Goal: Information Seeking & Learning: Learn about a topic

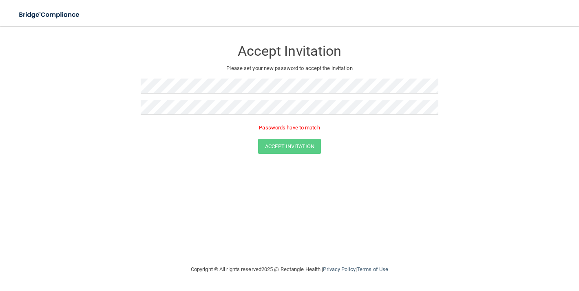
click at [379, 194] on div "Accept Invitation Please set your new password to accept the invitation Passwor…" at bounding box center [289, 145] width 546 height 223
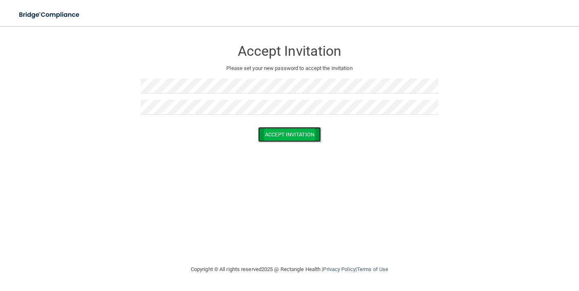
click at [269, 137] on button "Accept Invitation" at bounding box center [289, 134] width 63 height 15
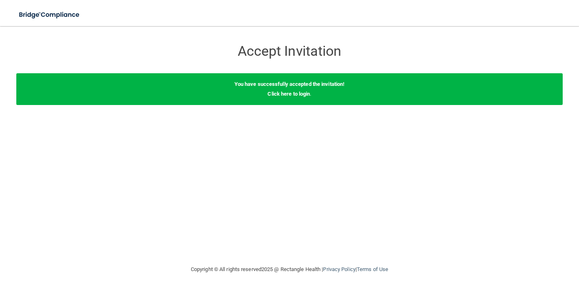
click at [295, 97] on div "You have successfully accepted the invitation! Click here to login ." at bounding box center [289, 89] width 546 height 32
click at [297, 93] on link "Click here to login" at bounding box center [288, 94] width 42 height 6
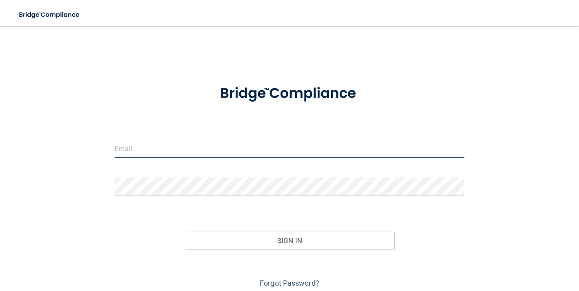
click at [245, 151] on input "email" at bounding box center [290, 149] width 350 height 18
type input "[EMAIL_ADDRESS][DOMAIN_NAME]"
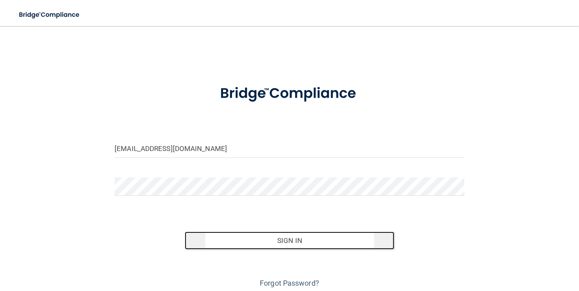
click at [256, 240] on button "Sign In" at bounding box center [290, 241] width 210 height 18
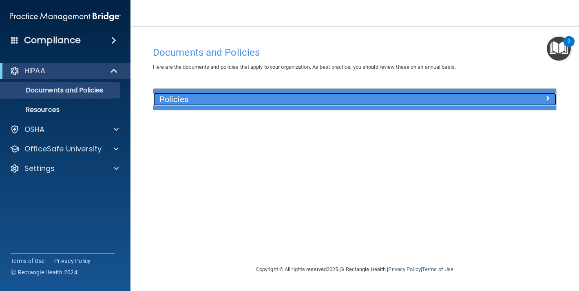
click at [223, 98] on h5 "Policies" at bounding box center [304, 99] width 290 height 9
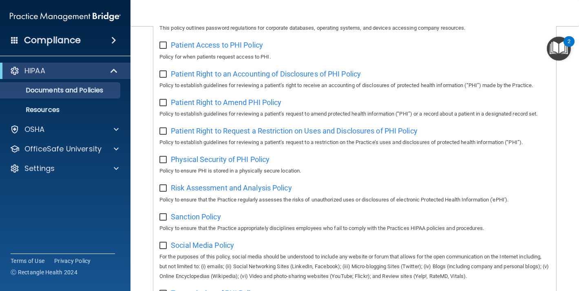
scroll to position [551, 0]
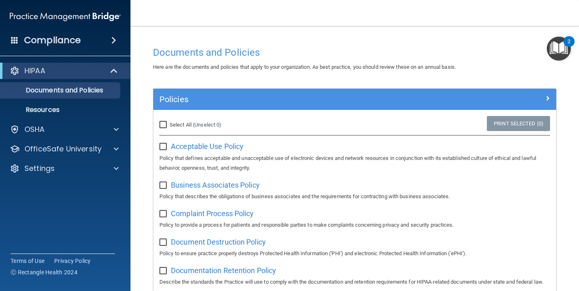
scroll to position [0, 0]
click at [62, 110] on p "Resources" at bounding box center [60, 110] width 111 height 8
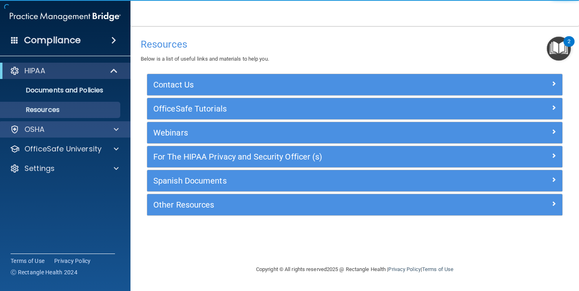
click at [73, 123] on div "OSHA" at bounding box center [65, 129] width 131 height 16
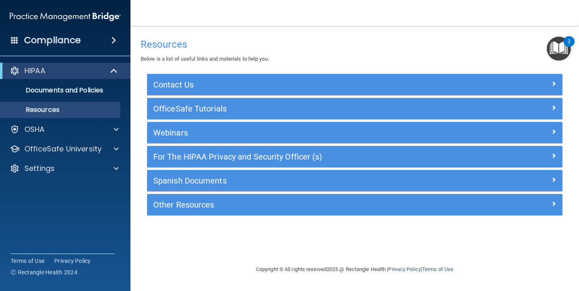
click at [92, 76] on div "HIPAA" at bounding box center [65, 71] width 130 height 16
click at [77, 73] on div "HIPAA" at bounding box center [54, 71] width 101 height 10
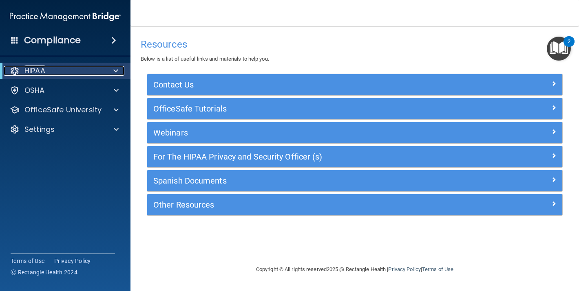
click at [77, 73] on div "HIPAA" at bounding box center [54, 71] width 101 height 10
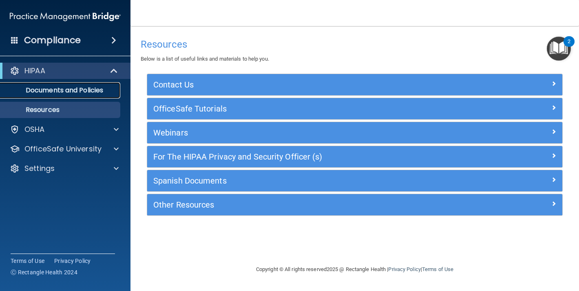
click at [71, 85] on link "Documents and Policies" at bounding box center [56, 90] width 128 height 16
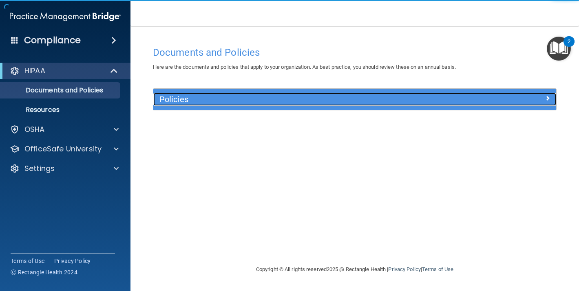
click at [222, 97] on h5 "Policies" at bounding box center [304, 99] width 290 height 9
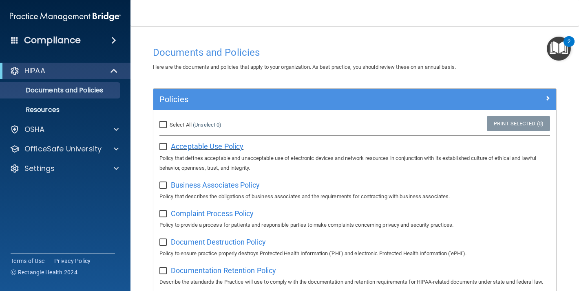
click at [213, 145] on span "Acceptable Use Policy" at bounding box center [207, 146] width 73 height 9
click at [164, 148] on input "checkbox" at bounding box center [163, 147] width 9 height 7
click at [163, 147] on input "checkbox" at bounding box center [163, 147] width 9 height 7
checkbox input "false"
click at [214, 186] on span "Business Associates Policy" at bounding box center [215, 185] width 89 height 9
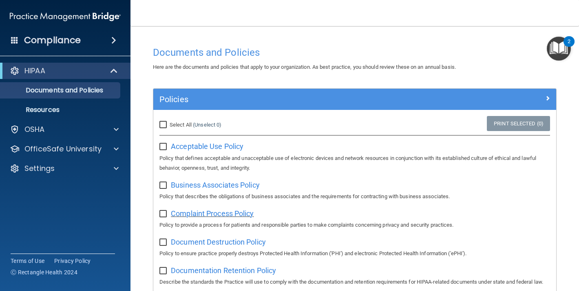
click at [226, 211] on span "Complaint Process Policy" at bounding box center [212, 213] width 83 height 9
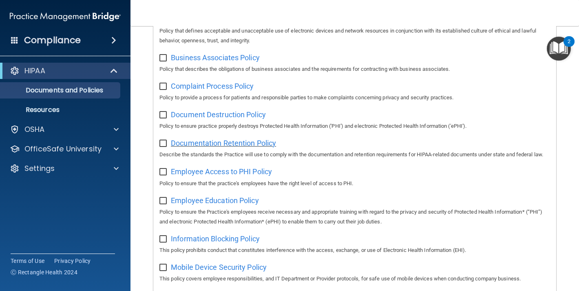
scroll to position [128, 0]
click at [248, 115] on span "Document Destruction Policy" at bounding box center [218, 114] width 95 height 9
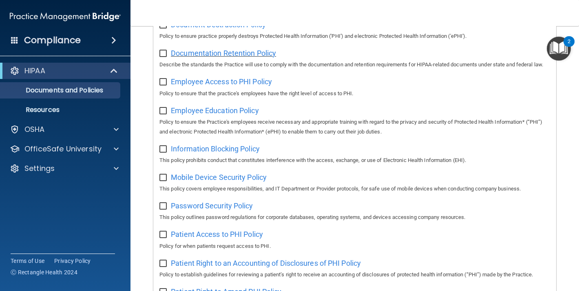
scroll to position [220, 0]
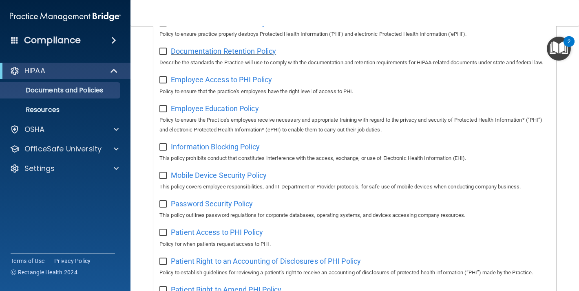
click at [229, 51] on span "Documentation Retention Policy" at bounding box center [223, 51] width 105 height 9
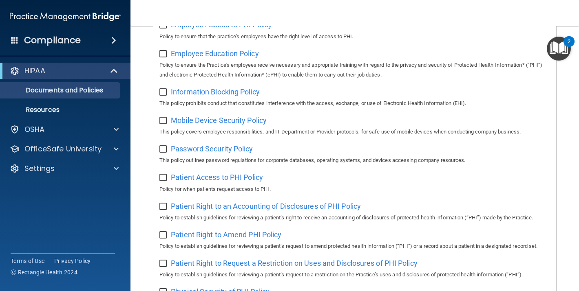
scroll to position [277, 0]
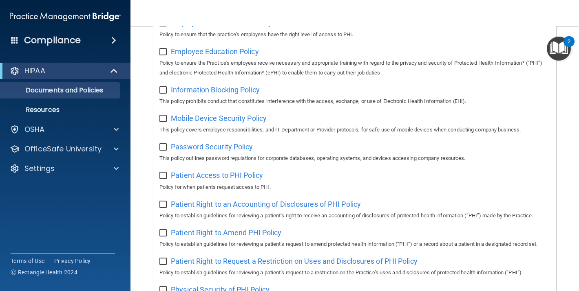
click at [248, 27] on span "Employee Access to PHI Policy" at bounding box center [221, 22] width 101 height 9
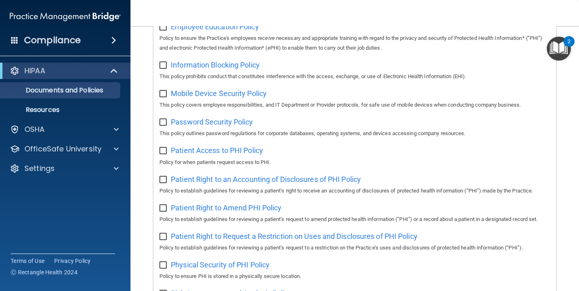
scroll to position [302, 0]
click at [224, 44] on p "Policy to ensure the Practice's employees receive necessary and appropriate tra…" at bounding box center [354, 43] width 390 height 20
click at [224, 31] on span "Employee Education Policy" at bounding box center [215, 26] width 88 height 9
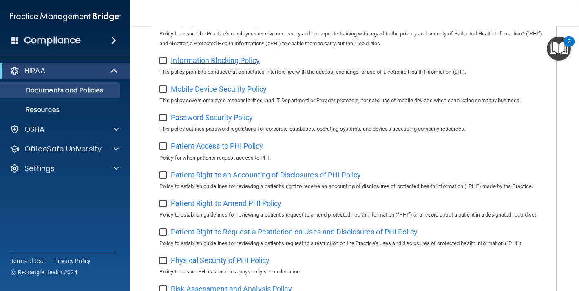
scroll to position [313, 0]
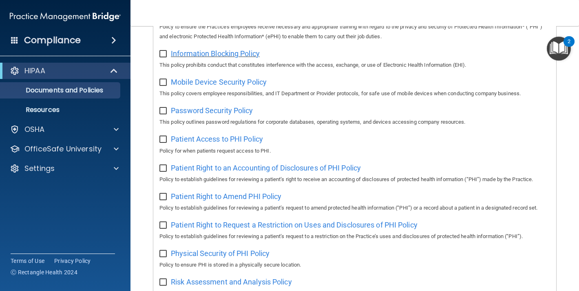
click at [245, 58] on span "Information Blocking Policy" at bounding box center [215, 53] width 89 height 9
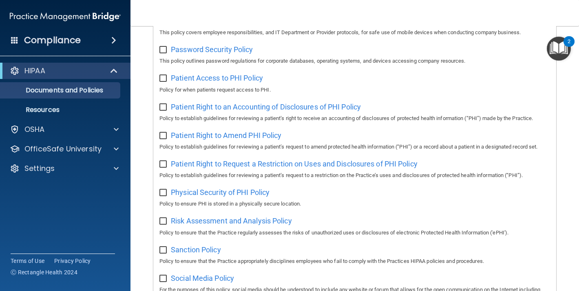
scroll to position [375, 0]
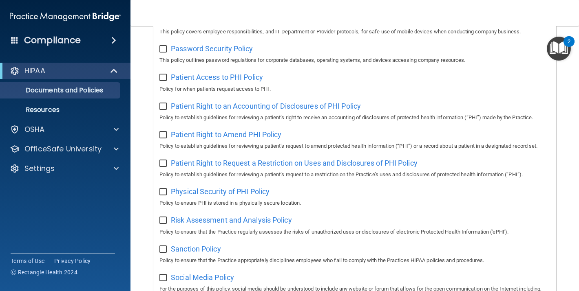
click at [248, 24] on span "Mobile Device Security Policy" at bounding box center [219, 20] width 96 height 9
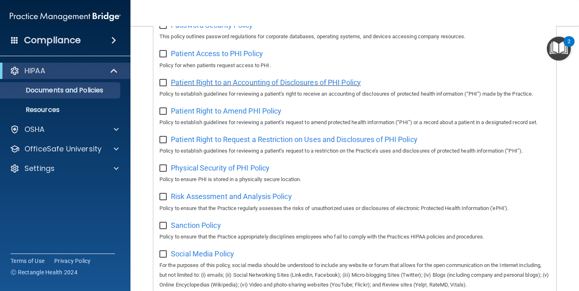
scroll to position [403, 0]
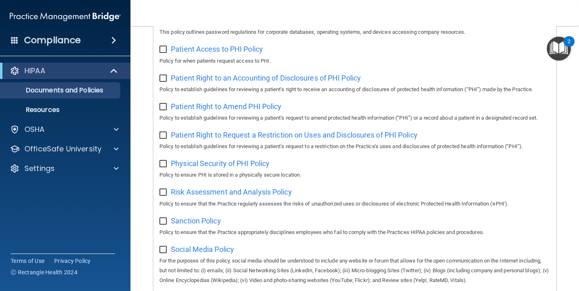
click at [242, 25] on span "Password Security Policy" at bounding box center [212, 20] width 82 height 9
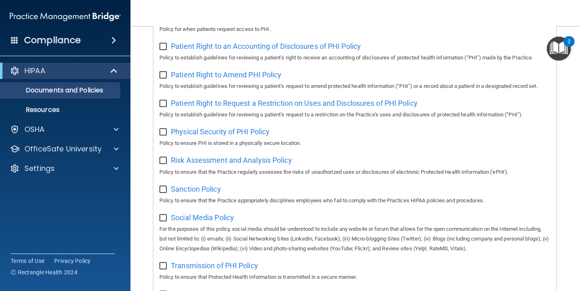
scroll to position [432, 0]
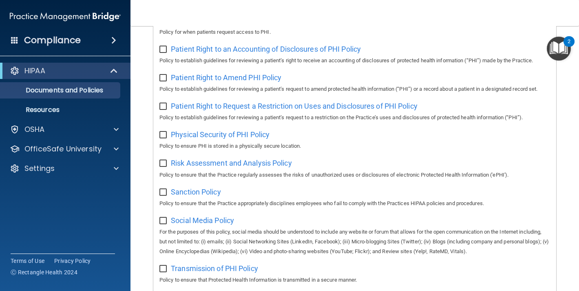
click at [239, 24] on span "Patient Access to PHI Policy" at bounding box center [217, 20] width 92 height 9
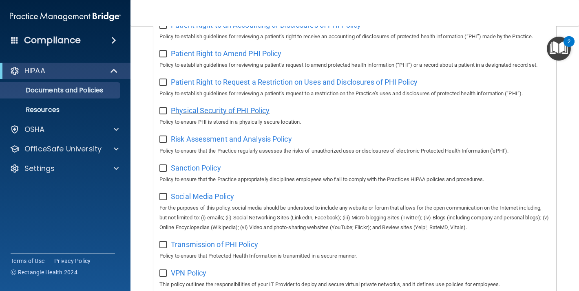
scroll to position [458, 0]
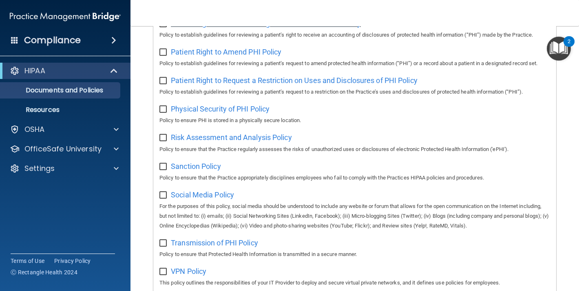
click at [251, 28] on span "Patient Right to an Accounting of Disclosures of PHI Policy" at bounding box center [266, 23] width 190 height 9
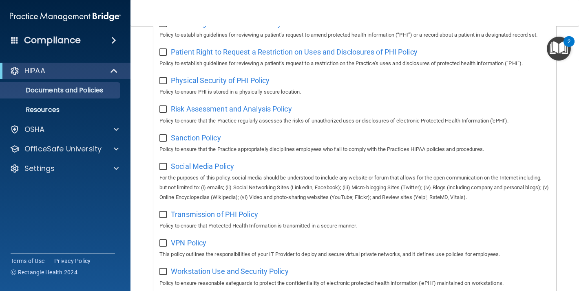
scroll to position [487, 0]
click at [269, 27] on span "Patient Right to Amend PHI Policy" at bounding box center [226, 22] width 110 height 9
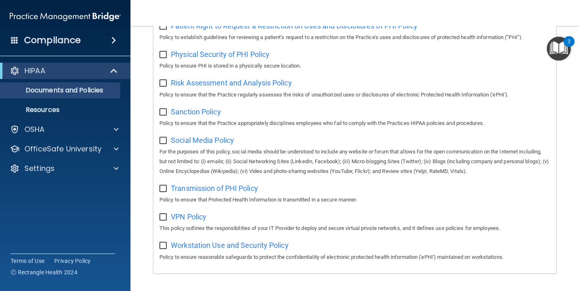
scroll to position [516, 0]
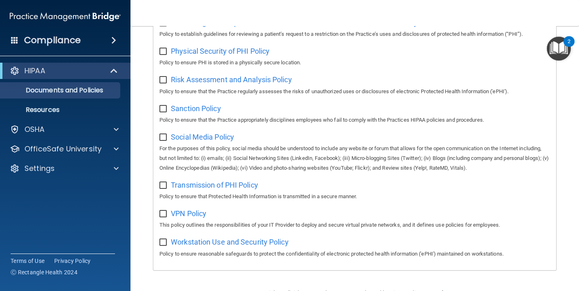
click at [553, 43] on img "Open Resource Center, 2 new notifications" at bounding box center [559, 49] width 24 height 24
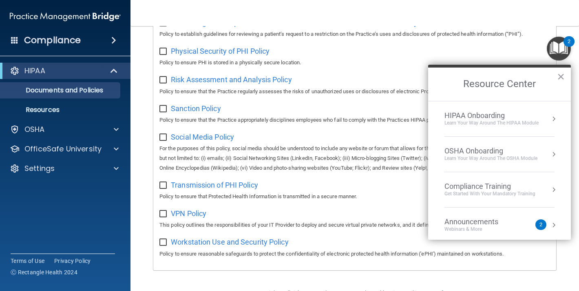
click at [472, 220] on div "Announcements" at bounding box center [479, 222] width 70 height 9
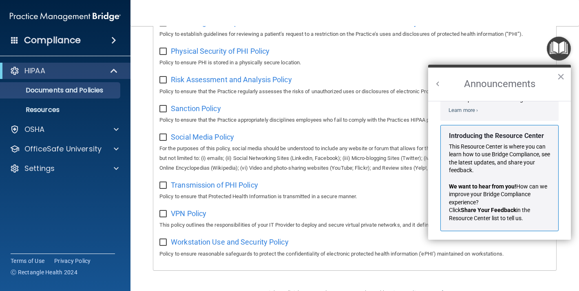
scroll to position [126, 0]
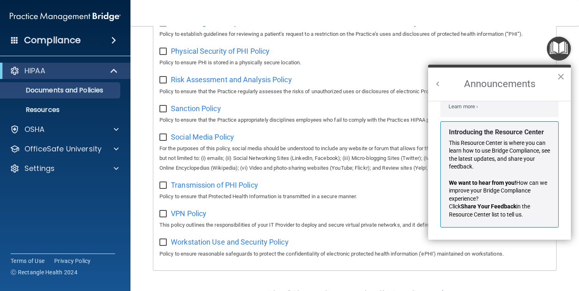
click at [479, 152] on p "This Resource Center is where you can learn how to use Bridge Compliance, see t…" at bounding box center [499, 155] width 101 height 32
click at [366, 159] on p "For the purposes of this policy, social media should be understood to include a…" at bounding box center [354, 158] width 390 height 29
click at [563, 78] on button "×" at bounding box center [561, 76] width 8 height 13
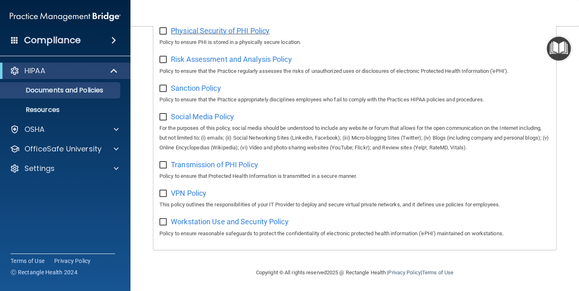
scroll to position [538, 0]
click at [257, 34] on span "Physical Security of PHI Policy" at bounding box center [220, 29] width 99 height 9
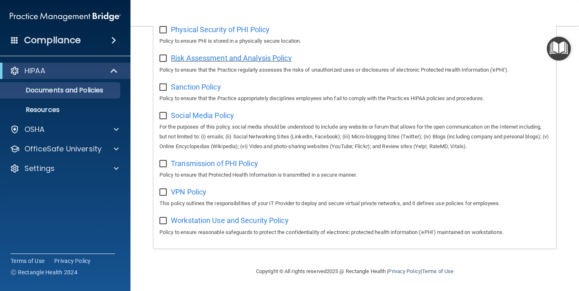
scroll to position [551, 0]
click at [224, 57] on span "Risk Assessment and Analysis Policy" at bounding box center [231, 58] width 121 height 9
click at [214, 86] on span "Sanction Policy" at bounding box center [196, 87] width 50 height 9
click at [230, 115] on span "Social Media Policy" at bounding box center [202, 115] width 63 height 9
click at [198, 163] on span "Transmission of PHI Policy" at bounding box center [214, 163] width 87 height 9
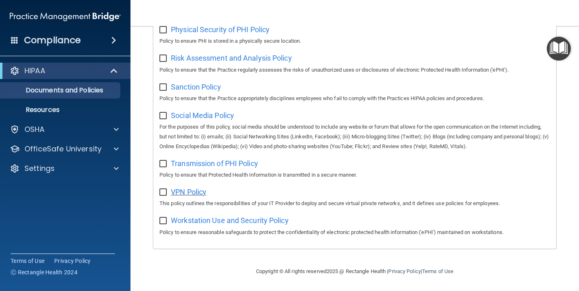
click at [200, 193] on span "VPN Policy" at bounding box center [188, 192] width 35 height 9
click at [231, 223] on span "Workstation Use and Security Policy" at bounding box center [230, 220] width 118 height 9
click at [77, 110] on p "Resources" at bounding box center [60, 110] width 111 height 8
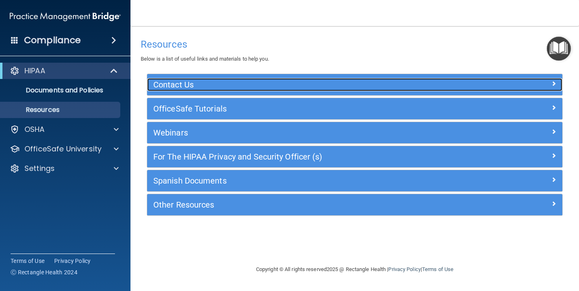
click at [220, 84] on h5 "Contact Us" at bounding box center [302, 84] width 299 height 9
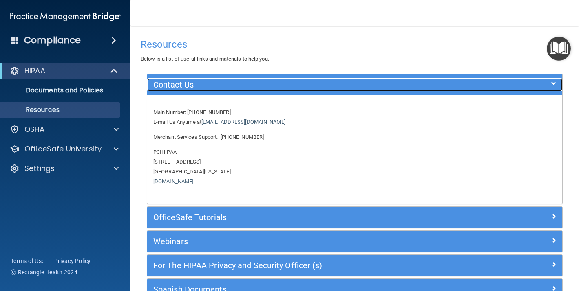
click at [220, 84] on h5 "Contact Us" at bounding box center [302, 84] width 299 height 9
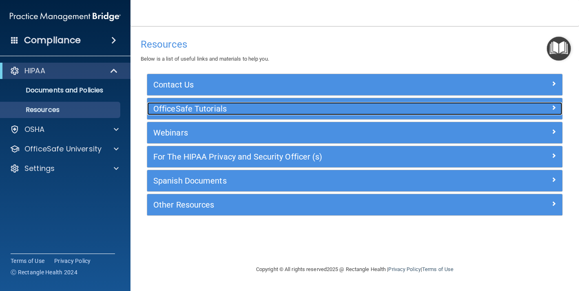
click at [213, 110] on h5 "OfficeSafe Tutorials" at bounding box center [302, 108] width 299 height 9
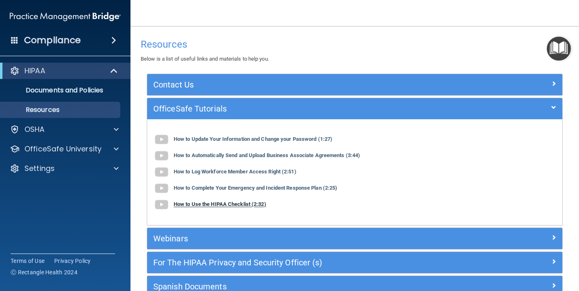
click at [214, 203] on b "How to Use the HIPAA Checklist (2:32)" at bounding box center [220, 205] width 93 height 6
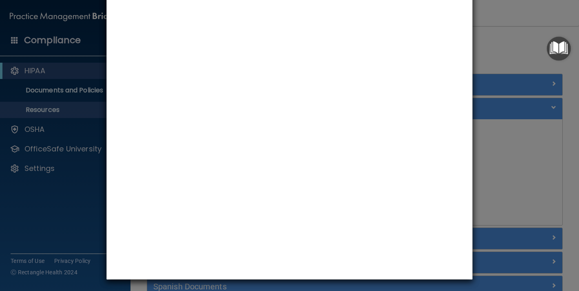
scroll to position [42, 0]
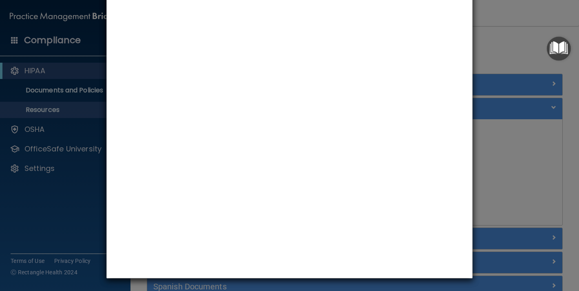
click at [515, 62] on div "How to Use the HIPAA Checklist" at bounding box center [289, 145] width 579 height 291
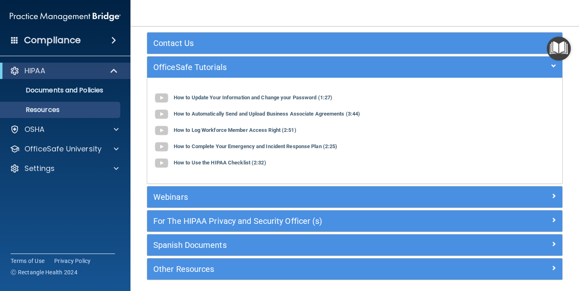
scroll to position [73, 0]
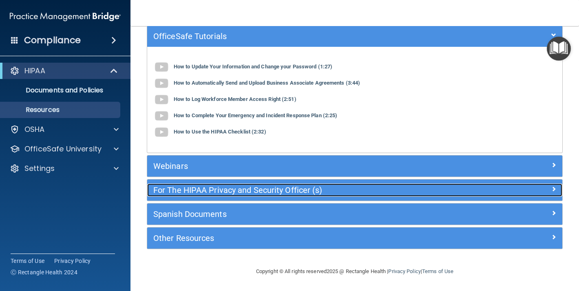
click at [254, 188] on h5 "For The HIPAA Privacy and Security Officer (s)" at bounding box center [302, 190] width 299 height 9
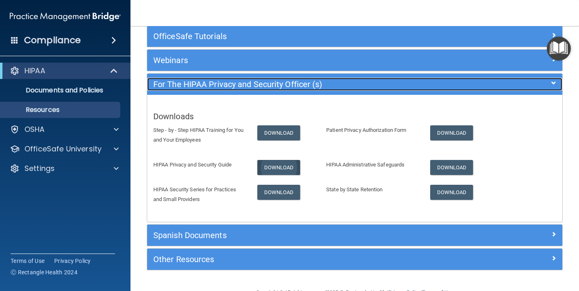
scroll to position [94, 0]
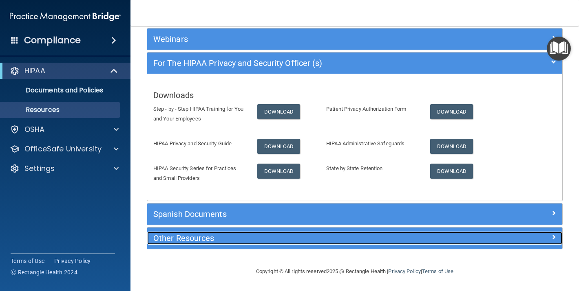
click at [253, 243] on div "Other Resources" at bounding box center [302, 238] width 311 height 13
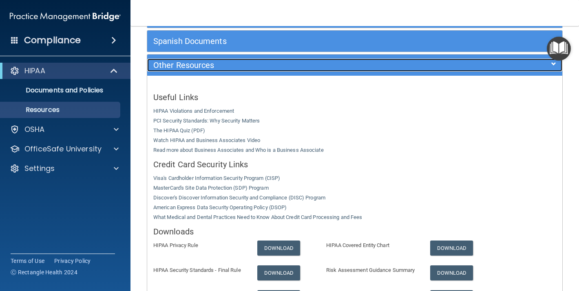
scroll to position [228, 0]
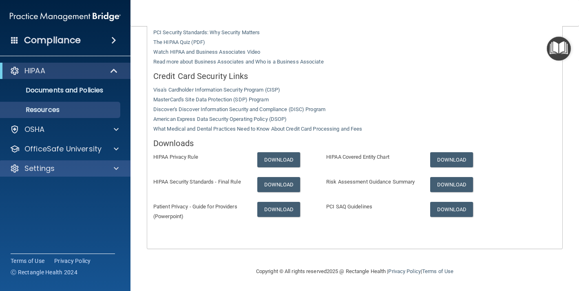
click at [63, 163] on div "Settings" at bounding box center [65, 169] width 131 height 16
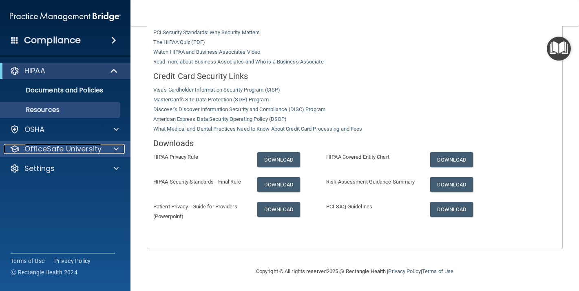
click at [71, 147] on p "OfficeSafe University" at bounding box center [62, 149] width 77 height 10
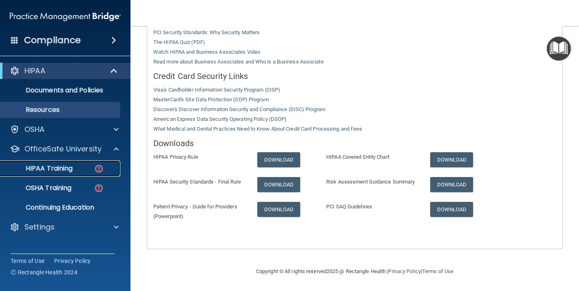
click at [64, 168] on p "HIPAA Training" at bounding box center [38, 169] width 67 height 8
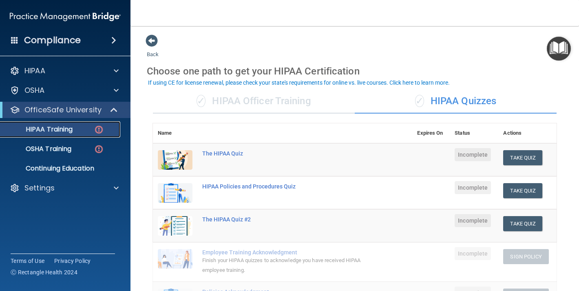
scroll to position [20, 0]
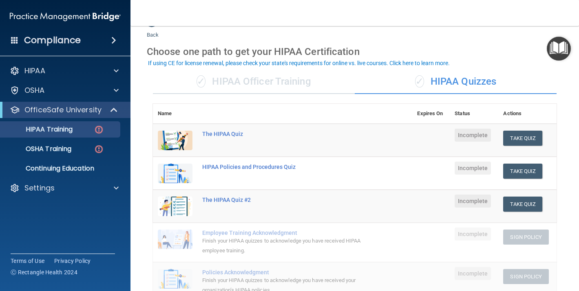
click at [286, 80] on div "✓ HIPAA Officer Training" at bounding box center [254, 82] width 202 height 24
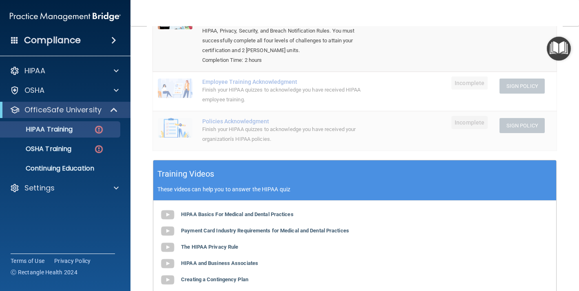
scroll to position [142, 0]
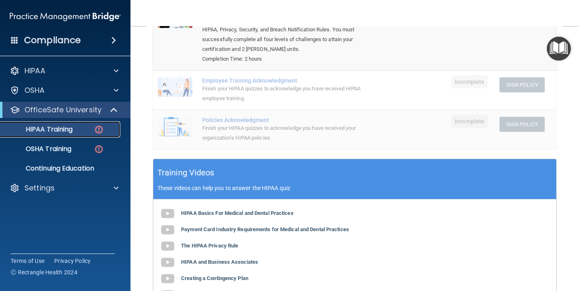
click at [88, 128] on div "HIPAA Training" at bounding box center [60, 130] width 111 height 8
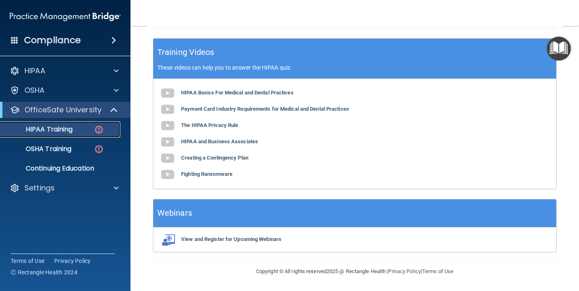
scroll to position [0, 0]
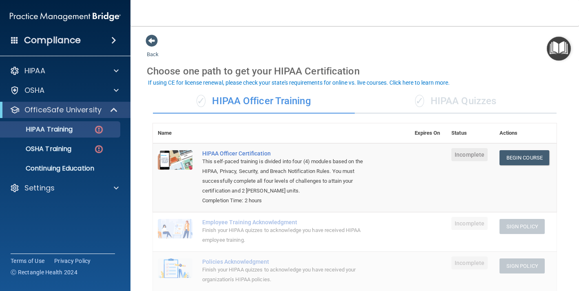
click at [407, 97] on div "✓ HIPAA Quizzes" at bounding box center [456, 101] width 202 height 24
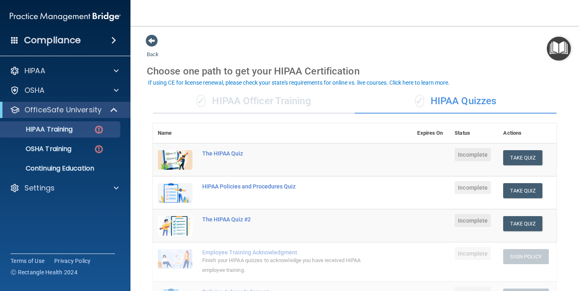
click at [295, 104] on div "✓ HIPAA Officer Training" at bounding box center [254, 101] width 202 height 24
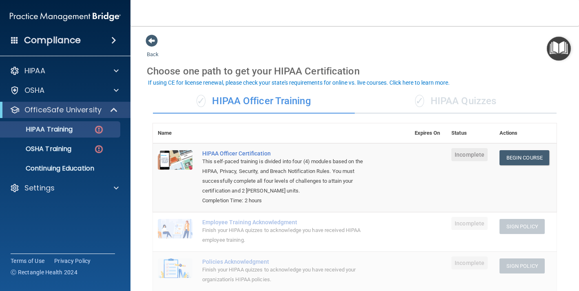
click at [406, 101] on div "✓ HIPAA Quizzes" at bounding box center [456, 101] width 202 height 24
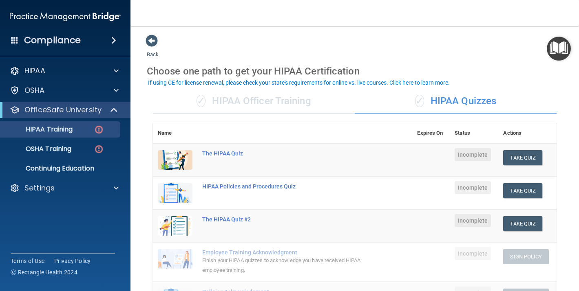
click at [224, 151] on div "The HIPAA Quiz" at bounding box center [286, 153] width 169 height 7
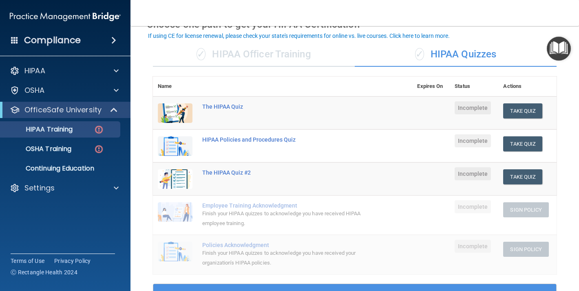
scroll to position [47, 0]
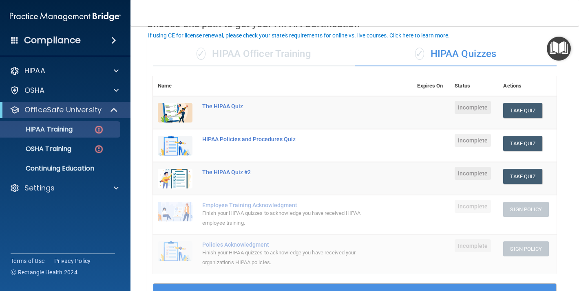
click at [301, 53] on div "✓ HIPAA Officer Training" at bounding box center [254, 54] width 202 height 24
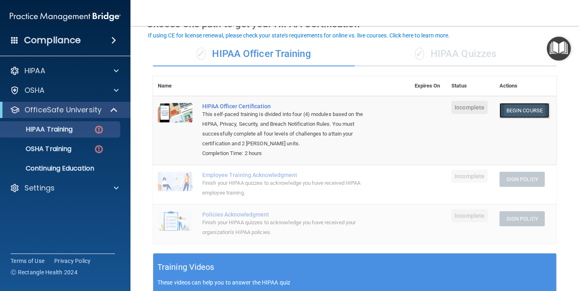
click at [537, 108] on link "Begin Course" at bounding box center [524, 110] width 50 height 15
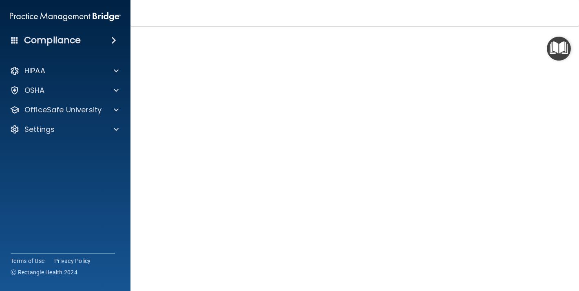
scroll to position [39, 0]
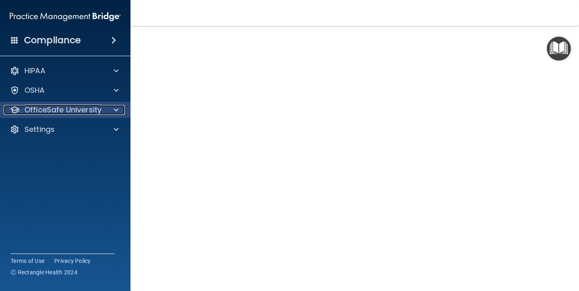
click at [110, 109] on div at bounding box center [115, 110] width 20 height 10
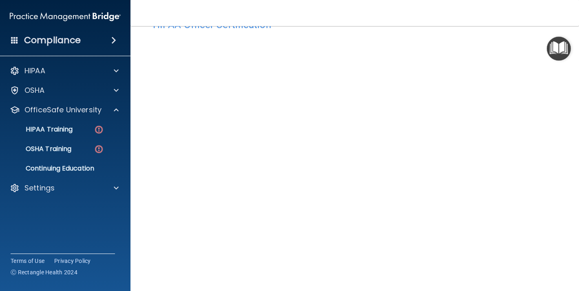
scroll to position [34, 0]
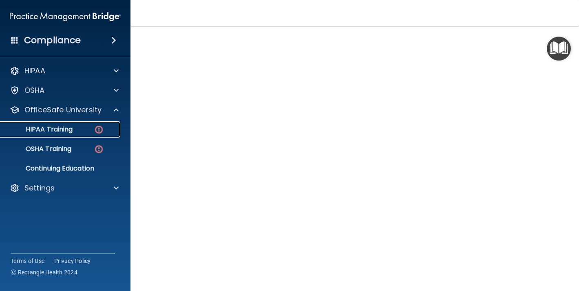
click at [50, 126] on p "HIPAA Training" at bounding box center [38, 130] width 67 height 8
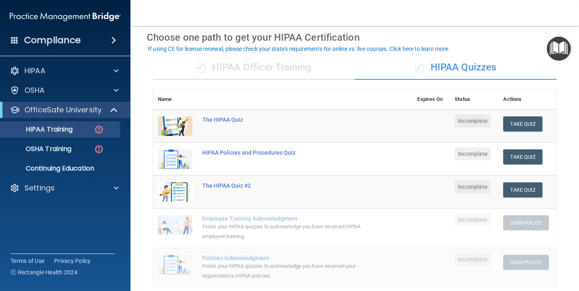
click at [282, 60] on div "✓ HIPAA Officer Training" at bounding box center [254, 67] width 202 height 24
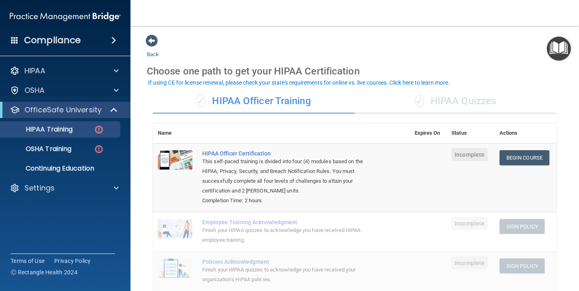
click at [449, 100] on div "✓ HIPAA Quizzes" at bounding box center [456, 101] width 202 height 24
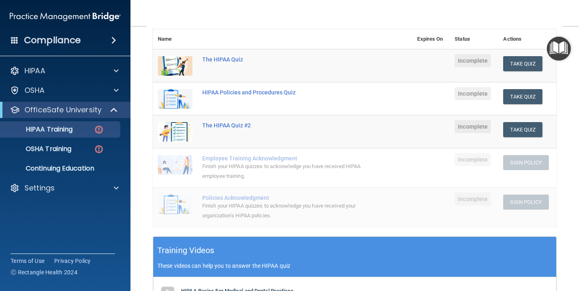
scroll to position [54, 0]
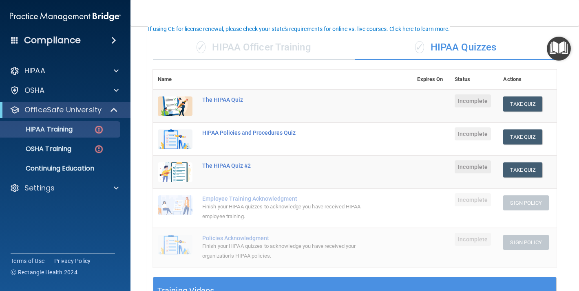
click at [474, 99] on span "Incomplete" at bounding box center [472, 101] width 36 height 13
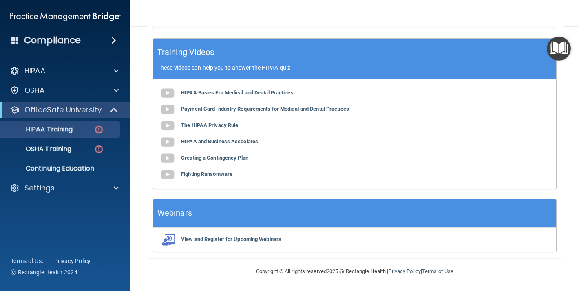
scroll to position [0, 0]
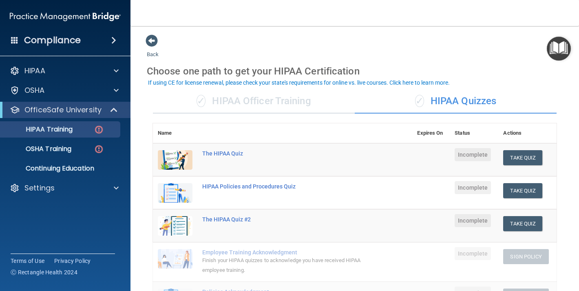
click at [271, 102] on div "✓ HIPAA Officer Training" at bounding box center [254, 101] width 202 height 24
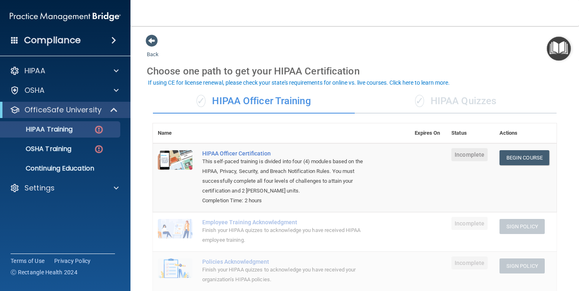
click at [445, 100] on div "✓ HIPAA Quizzes" at bounding box center [456, 101] width 202 height 24
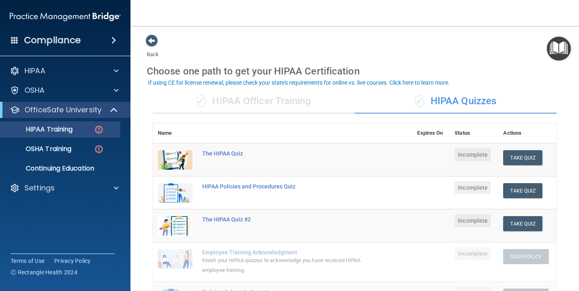
click at [286, 98] on div "✓ HIPAA Officer Training" at bounding box center [254, 101] width 202 height 24
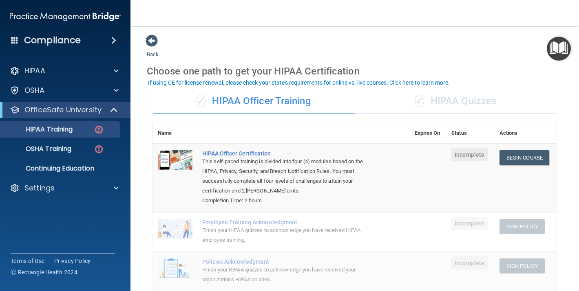
click at [459, 103] on div "✓ HIPAA Quizzes" at bounding box center [456, 101] width 202 height 24
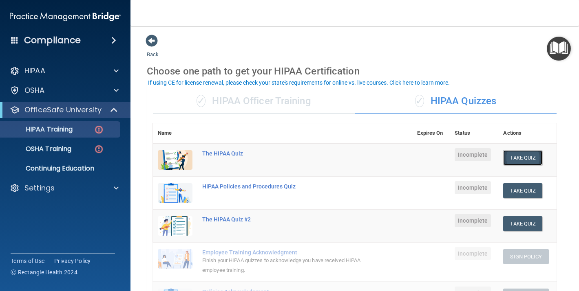
click at [532, 159] on button "Take Quiz" at bounding box center [522, 157] width 39 height 15
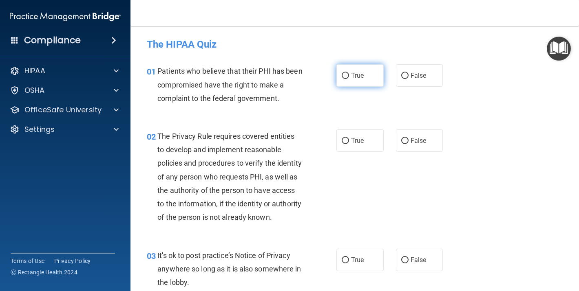
click at [343, 78] on input "True" at bounding box center [345, 76] width 7 height 6
radio input "true"
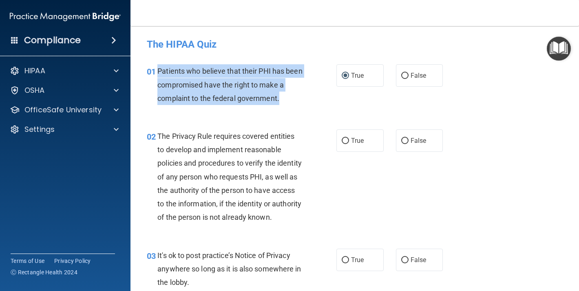
drag, startPoint x: 159, startPoint y: 69, endPoint x: 288, endPoint y: 101, distance: 132.6
click at [288, 101] on div "Patients who believe that their PHI has been compromised have the right to make…" at bounding box center [232, 84] width 151 height 41
copy span "Patients who believe that their PHI has been compromised have the right to make…"
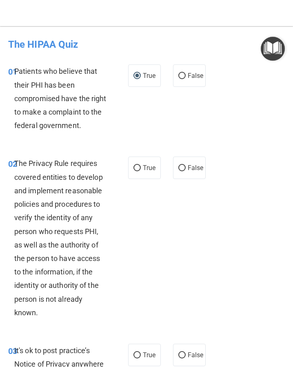
click at [51, 183] on div "The Privacy Rule requires covered entities to develop and implement reasonable …" at bounding box center [63, 237] width 99 height 163
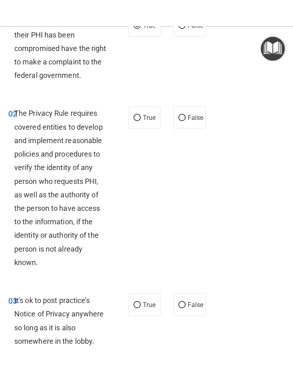
scroll to position [72, 0]
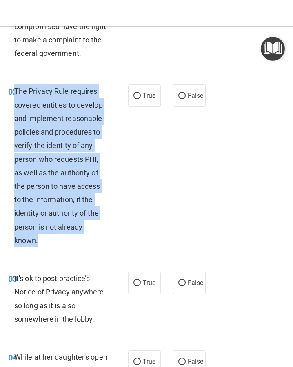
drag, startPoint x: 15, startPoint y: 90, endPoint x: 97, endPoint y: 243, distance: 173.4
click at [97, 243] on div "The Privacy Rule requires covered entities to develop and implement reasonable …" at bounding box center [63, 165] width 99 height 163
copy span "The Privacy Rule requires covered entities to develop and implement reasonable …"
click at [140, 98] on input "True" at bounding box center [136, 96] width 7 height 6
radio input "true"
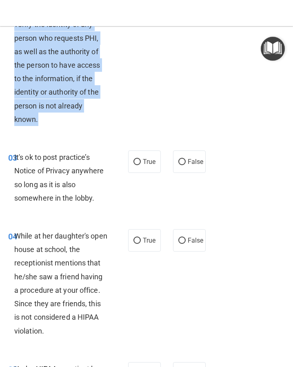
scroll to position [199, 0]
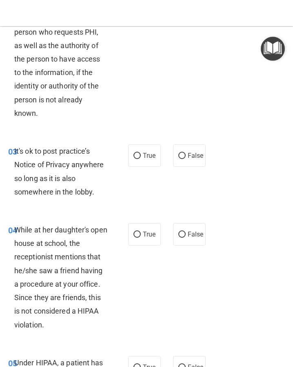
click at [69, 158] on div "It's ok to post practice’s Notice of Privacy anywhere so long as it is also som…" at bounding box center [63, 171] width 99 height 54
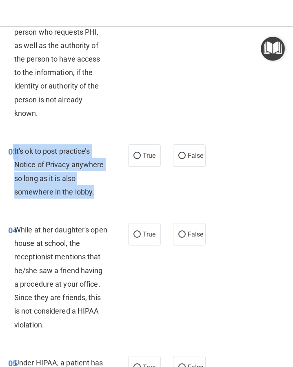
drag, startPoint x: 95, startPoint y: 190, endPoint x: 12, endPoint y: 147, distance: 93.3
click at [12, 147] on div "03 It's ok to post practice’s Notice of Privacy anywhere so long as it is also …" at bounding box center [68, 173] width 144 height 58
copy div "3 It's ok to post practice’s Notice of Privacy anywhere so long as it is also s…"
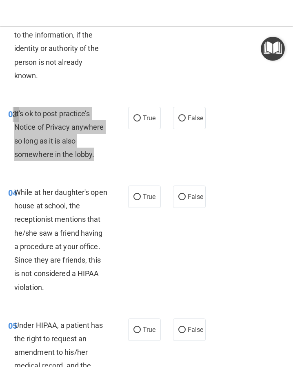
scroll to position [240, 0]
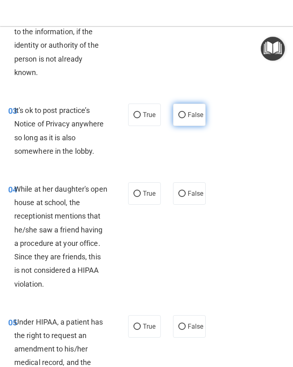
click at [190, 114] on span "False" at bounding box center [195, 115] width 16 height 8
click at [185, 114] on input "False" at bounding box center [181, 115] width 7 height 6
radio input "true"
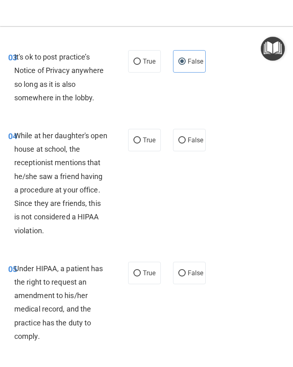
scroll to position [300, 0]
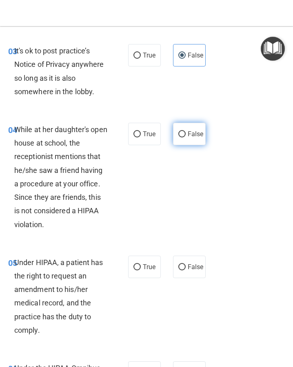
click at [187, 130] on label "False" at bounding box center [189, 134] width 33 height 22
click at [185, 131] on input "False" at bounding box center [181, 134] width 7 height 6
radio input "true"
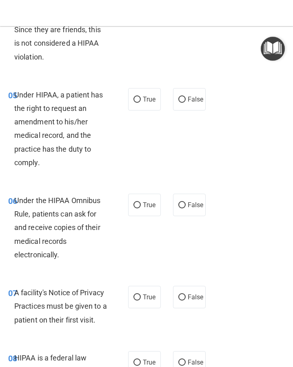
scroll to position [467, 0]
click at [55, 161] on div "Under HIPAA, a patient has the right to request an amendment to his/her medical…" at bounding box center [63, 128] width 99 height 81
click at [146, 95] on span "True" at bounding box center [149, 99] width 13 height 8
click at [141, 96] on input "True" at bounding box center [136, 99] width 7 height 6
radio input "true"
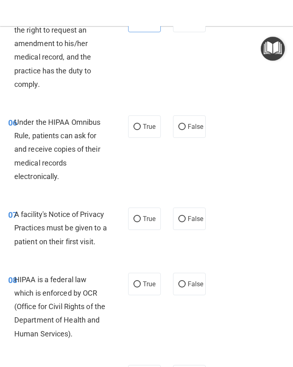
scroll to position [547, 0]
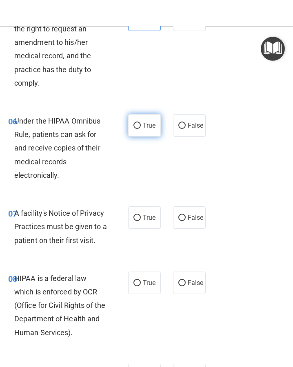
click at [139, 131] on label "True" at bounding box center [144, 125] width 33 height 22
click at [139, 129] on input "True" at bounding box center [136, 126] width 7 height 6
radio input "true"
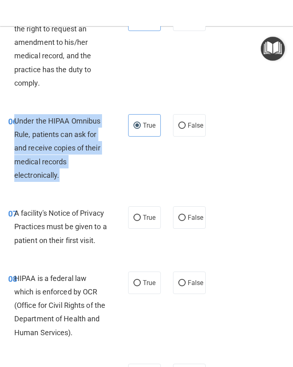
drag, startPoint x: 77, startPoint y: 179, endPoint x: 15, endPoint y: 120, distance: 84.8
click at [15, 120] on div "Under the HIPAA Omnibus Rule, patients can ask for and receive copies of their …" at bounding box center [63, 148] width 99 height 68
copy span "Under the HIPAA Omnibus Rule, patients can ask for and receive copies of their …"
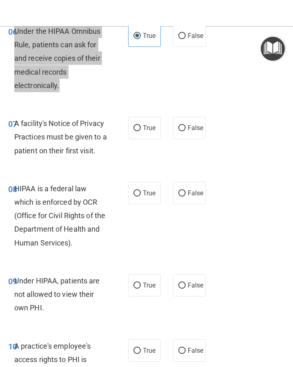
scroll to position [647, 0]
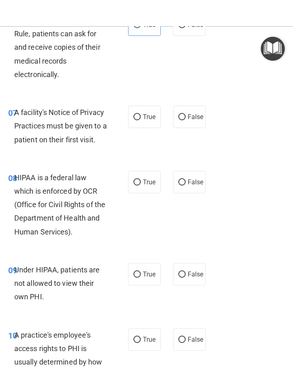
click at [23, 117] on div "A facility's Notice of Privacy Practices must be given to a patient on their fi…" at bounding box center [63, 126] width 99 height 41
click at [142, 111] on label "True" at bounding box center [144, 117] width 33 height 22
click at [141, 114] on input "True" at bounding box center [136, 117] width 7 height 6
radio input "true"
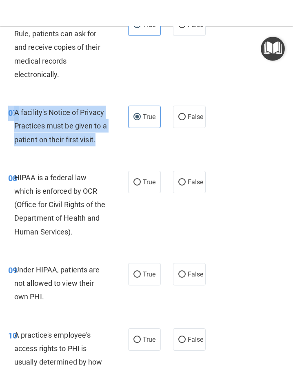
drag, startPoint x: 102, startPoint y: 140, endPoint x: 11, endPoint y: 91, distance: 103.2
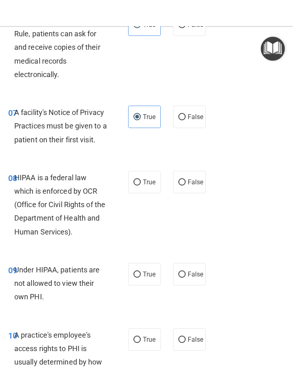
click at [55, 192] on span "HIPAA is a federal law which is enforced by OCR (Office for Civil Rights of the…" at bounding box center [59, 204] width 91 height 63
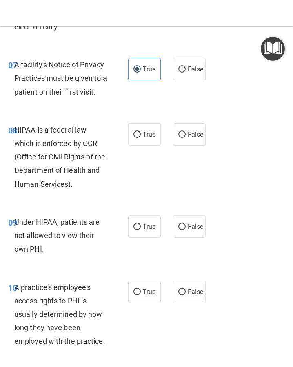
scroll to position [720, 0]
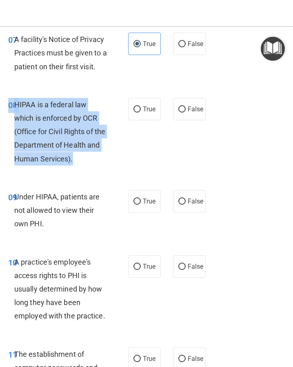
drag, startPoint x: 100, startPoint y: 160, endPoint x: 7, endPoint y: 104, distance: 108.2
click at [7, 104] on div "08 HIPAA is a federal law which is enforced by OCR (Office for Civil Rights of …" at bounding box center [68, 134] width 144 height 72
copy div "08 HIPAA is a federal law which is enforced by OCR (Office for Civil Rights of …"
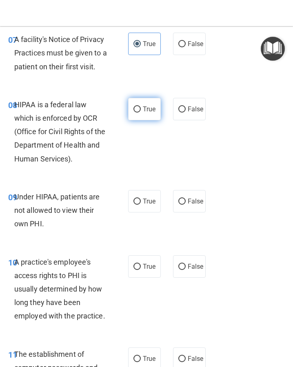
click at [131, 107] on label "True" at bounding box center [144, 109] width 33 height 22
click at [133, 107] on input "True" at bounding box center [136, 109] width 7 height 6
radio input "true"
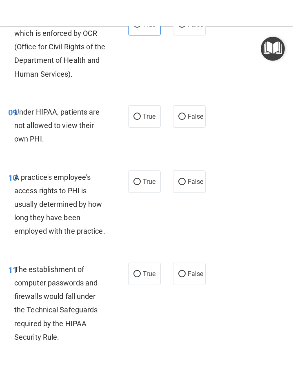
scroll to position [811, 0]
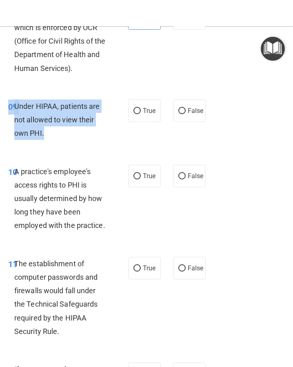
drag, startPoint x: 64, startPoint y: 129, endPoint x: 4, endPoint y: 101, distance: 66.0
click at [4, 101] on div "09 Under HIPAA, patients are not allowed to view their own PHI." at bounding box center [68, 121] width 144 height 45
copy div "09 Under HIPAA, patients are not allowed to view their own PHI."
click at [181, 113] on input "False" at bounding box center [181, 111] width 7 height 6
radio input "true"
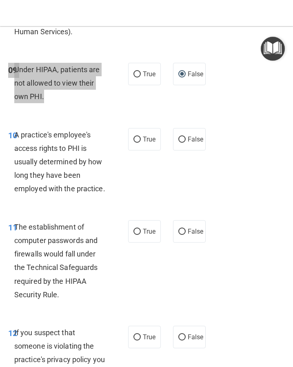
scroll to position [849, 0]
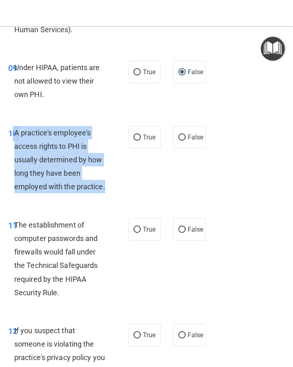
drag, startPoint x: 108, startPoint y: 185, endPoint x: 13, endPoint y: 136, distance: 107.0
click at [13, 136] on div "10 A practice's employee's access rights to PHI is usually determined by how lo…" at bounding box center [68, 162] width 144 height 72
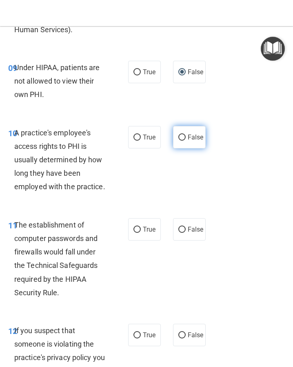
click at [190, 132] on label "False" at bounding box center [189, 137] width 33 height 22
click at [185, 134] on input "False" at bounding box center [181, 137] width 7 height 6
radio input "true"
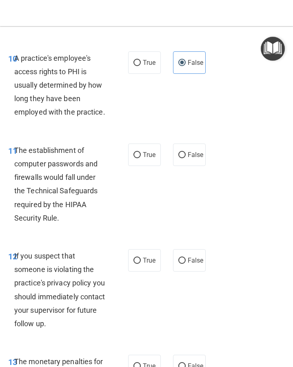
scroll to position [939, 0]
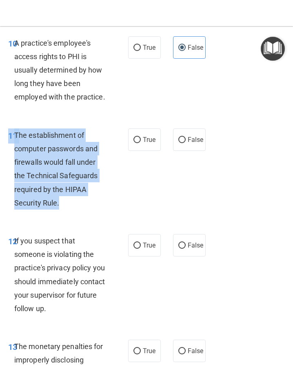
drag, startPoint x: 79, startPoint y: 210, endPoint x: 9, endPoint y: 134, distance: 104.1
click at [9, 134] on div "11 The establishment of computer passwords and firewalls would fall under the T…" at bounding box center [68, 170] width 144 height 85
copy div "11 The establishment of computer passwords and firewalls would fall under the T…"
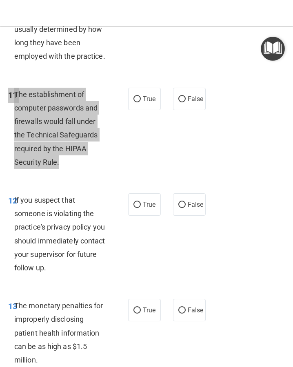
scroll to position [987, 0]
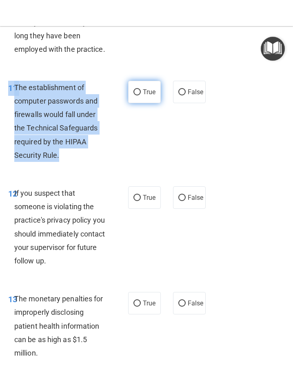
click at [137, 92] on input "True" at bounding box center [136, 92] width 7 height 6
radio input "true"
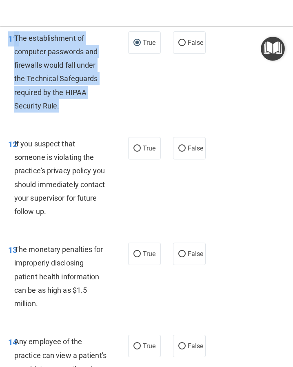
scroll to position [1036, 0]
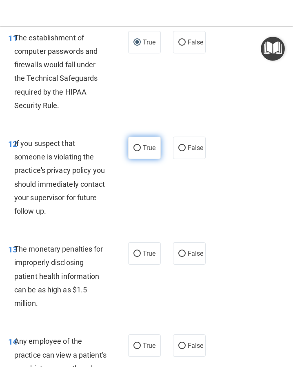
click at [148, 145] on span "True" at bounding box center [149, 148] width 13 height 8
click at [141, 145] on input "True" at bounding box center [136, 148] width 7 height 6
radio input "true"
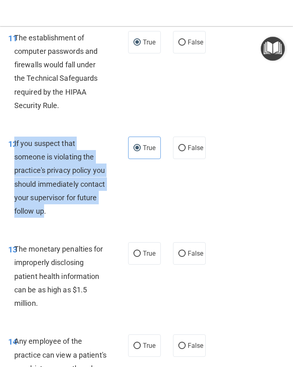
drag, startPoint x: 43, startPoint y: 215, endPoint x: 15, endPoint y: 143, distance: 77.0
click at [15, 143] on span "If you suspect that someone is violating the practice's privacy policy you shou…" at bounding box center [59, 177] width 91 height 76
copy span "If you suspect that someone is violating the practice's privacy policy you shou…"
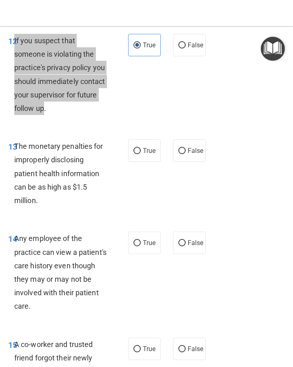
scroll to position [1145, 0]
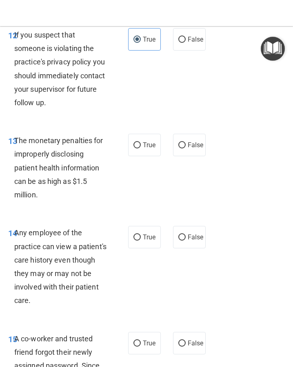
click at [62, 197] on div "The monetary penalties for improperly disclosing patient health information can…" at bounding box center [63, 168] width 99 height 68
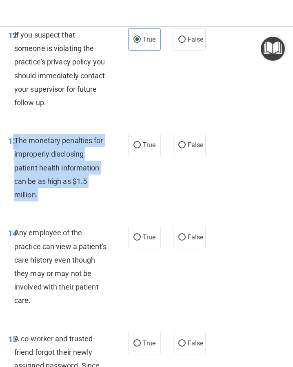
drag, startPoint x: 39, startPoint y: 194, endPoint x: 13, endPoint y: 134, distance: 65.6
click at [13, 134] on div "13 The monetary penalties for improperly disclosing patient health information …" at bounding box center [68, 170] width 144 height 72
copy div "3 The monetary penalties for improperly disclosing patient health information c…"
click at [139, 143] on input "True" at bounding box center [136, 145] width 7 height 6
radio input "true"
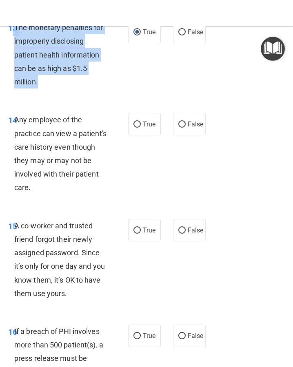
scroll to position [1260, 0]
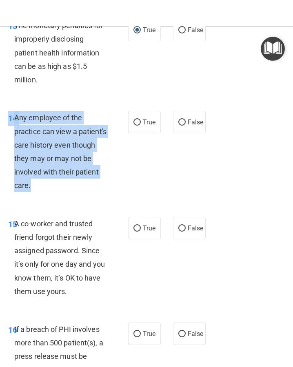
drag, startPoint x: 45, startPoint y: 184, endPoint x: 7, endPoint y: 117, distance: 76.7
click at [7, 117] on div "14 Any employee of the practice can view a patient's care history even though t…" at bounding box center [68, 153] width 144 height 85
copy div "14 Any employee of the practice can view a patient's care history even though t…"
click at [182, 124] on input "False" at bounding box center [181, 122] width 7 height 6
radio input "true"
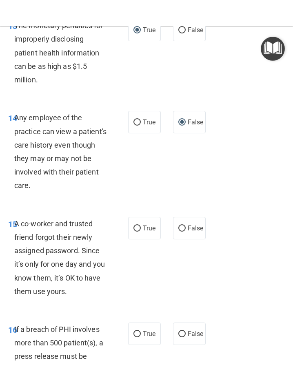
click at [142, 170] on div "14 Any employee of the practice can view a patient's care history even though t…" at bounding box center [146, 154] width 289 height 106
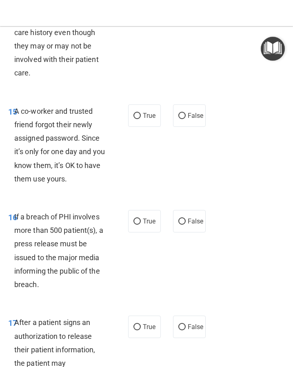
scroll to position [1410, 0]
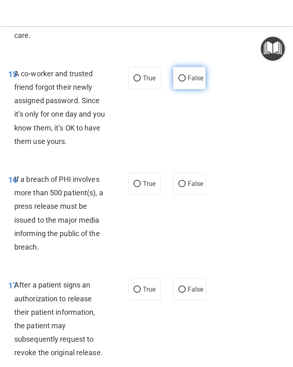
click at [185, 83] on label "False" at bounding box center [189, 78] width 33 height 22
click at [185, 82] on input "False" at bounding box center [181, 78] width 7 height 6
radio input "true"
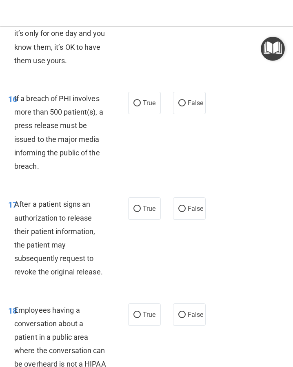
scroll to position [1491, 0]
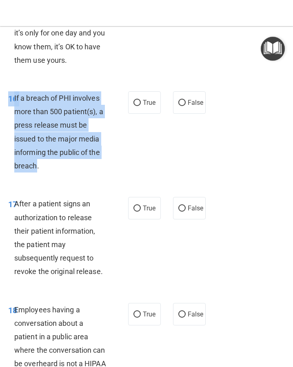
drag, startPoint x: 37, startPoint y: 166, endPoint x: 4, endPoint y: 101, distance: 72.7
click at [4, 101] on div "16 If a breach of PHI involves more than 500 patient(s), a press release must b…" at bounding box center [68, 133] width 144 height 85
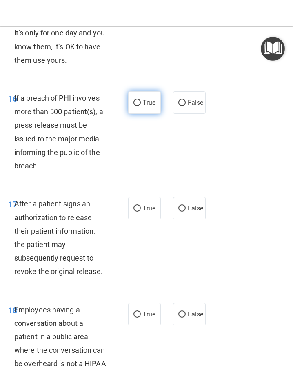
click at [148, 104] on span "True" at bounding box center [149, 103] width 13 height 8
click at [141, 104] on input "True" at bounding box center [136, 103] width 7 height 6
radio input "true"
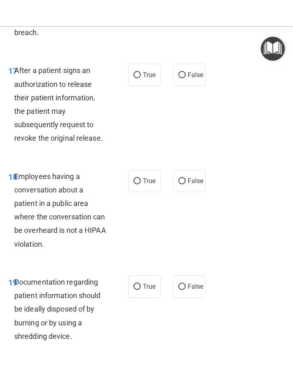
scroll to position [1625, 0]
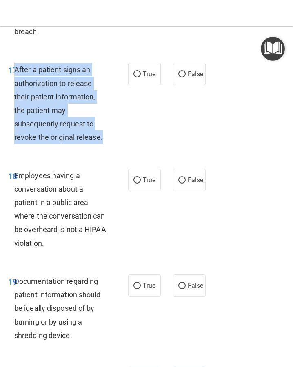
drag, startPoint x: 15, startPoint y: 70, endPoint x: 111, endPoint y: 136, distance: 116.8
click at [111, 136] on div "After a patient signs an authorization to release their patient information, th…" at bounding box center [63, 103] width 99 height 81
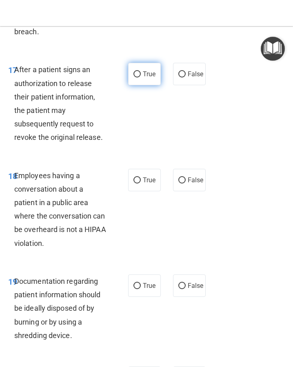
click at [145, 74] on span "True" at bounding box center [149, 74] width 13 height 8
click at [141, 74] on input "True" at bounding box center [136, 74] width 7 height 6
radio input "true"
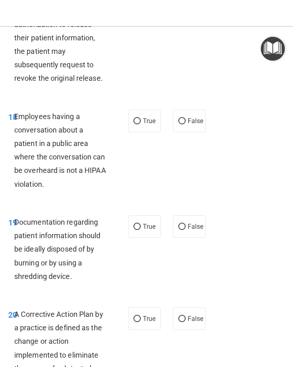
scroll to position [1686, 0]
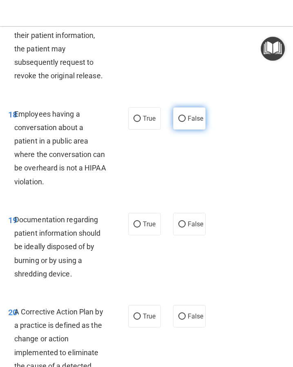
click at [182, 120] on input "False" at bounding box center [181, 119] width 7 height 6
radio input "true"
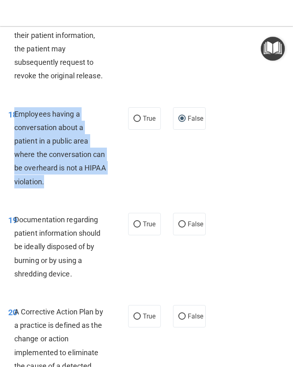
drag, startPoint x: 45, startPoint y: 182, endPoint x: 15, endPoint y: 108, distance: 79.9
click at [15, 108] on div "Employees having a conversation about a patient in a public area where the conv…" at bounding box center [63, 147] width 99 height 81
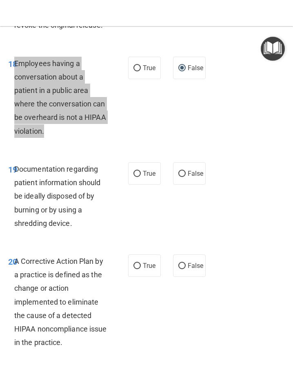
scroll to position [1741, 0]
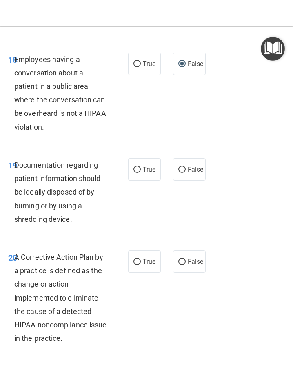
click at [76, 219] on div "Documentation regarding patient information should be ideally disposed of by bu…" at bounding box center [63, 192] width 99 height 68
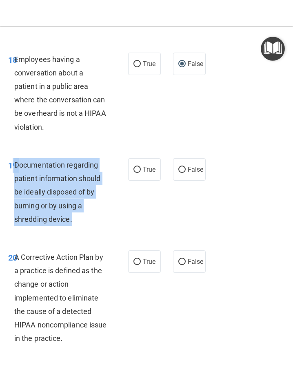
drag, startPoint x: 73, startPoint y: 219, endPoint x: 13, endPoint y: 159, distance: 84.7
click at [13, 159] on div "19 Documentation regarding patient information should be ideally disposed of by…" at bounding box center [68, 194] width 144 height 72
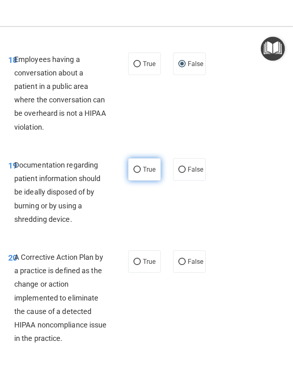
click at [142, 180] on label "True" at bounding box center [144, 169] width 33 height 22
click at [141, 173] on input "True" at bounding box center [136, 170] width 7 height 6
radio input "true"
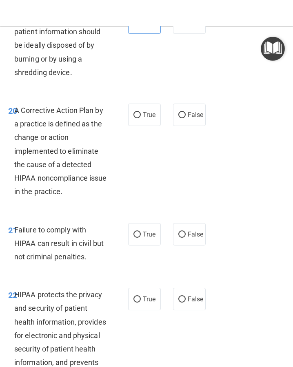
scroll to position [1889, 0]
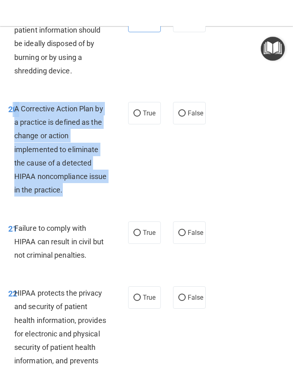
drag, startPoint x: 82, startPoint y: 188, endPoint x: 11, endPoint y: 110, distance: 105.6
click at [11, 110] on div "20 A Corrective Action Plan by a practice is defined as the change or action im…" at bounding box center [68, 151] width 144 height 99
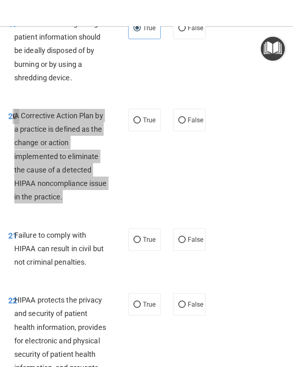
scroll to position [1882, 0]
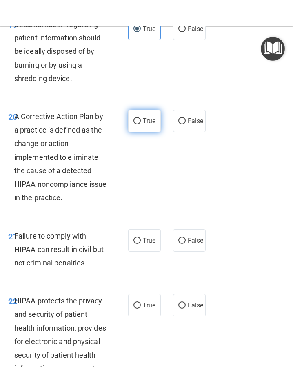
click at [145, 122] on span "True" at bounding box center [149, 121] width 13 height 8
click at [141, 122] on input "True" at bounding box center [136, 121] width 7 height 6
radio input "true"
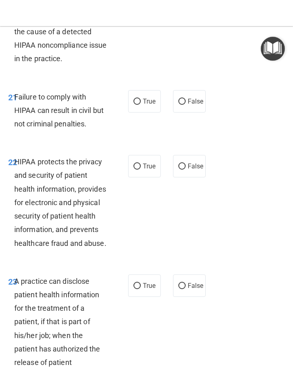
scroll to position [2029, 0]
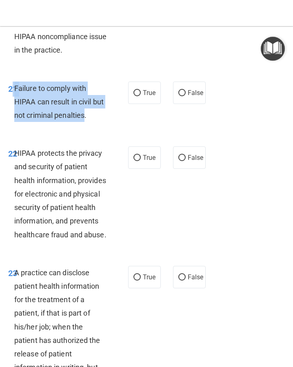
drag, startPoint x: 85, startPoint y: 117, endPoint x: 13, endPoint y: 85, distance: 79.0
click at [13, 85] on div "21 Failure to comply with HIPAA can result in civil but not criminal penalties." at bounding box center [68, 104] width 144 height 45
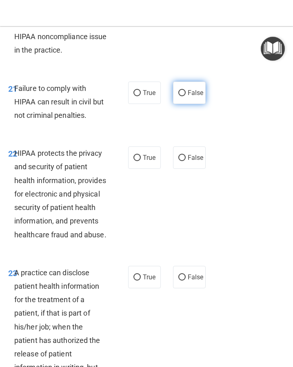
click at [190, 93] on span "False" at bounding box center [195, 93] width 16 height 8
click at [185, 93] on input "False" at bounding box center [181, 93] width 7 height 6
radio input "true"
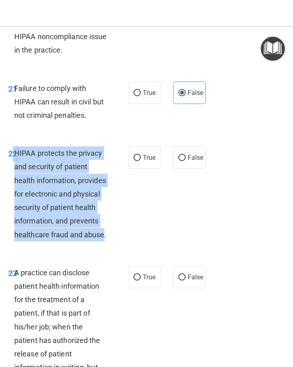
drag, startPoint x: 102, startPoint y: 235, endPoint x: 13, endPoint y: 148, distance: 124.5
click at [13, 148] on div "22 HIPAA protects the privacy and security of patient health information, provi…" at bounding box center [68, 195] width 144 height 99
click at [135, 158] on input "True" at bounding box center [136, 158] width 7 height 6
radio input "true"
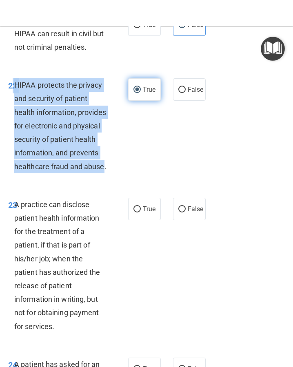
scroll to position [2104, 0]
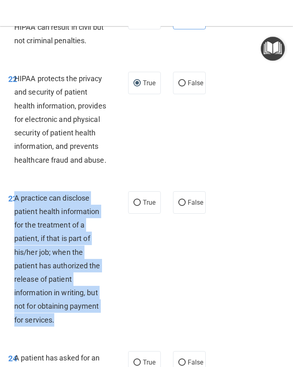
drag, startPoint x: 16, startPoint y: 196, endPoint x: 104, endPoint y: 314, distance: 147.6
click at [104, 291] on div "A practice can disclose patient health information for the treatment of a patie…" at bounding box center [63, 258] width 99 height 135
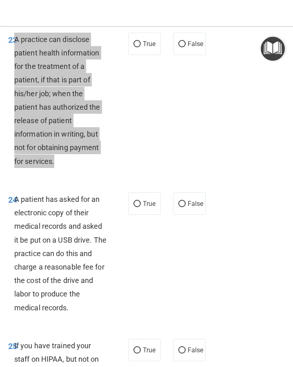
scroll to position [2260, 0]
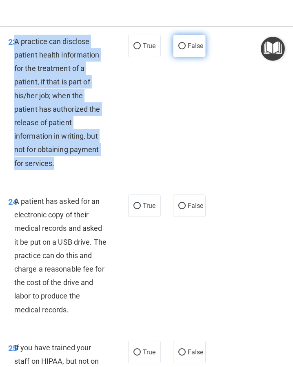
click at [181, 45] on input "False" at bounding box center [181, 46] width 7 height 6
radio input "true"
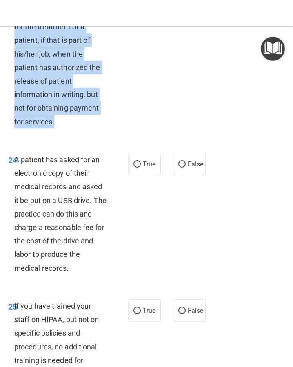
scroll to position [2309, 0]
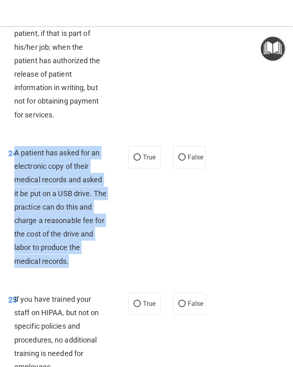
drag, startPoint x: 16, startPoint y: 152, endPoint x: 94, endPoint y: 258, distance: 131.6
click at [94, 258] on div "A patient has asked for an electronic copy of their medical records and asked i…" at bounding box center [63, 207] width 99 height 122
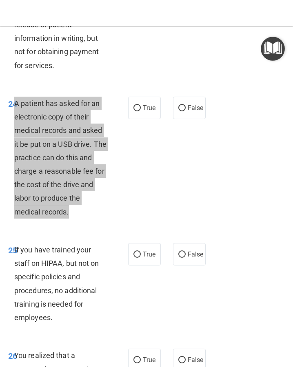
scroll to position [2363, 0]
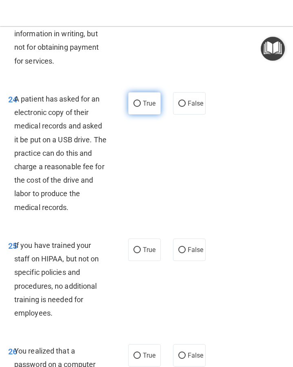
click at [141, 104] on label "True" at bounding box center [144, 103] width 33 height 22
click at [141, 104] on input "True" at bounding box center [136, 104] width 7 height 6
radio input "true"
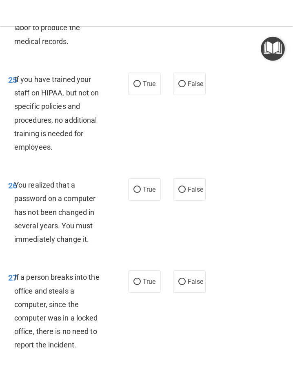
scroll to position [2538, 0]
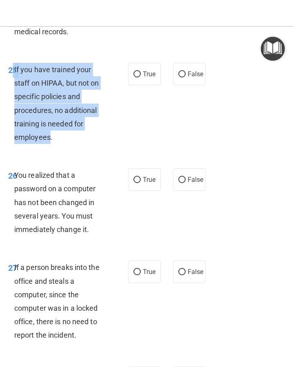
drag, startPoint x: 51, startPoint y: 137, endPoint x: 14, endPoint y: 72, distance: 74.5
click at [14, 72] on div "25 If you have trained your staff on HIPAA, but not on specific policies and pr…" at bounding box center [68, 105] width 144 height 85
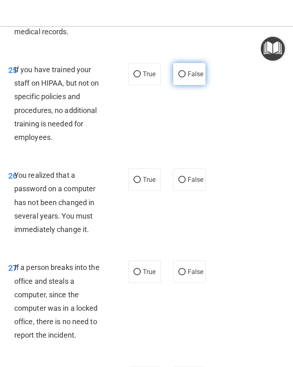
click at [185, 73] on label "False" at bounding box center [189, 74] width 33 height 22
click at [185, 73] on input "False" at bounding box center [181, 74] width 7 height 6
radio input "true"
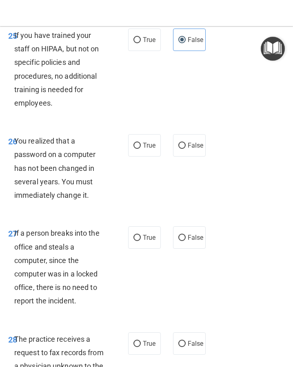
scroll to position [2574, 0]
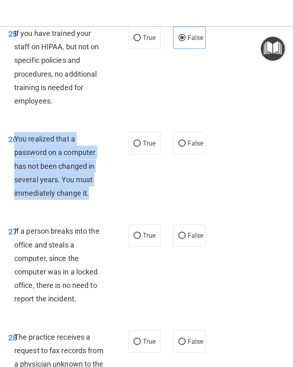
drag, startPoint x: 15, startPoint y: 139, endPoint x: 95, endPoint y: 192, distance: 95.3
click at [95, 192] on div "You realized that a password on a computer has not been changed in several year…" at bounding box center [63, 166] width 99 height 68
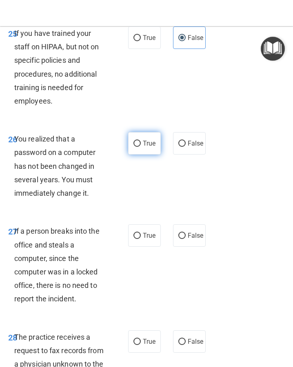
click at [139, 151] on label "True" at bounding box center [144, 143] width 33 height 22
click at [139, 147] on input "True" at bounding box center [136, 144] width 7 height 6
radio input "true"
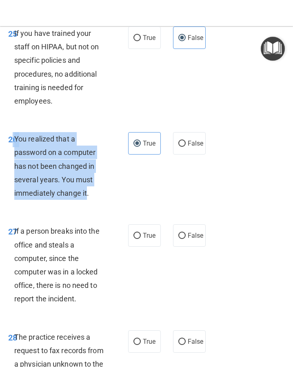
drag, startPoint x: 88, startPoint y: 195, endPoint x: 13, endPoint y: 139, distance: 93.4
click at [13, 139] on div "26 You realized that a password on a computer has not been changed in several y…" at bounding box center [68, 168] width 144 height 72
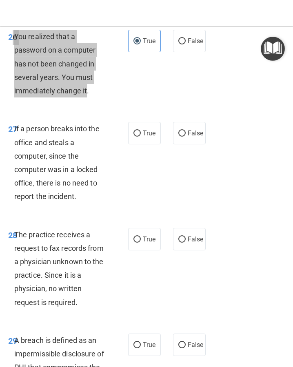
scroll to position [2680, 0]
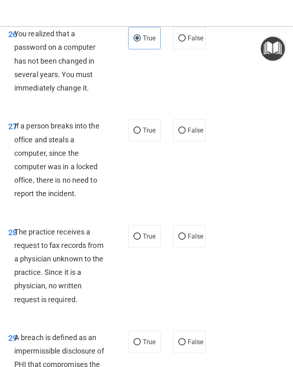
click at [75, 193] on span "If a person breaks into the office and steals a computer, since the computer wa…" at bounding box center [56, 159] width 85 height 76
click at [194, 130] on span "False" at bounding box center [195, 130] width 16 height 8
click at [185, 130] on input "False" at bounding box center [181, 131] width 7 height 6
radio input "true"
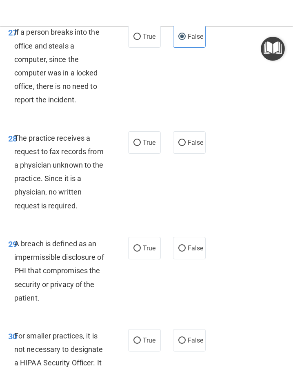
scroll to position [2775, 0]
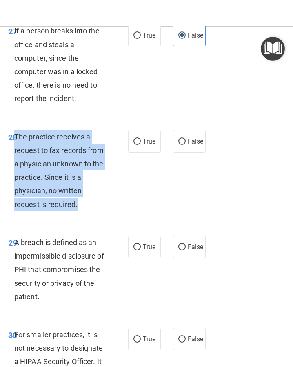
drag, startPoint x: 77, startPoint y: 205, endPoint x: 16, endPoint y: 133, distance: 94.9
click at [16, 133] on span "The practice receives a request to fax records from a physician unknown to the …" at bounding box center [58, 170] width 89 height 76
click at [184, 141] on input "False" at bounding box center [181, 142] width 7 height 6
radio input "true"
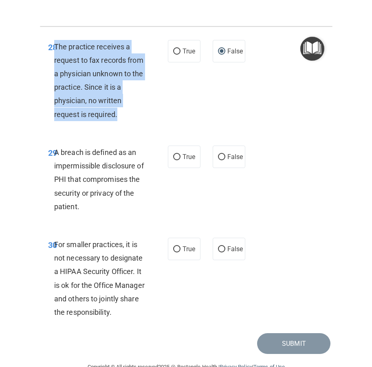
scroll to position [2885, 0]
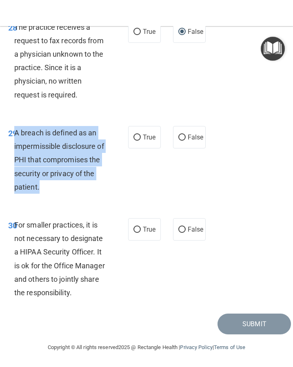
drag, startPoint x: 15, startPoint y: 132, endPoint x: 90, endPoint y: 181, distance: 90.2
click at [90, 181] on div "A breach is defined as an impermissible disclosure of PHI that compromises the …" at bounding box center [63, 160] width 99 height 68
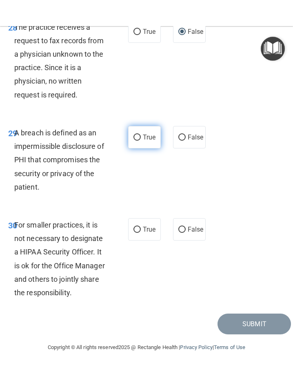
click at [146, 137] on span "True" at bounding box center [149, 137] width 13 height 8
click at [141, 137] on input "True" at bounding box center [136, 137] width 7 height 6
radio input "true"
click at [114, 252] on div "30 For smaller practices, it is not necessary to designate a HIPAA Security Off…" at bounding box center [68, 260] width 144 height 85
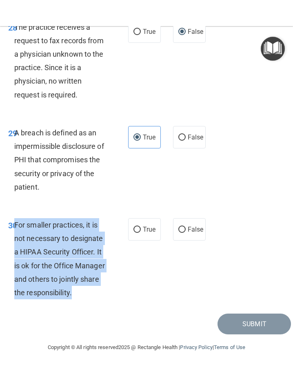
drag, startPoint x: 71, startPoint y: 291, endPoint x: 15, endPoint y: 219, distance: 92.0
click at [15, 219] on div "For smaller practices, it is not necessary to designate a HIPAA Security Office…" at bounding box center [63, 258] width 99 height 81
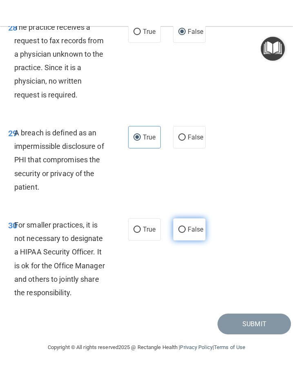
click at [190, 229] on span "False" at bounding box center [195, 229] width 16 height 8
click at [185, 229] on input "False" at bounding box center [181, 230] width 7 height 6
radio input "true"
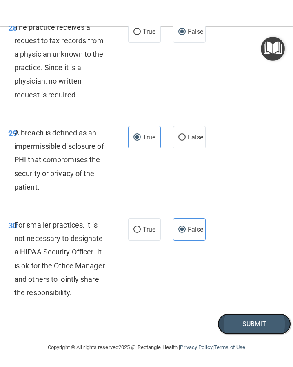
click at [233, 291] on button "Submit" at bounding box center [253, 323] width 73 height 21
click at [290, 163] on div "29 A breach is defined as an impermissible disclosure of PHI that compromises t…" at bounding box center [146, 162] width 289 height 92
click at [255, 291] on button "Submit" at bounding box center [253, 323] width 73 height 21
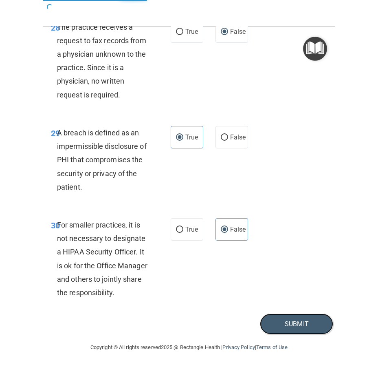
scroll to position [2722, 0]
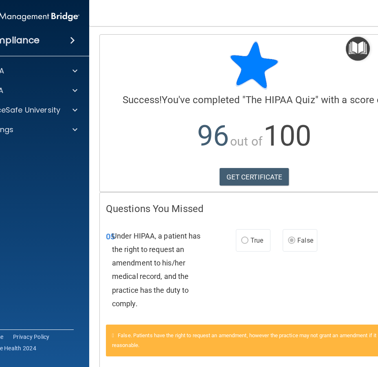
scroll to position [38, 0]
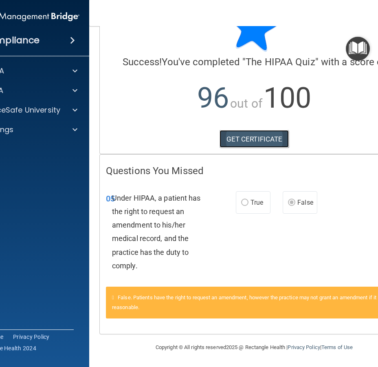
click at [257, 138] on link "GET CERTIFICATE" at bounding box center [255, 139] width 70 height 18
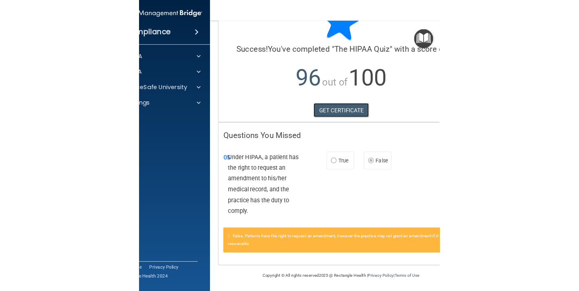
scroll to position [0, 0]
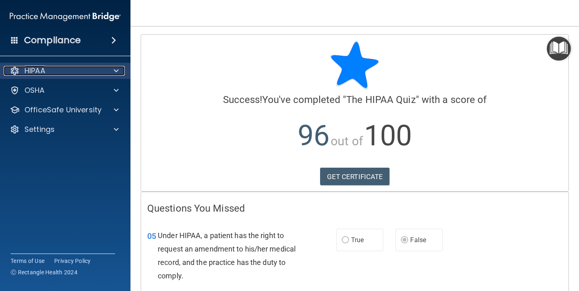
click at [96, 67] on div "HIPAA" at bounding box center [54, 71] width 101 height 10
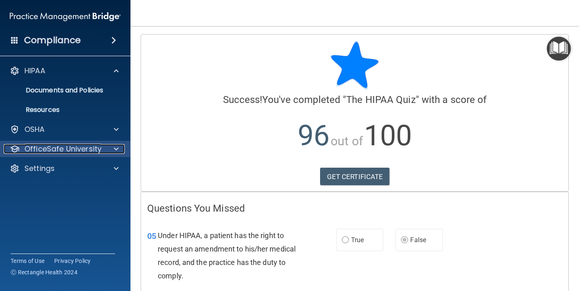
click at [61, 152] on p "OfficeSafe University" at bounding box center [62, 149] width 77 height 10
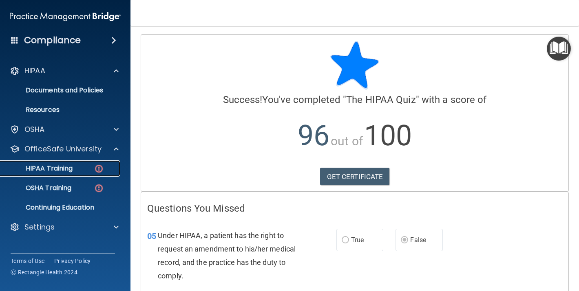
click at [69, 167] on p "HIPAA Training" at bounding box center [38, 169] width 67 height 8
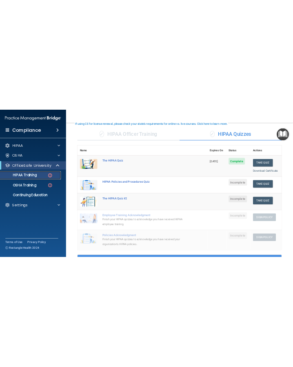
scroll to position [55, 0]
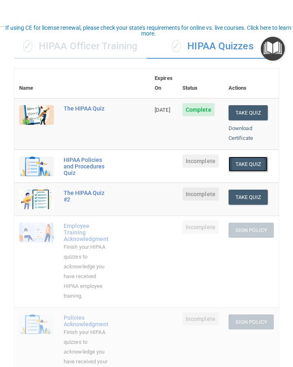
click at [256, 156] on button "Take Quiz" at bounding box center [247, 163] width 39 height 15
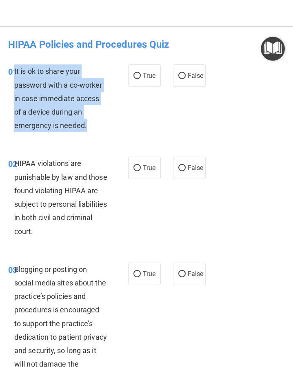
drag, startPoint x: 15, startPoint y: 73, endPoint x: 93, endPoint y: 128, distance: 95.7
click at [93, 128] on div "It is ok to share your password with a co-worker in case immediate access of a …" at bounding box center [63, 98] width 99 height 68
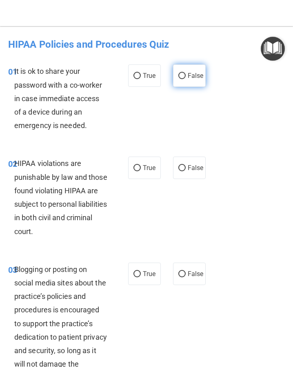
click at [185, 81] on label "False" at bounding box center [189, 75] width 33 height 22
click at [185, 79] on input "False" at bounding box center [181, 76] width 7 height 6
radio input "true"
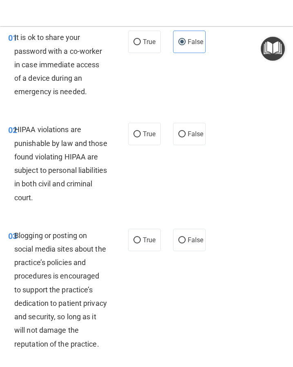
scroll to position [58, 0]
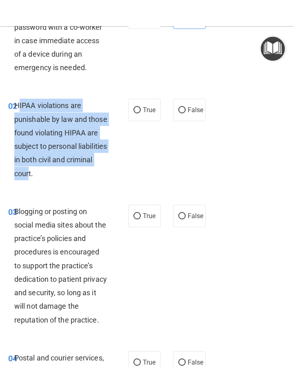
drag, startPoint x: 57, startPoint y: 175, endPoint x: 19, endPoint y: 101, distance: 83.5
click at [19, 101] on div "HIPAA violations are punishable by law and those found violating HIPAA are subj…" at bounding box center [63, 139] width 99 height 81
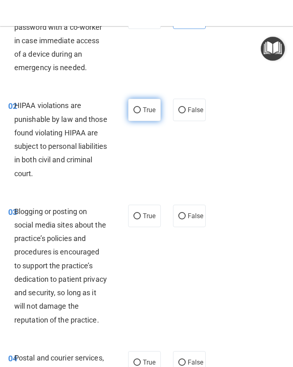
click at [131, 111] on label "True" at bounding box center [144, 110] width 33 height 22
click at [133, 111] on input "True" at bounding box center [136, 110] width 7 height 6
radio input "true"
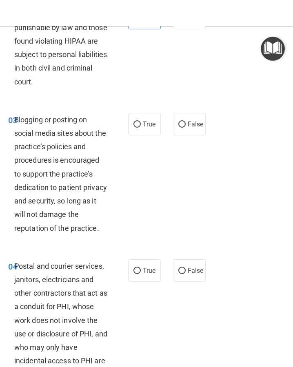
scroll to position [165, 0]
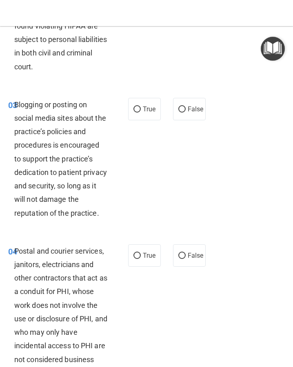
click at [93, 216] on span "Blogging or posting on social media sites about the practice’s policies and pro…" at bounding box center [60, 158] width 93 height 117
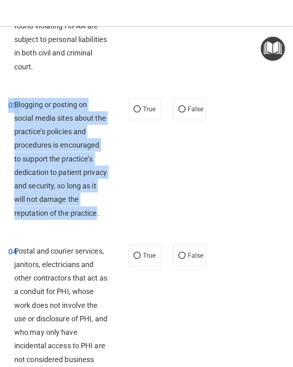
drag, startPoint x: 96, startPoint y: 214, endPoint x: 2, endPoint y: 110, distance: 139.6
click at [2, 110] on div "03 Blogging or posting on social media sites about the practice’s policies and …" at bounding box center [68, 161] width 144 height 126
click at [183, 108] on input "False" at bounding box center [181, 109] width 7 height 6
radio input "true"
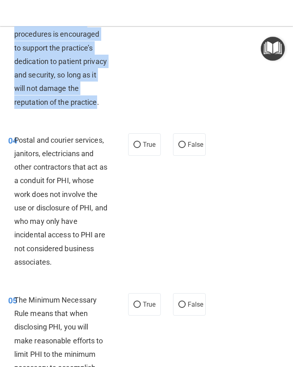
scroll to position [289, 0]
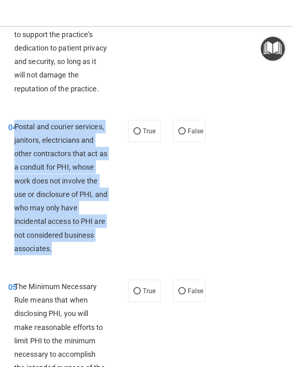
drag, startPoint x: 15, startPoint y: 126, endPoint x: 80, endPoint y: 248, distance: 138.4
click at [80, 248] on div "Postal and courier services, janitors, electricians and other contractors that …" at bounding box center [63, 187] width 99 height 135
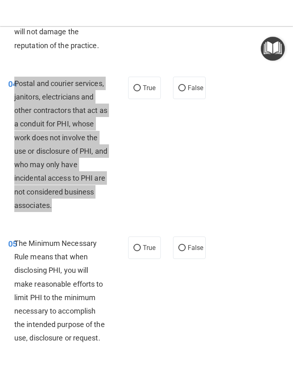
scroll to position [337, 0]
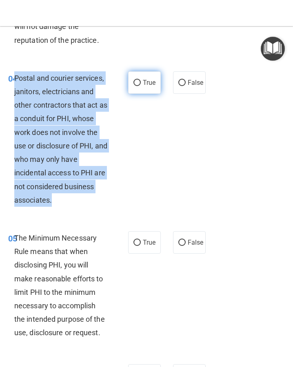
click at [139, 84] on input "True" at bounding box center [136, 83] width 7 height 6
radio input "true"
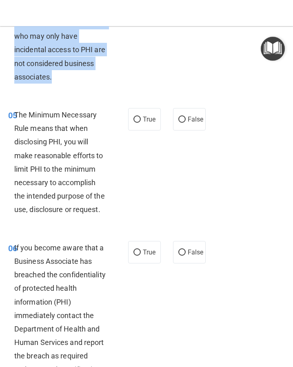
scroll to position [469, 0]
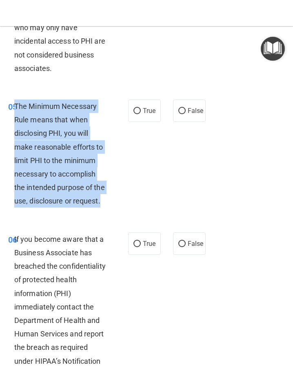
drag, startPoint x: 14, startPoint y: 105, endPoint x: 107, endPoint y: 196, distance: 130.3
click at [107, 196] on div "The Minimum Necessary Rule means that when disclosing PHI, you will make reason…" at bounding box center [63, 153] width 99 height 108
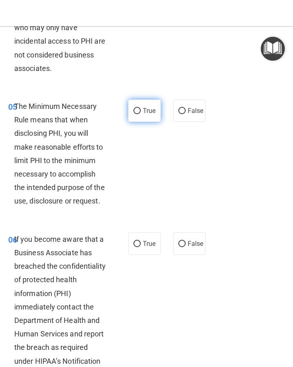
click at [142, 114] on label "True" at bounding box center [144, 110] width 33 height 22
click at [141, 114] on input "True" at bounding box center [136, 111] width 7 height 6
radio input "true"
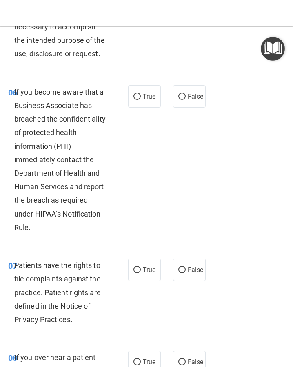
scroll to position [641, 0]
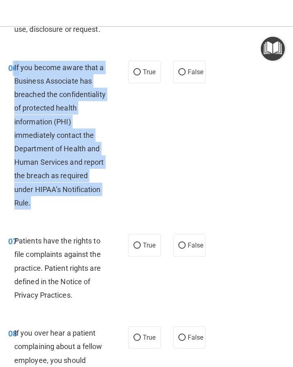
drag, startPoint x: 12, startPoint y: 68, endPoint x: 115, endPoint y: 209, distance: 174.0
click at [115, 209] on div "06 If you become aware that a Business Associate has breached the confidentiali…" at bounding box center [68, 137] width 144 height 153
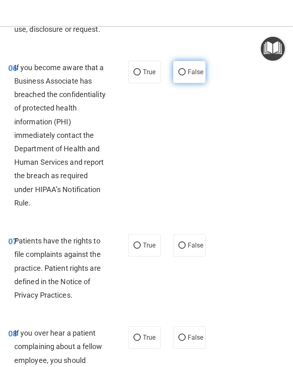
click at [185, 71] on label "False" at bounding box center [189, 72] width 33 height 22
click at [185, 71] on input "False" at bounding box center [181, 72] width 7 height 6
radio input "true"
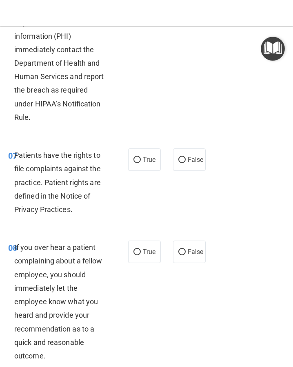
scroll to position [732, 0]
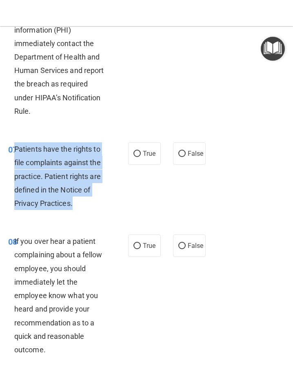
drag, startPoint x: 15, startPoint y: 149, endPoint x: 104, endPoint y: 203, distance: 104.1
click at [104, 203] on div "Patients have the rights to file complaints against the practice. Patient right…" at bounding box center [63, 176] width 99 height 68
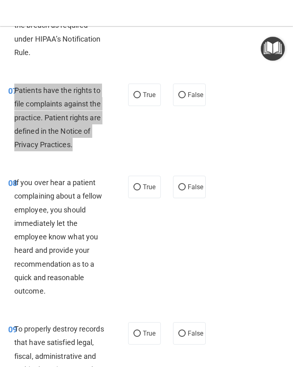
scroll to position [793, 0]
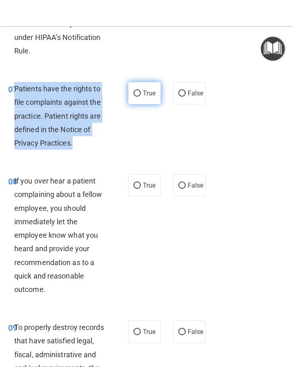
click at [135, 92] on input "True" at bounding box center [136, 93] width 7 height 6
radio input "true"
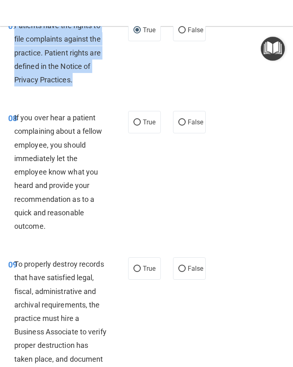
scroll to position [859, 0]
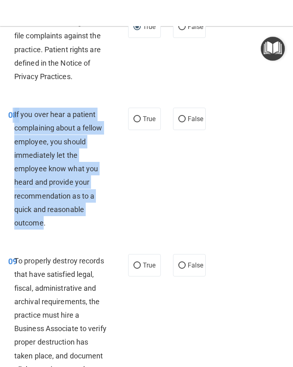
drag, startPoint x: 44, startPoint y: 223, endPoint x: 14, endPoint y: 115, distance: 112.1
click at [14, 115] on span "If you over hear a patient complaining about a fellow employee, you should imme…" at bounding box center [58, 168] width 88 height 117
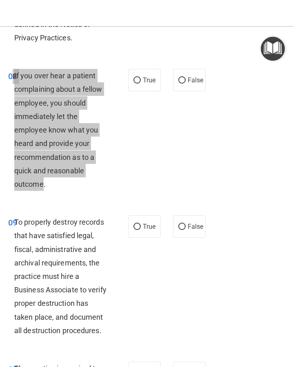
scroll to position [899, 0]
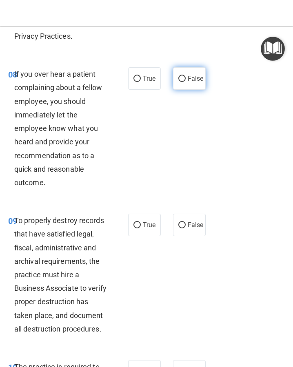
click at [189, 82] on span "False" at bounding box center [195, 79] width 16 height 8
click at [185, 82] on input "False" at bounding box center [181, 79] width 7 height 6
radio input "true"
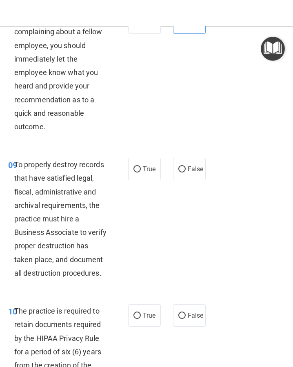
scroll to position [986, 0]
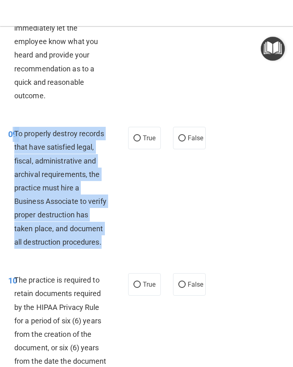
drag, startPoint x: 55, startPoint y: 254, endPoint x: 13, endPoint y: 140, distance: 121.4
click at [13, 140] on div "09 To properly destroy records that have satisfied legal, fiscal, administrativ…" at bounding box center [68, 190] width 144 height 126
click at [179, 140] on input "False" at bounding box center [181, 138] width 7 height 6
radio input "true"
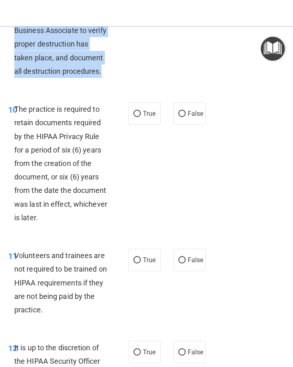
scroll to position [1163, 0]
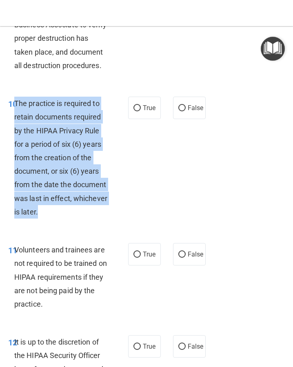
drag, startPoint x: 72, startPoint y: 221, endPoint x: 15, endPoint y: 114, distance: 120.9
click at [15, 114] on div "The practice is required to retain documents required by the HIPAA Privacy Rule…" at bounding box center [63, 158] width 99 height 122
click at [139, 111] on input "True" at bounding box center [136, 108] width 7 height 6
radio input "true"
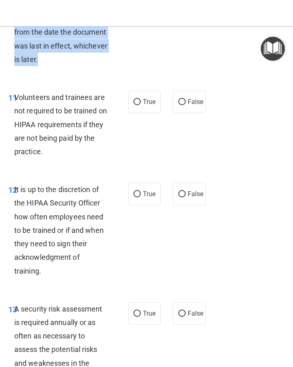
scroll to position [1340, 0]
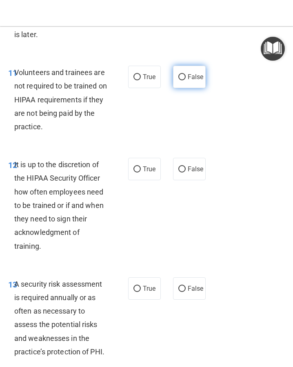
click at [196, 81] on span "False" at bounding box center [195, 77] width 16 height 8
click at [185, 80] on input "False" at bounding box center [181, 77] width 7 height 6
radio input "true"
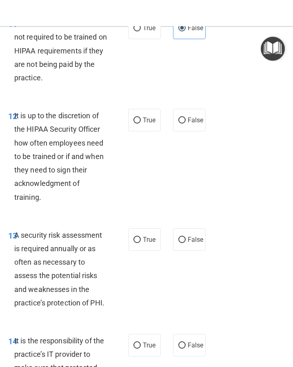
scroll to position [1399, 0]
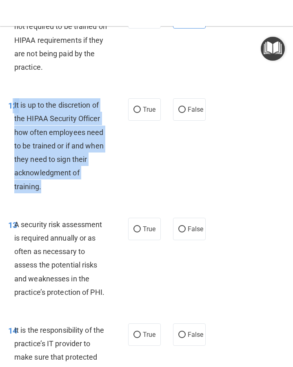
drag, startPoint x: 41, startPoint y: 197, endPoint x: 13, endPoint y: 123, distance: 78.7
click at [13, 123] on div "12 It is up to the discretion of the HIPAA Security Officer how often employees…" at bounding box center [68, 147] width 144 height 99
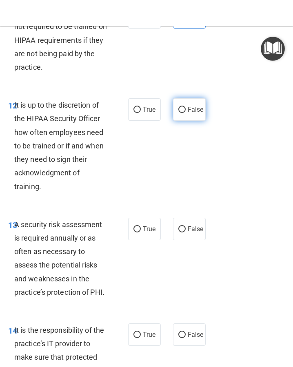
click at [187, 121] on label "False" at bounding box center [189, 109] width 33 height 22
click at [185, 113] on input "False" at bounding box center [181, 110] width 7 height 6
radio input "true"
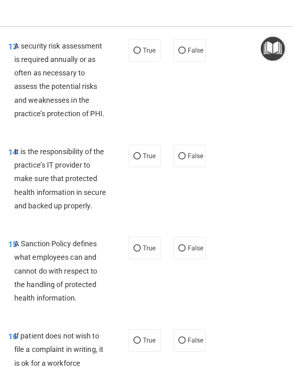
scroll to position [1581, 0]
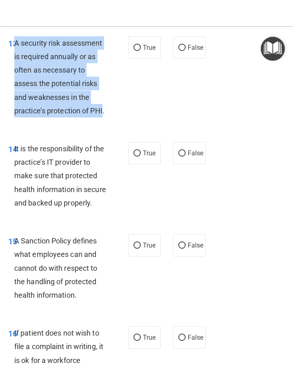
drag, startPoint x: 104, startPoint y: 125, endPoint x: 14, endPoint y: 54, distance: 114.2
click at [14, 54] on span "A security risk assessment is required annually or as often as necessary to ass…" at bounding box center [59, 77] width 90 height 76
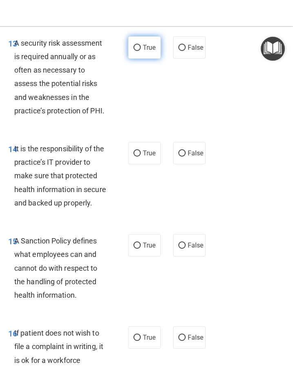
click at [146, 51] on span "True" at bounding box center [149, 48] width 13 height 8
click at [141, 51] on input "True" at bounding box center [136, 48] width 7 height 6
radio input "true"
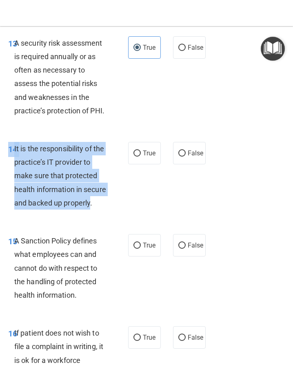
drag, startPoint x: 91, startPoint y: 215, endPoint x: 7, endPoint y: 166, distance: 96.8
click at [7, 166] on div "14 It is the responsibility of the practice’s IT provider to make sure that pro…" at bounding box center [68, 178] width 144 height 72
click at [139, 156] on input "True" at bounding box center [136, 153] width 7 height 6
radio input "true"
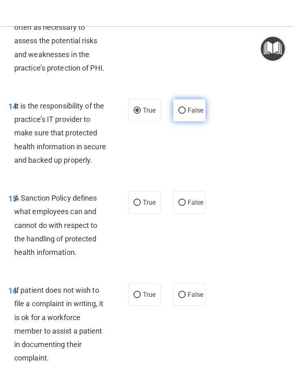
click at [188, 117] on label "False" at bounding box center [189, 110] width 33 height 22
click at [185, 114] on input "False" at bounding box center [181, 111] width 7 height 6
radio input "true"
radio input "false"
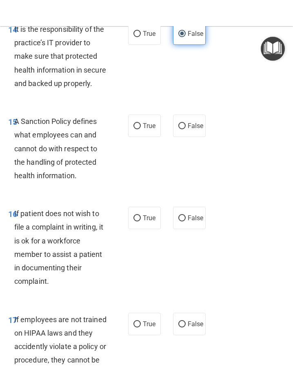
scroll to position [1701, 0]
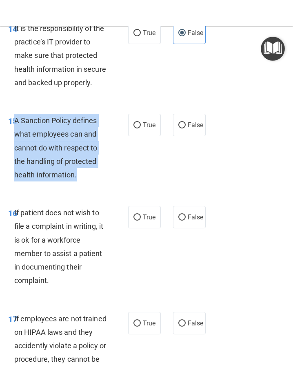
drag, startPoint x: 15, startPoint y: 133, endPoint x: 86, endPoint y: 183, distance: 86.3
click at [86, 181] on div "A Sanction Policy defines what employees can and cannot do with respect to the …" at bounding box center [63, 148] width 99 height 68
click at [183, 128] on input "False" at bounding box center [181, 125] width 7 height 6
radio input "true"
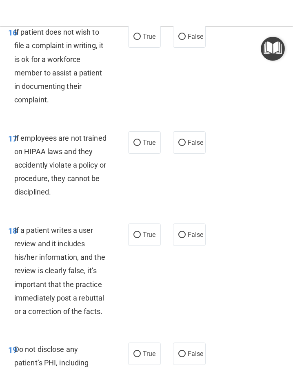
scroll to position [1875, 0]
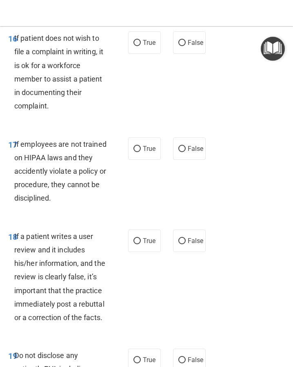
click at [60, 66] on span "If patient does not wish to file a complaint in writing, it is ok for a workfor…" at bounding box center [58, 72] width 89 height 76
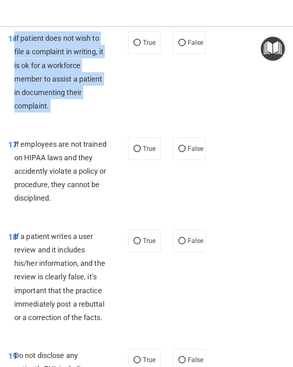
click at [60, 66] on span "If patient does not wish to file a complaint in writing, it is ok for a workfor…" at bounding box center [58, 72] width 89 height 76
click at [133, 46] on input "True" at bounding box center [136, 43] width 7 height 6
radio input "true"
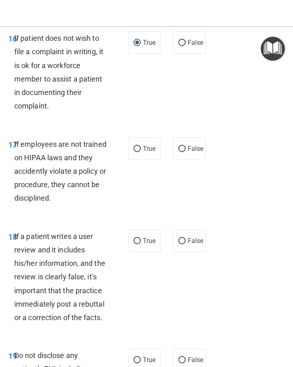
click at [70, 192] on div "If employees are not trained on HIPAA laws and they accidently violate a policy…" at bounding box center [63, 171] width 99 height 68
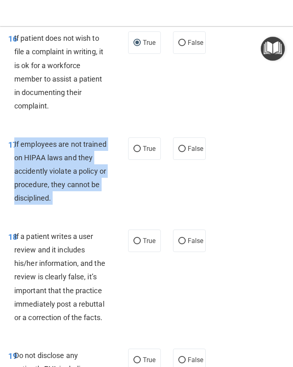
click at [70, 192] on div "If employees are not trained on HIPAA laws and they accidently violate a policy…" at bounding box center [63, 171] width 99 height 68
click at [180, 152] on input "False" at bounding box center [181, 149] width 7 height 6
radio input "true"
click at [180, 152] on input "False" at bounding box center [181, 149] width 7 height 6
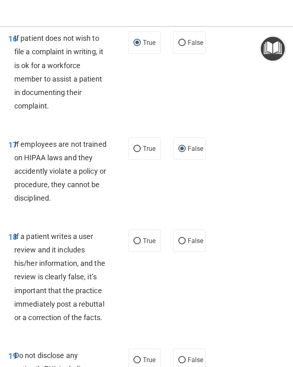
click at [72, 273] on span "If a patient writes a user review and it includes his/her information, and the …" at bounding box center [59, 277] width 91 height 90
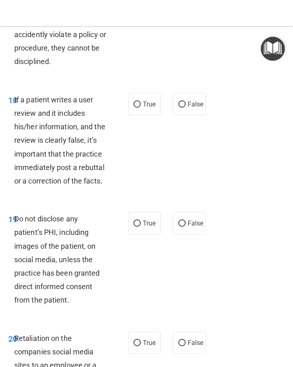
scroll to position [2023, 0]
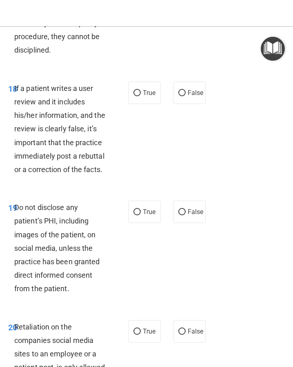
click at [56, 150] on div "If a patient writes a user review and it includes his/her information, and the …" at bounding box center [63, 129] width 99 height 95
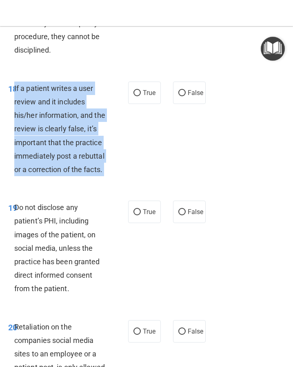
click at [56, 150] on div "If a patient writes a user review and it includes his/her information, and the …" at bounding box center [63, 129] width 99 height 95
click at [179, 96] on input "False" at bounding box center [181, 93] width 7 height 6
radio input "true"
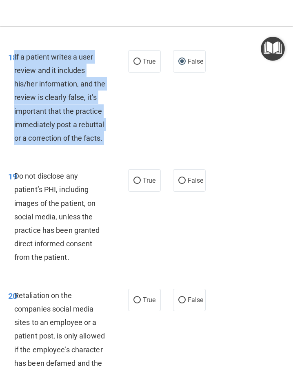
scroll to position [2060, 0]
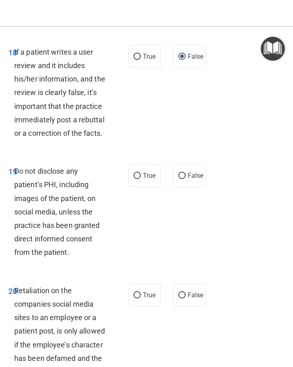
click at [65, 230] on div "Do not disclose any patient’s PHI, including images of the patient, on social m…" at bounding box center [63, 211] width 99 height 95
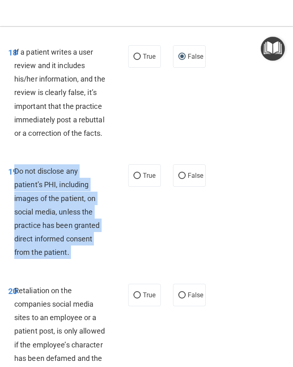
click at [65, 230] on div "Do not disclose any patient’s PHI, including images of the patient, on social m…" at bounding box center [63, 211] width 99 height 95
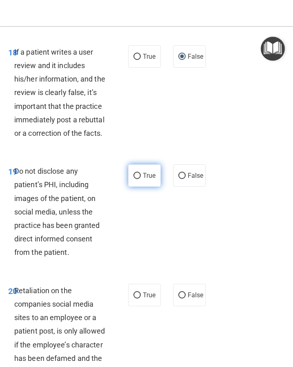
click at [142, 187] on label "True" at bounding box center [144, 175] width 33 height 22
click at [141, 179] on input "True" at bounding box center [136, 176] width 7 height 6
radio input "true"
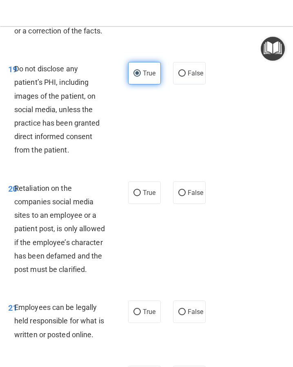
scroll to position [2175, 0]
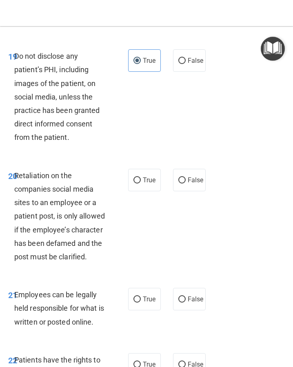
click at [62, 209] on div "Retaliation on the companies social media sites to an employee or a patient pos…" at bounding box center [63, 216] width 99 height 95
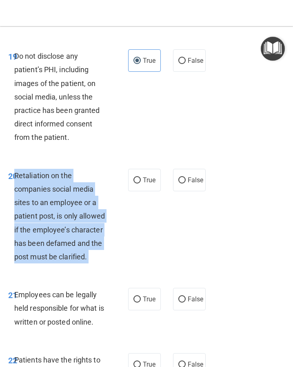
click at [62, 209] on div "Retaliation on the companies social media sites to an employee or a patient pos…" at bounding box center [63, 216] width 99 height 95
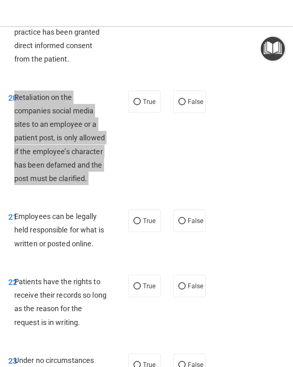
scroll to position [2262, 0]
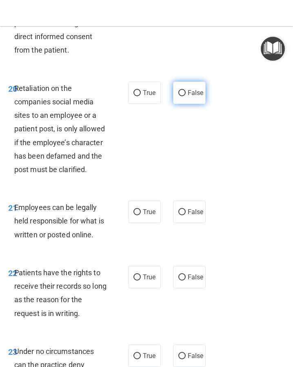
click at [192, 97] on span "False" at bounding box center [195, 93] width 16 height 8
click at [185, 96] on input "False" at bounding box center [181, 93] width 7 height 6
radio input "true"
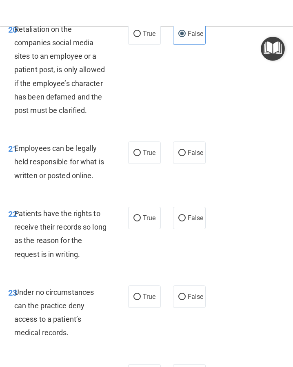
scroll to position [2325, 0]
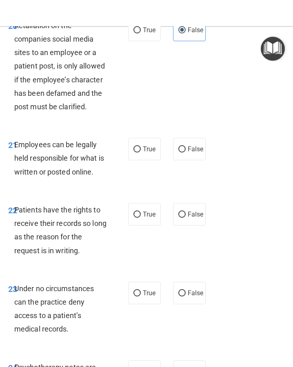
click at [78, 173] on span "Employees can be legally held responsible for what is written or posted online." at bounding box center [59, 157] width 90 height 35
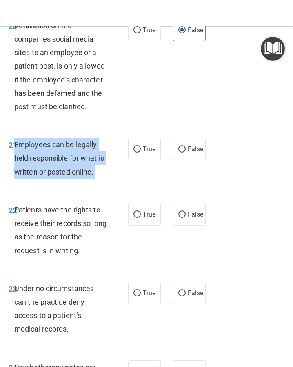
click at [78, 173] on span "Employees can be legally held responsible for what is written or posted online." at bounding box center [59, 157] width 90 height 35
click at [134, 152] on input "True" at bounding box center [136, 149] width 7 height 6
radio input "true"
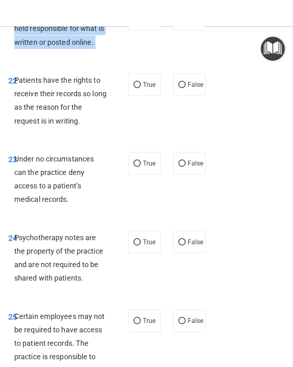
scroll to position [2479, 0]
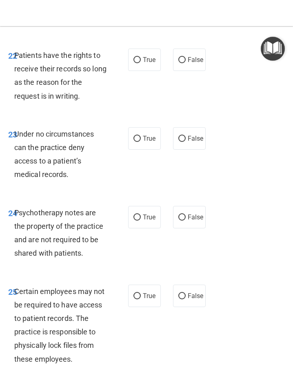
click at [62, 100] on span "Patients have the rights to receive their records so long as the reason for the…" at bounding box center [60, 75] width 92 height 49
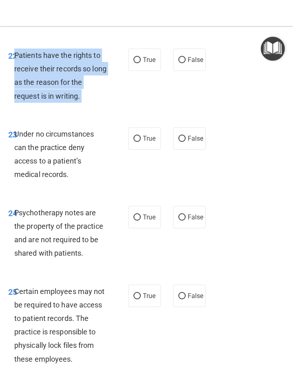
click at [62, 100] on span "Patients have the rights to receive their records so long as the reason for the…" at bounding box center [60, 75] width 92 height 49
click at [185, 63] on input "False" at bounding box center [181, 60] width 7 height 6
radio input "true"
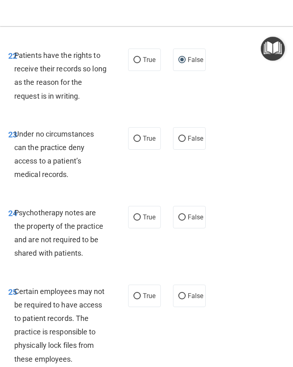
click at [55, 181] on div "Under no circumstances can the practice deny access to a patient’s medical reco…" at bounding box center [63, 154] width 99 height 54
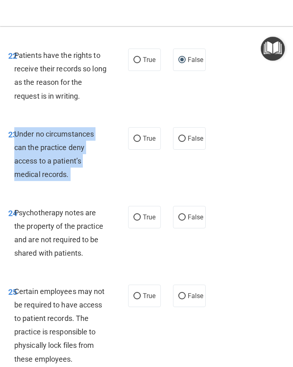
click at [55, 181] on div "Under no circumstances can the practice deny access to a patient’s medical reco…" at bounding box center [63, 154] width 99 height 54
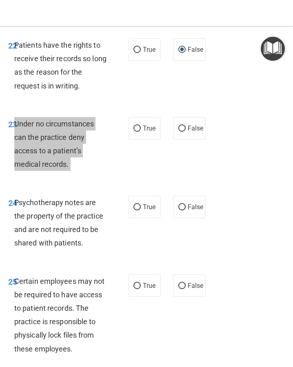
scroll to position [2492, 0]
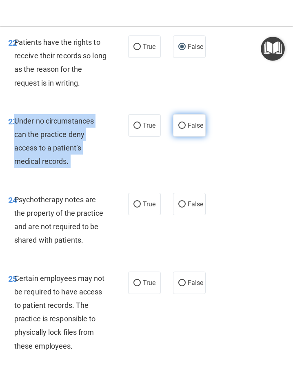
click at [180, 129] on input "False" at bounding box center [181, 126] width 7 height 6
radio input "true"
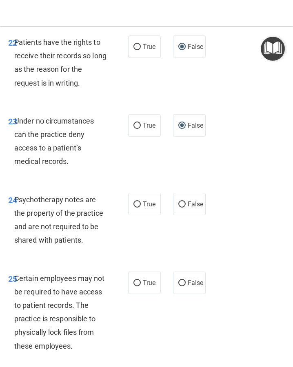
click at [67, 217] on span "Psychotherapy notes are the property of the practice and are not required to be…" at bounding box center [58, 219] width 89 height 49
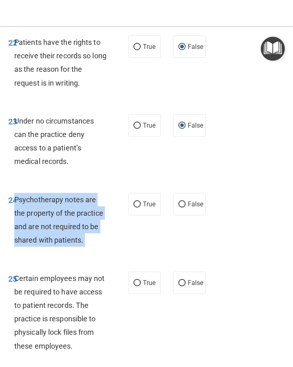
click at [67, 217] on span "Psychotherapy notes are the property of the practice and are not required to be…" at bounding box center [58, 219] width 89 height 49
click at [140, 207] on input "True" at bounding box center [136, 204] width 7 height 6
radio input "true"
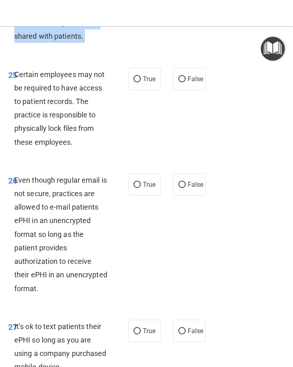
scroll to position [2699, 0]
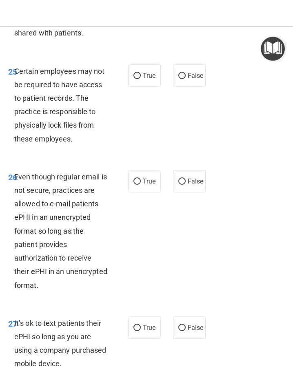
click at [71, 141] on span "Certain employees may not be required to have access to patient records. The pr…" at bounding box center [59, 105] width 90 height 76
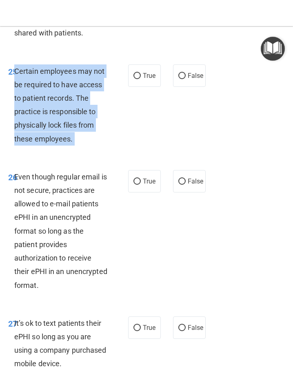
click at [71, 141] on span "Certain employees may not be required to have access to patient records. The pr…" at bounding box center [59, 105] width 90 height 76
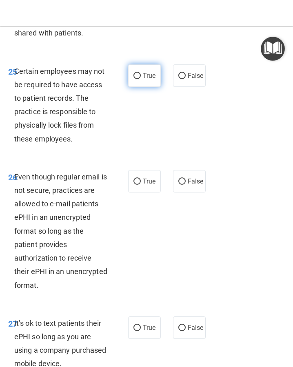
click at [150, 79] on span "True" at bounding box center [149, 76] width 13 height 8
click at [141, 79] on input "True" at bounding box center [136, 76] width 7 height 6
radio input "true"
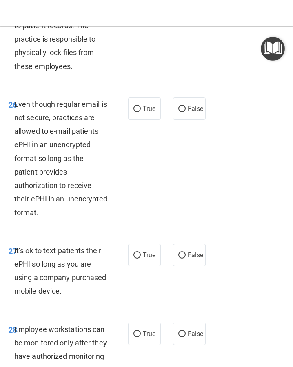
scroll to position [2791, 0]
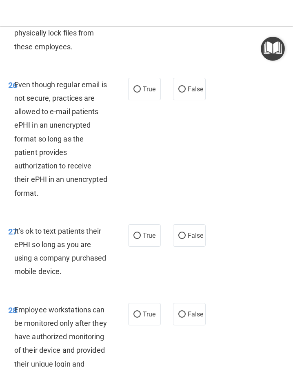
click at [46, 175] on div "Even though regular email is not secure, practices are allowed to e-mail patien…" at bounding box center [63, 139] width 99 height 122
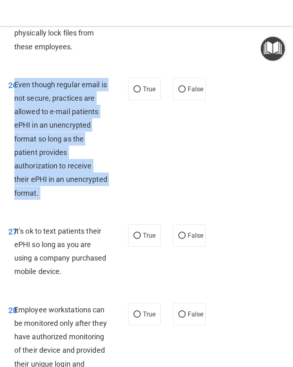
click at [46, 175] on div "Even though regular email is not secure, practices are allowed to e-mail patien…" at bounding box center [63, 139] width 99 height 122
click at [140, 93] on input "True" at bounding box center [136, 89] width 7 height 6
radio input "true"
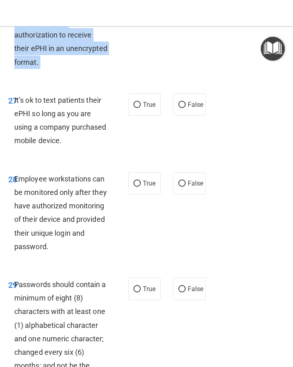
scroll to position [2932, 0]
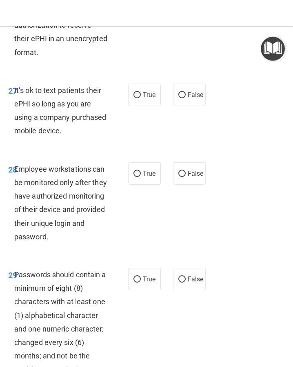
click at [74, 125] on div "It’s ok to text patients their ePHI so long as you are using a company purchase…" at bounding box center [63, 111] width 99 height 54
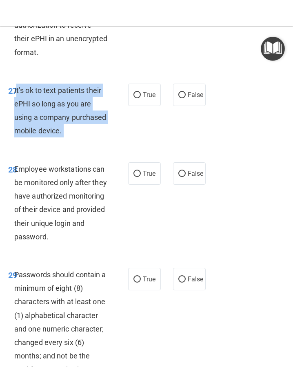
click at [74, 125] on div "It’s ok to text patients their ePHI so long as you are using a company purchase…" at bounding box center [63, 111] width 99 height 54
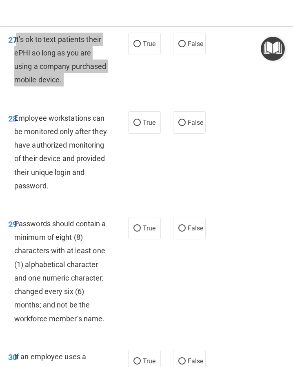
scroll to position [2984, 0]
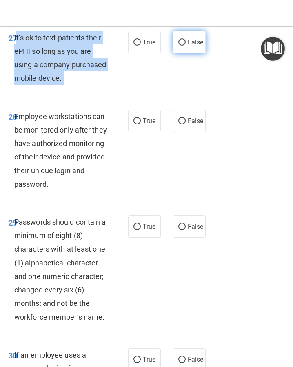
click at [183, 46] on input "False" at bounding box center [181, 43] width 7 height 6
radio input "true"
click at [183, 46] on input "False" at bounding box center [181, 43] width 7 height 6
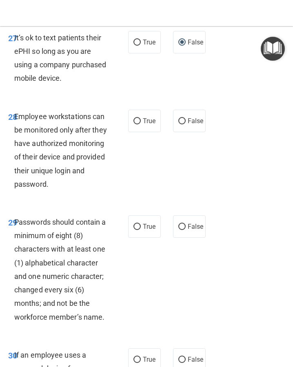
click at [38, 165] on div "Employee workstations can be monitored only after they have authorized monitori…" at bounding box center [63, 150] width 99 height 81
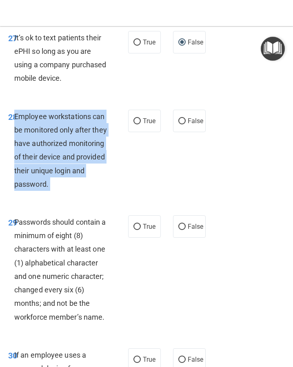
click at [38, 165] on div "Employee workstations can be monitored only after they have authorized monitori…" at bounding box center [63, 150] width 99 height 81
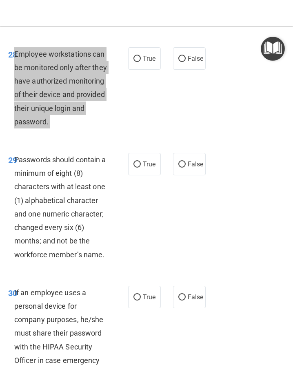
scroll to position [3048, 0]
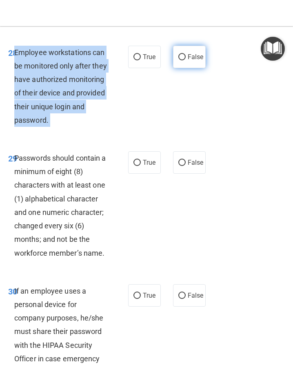
click at [183, 60] on input "False" at bounding box center [181, 57] width 7 height 6
radio input "true"
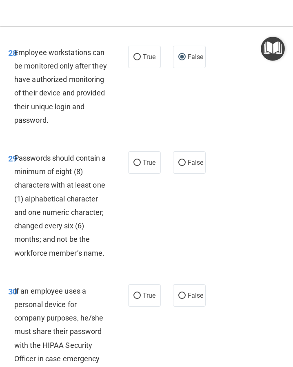
click at [36, 225] on span "Passwords should contain a minimum of eight (8) characters with at least one (1…" at bounding box center [60, 206] width 92 height 104
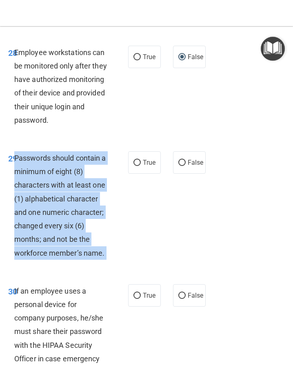
click at [36, 225] on span "Passwords should contain a minimum of eight (8) characters with at least one (1…" at bounding box center [60, 206] width 92 height 104
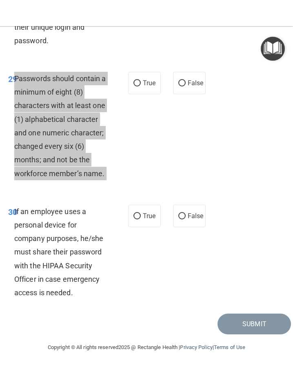
scroll to position [3142, 0]
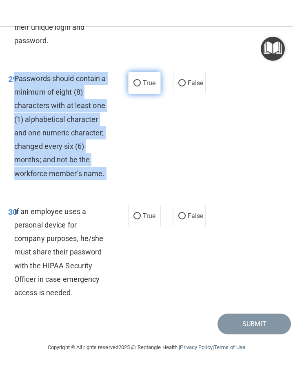
click at [139, 86] on input "True" at bounding box center [136, 83] width 7 height 6
radio input "true"
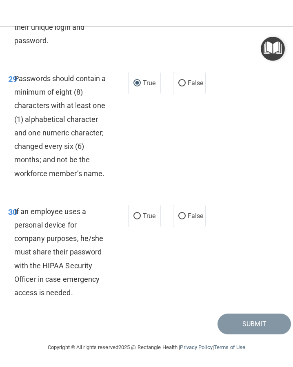
click at [78, 215] on span "If an employee uses a personal device for company purposes, he/she must share t…" at bounding box center [58, 252] width 89 height 90
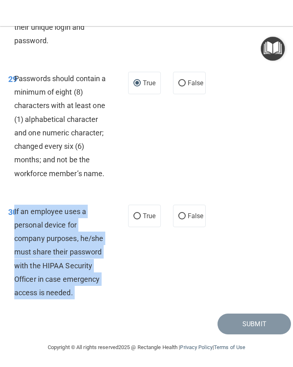
click at [78, 215] on span "If an employee uses a personal device for company purposes, he/she must share t…" at bounding box center [58, 252] width 89 height 90
click at [180, 213] on input "False" at bounding box center [181, 216] width 7 height 6
radio input "true"
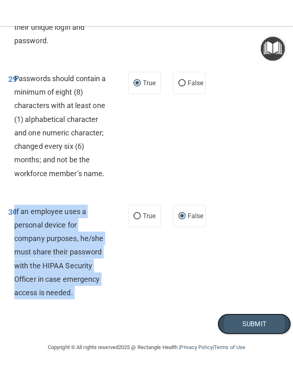
click at [242, 291] on button "Submit" at bounding box center [253, 323] width 73 height 21
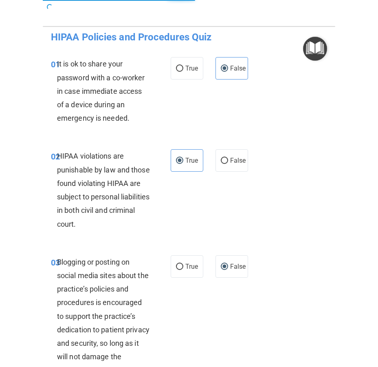
scroll to position [0, 0]
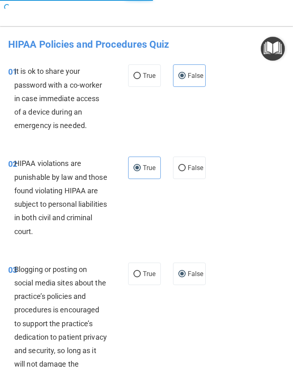
click at [289, 182] on div "02 HIPAA violations are punishable by law and those found violating HIPAA are s…" at bounding box center [146, 199] width 289 height 106
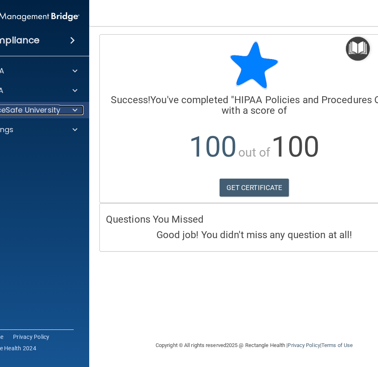
click at [41, 111] on p "OfficeSafe University" at bounding box center [21, 110] width 77 height 10
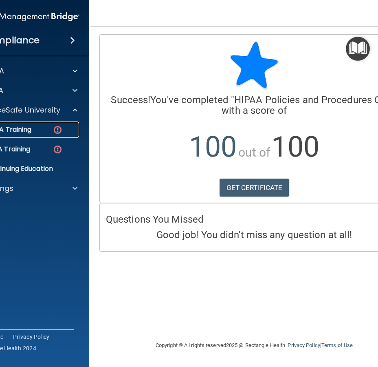
click at [34, 132] on div "HIPAA Training" at bounding box center [19, 130] width 111 height 8
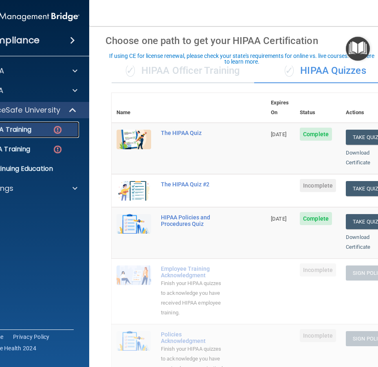
scroll to position [31, 0]
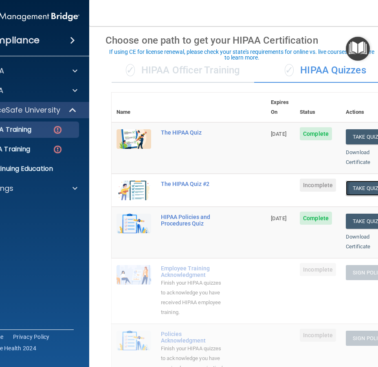
click at [359, 181] on button "Take Quiz" at bounding box center [365, 188] width 39 height 15
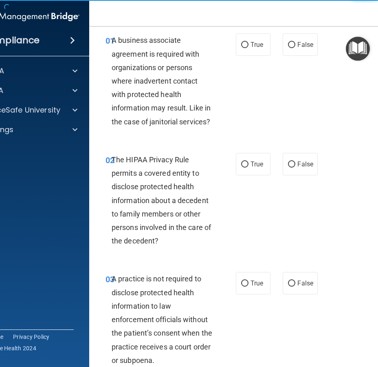
scroll to position [24, 0]
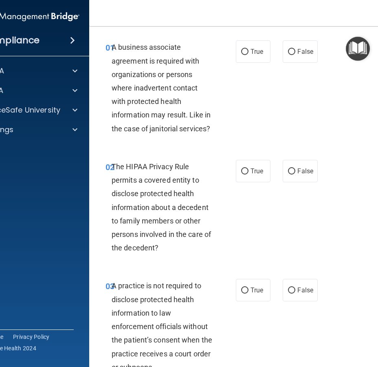
click at [157, 80] on div "A business associate agreement is required with organizations or persons where …" at bounding box center [165, 87] width 107 height 95
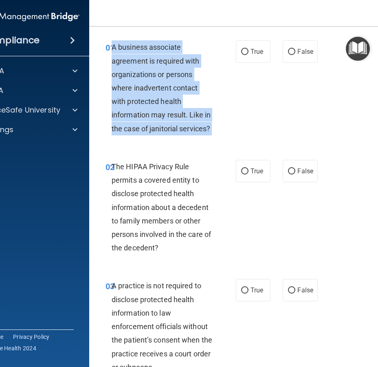
click at [157, 80] on div "A business associate agreement is required with organizations or persons where …" at bounding box center [165, 87] width 107 height 95
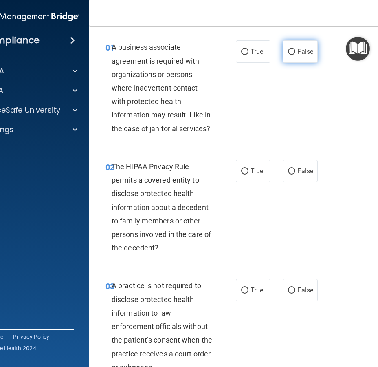
click at [295, 48] on label "False" at bounding box center [300, 51] width 35 height 22
click at [295, 49] on input "False" at bounding box center [291, 52] width 7 height 6
radio input "true"
click at [163, 187] on div "The HIPAA Privacy Rule permits a covered entity to disclose protected health in…" at bounding box center [165, 207] width 107 height 95
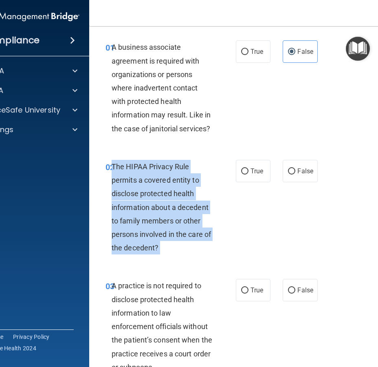
click at [163, 187] on div "The HIPAA Privacy Rule permits a covered entity to disclose protected health in…" at bounding box center [165, 207] width 107 height 95
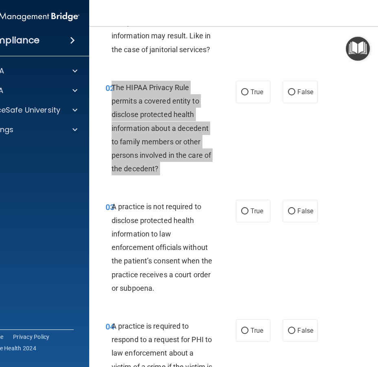
scroll to position [108, 0]
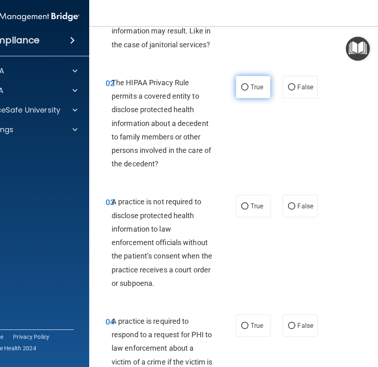
click at [247, 79] on label "True" at bounding box center [253, 87] width 35 height 22
click at [247, 84] on input "True" at bounding box center [244, 87] width 7 height 6
radio input "true"
click at [158, 235] on div "A practice is not required to disclose protected health information to law enfo…" at bounding box center [165, 242] width 107 height 95
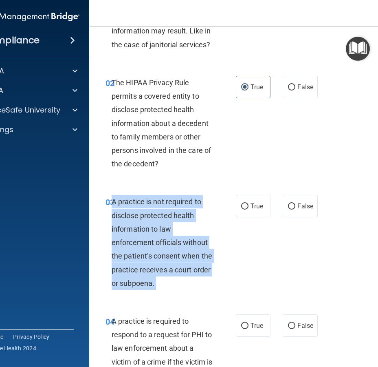
click at [158, 235] on div "A practice is not required to disclose protected health information to law enfo…" at bounding box center [165, 242] width 107 height 95
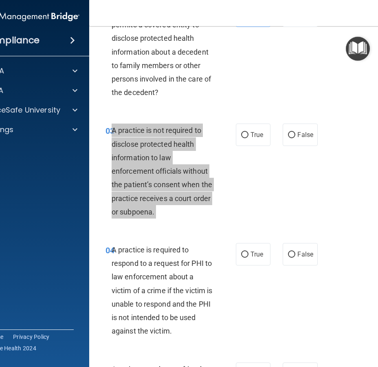
scroll to position [183, 0]
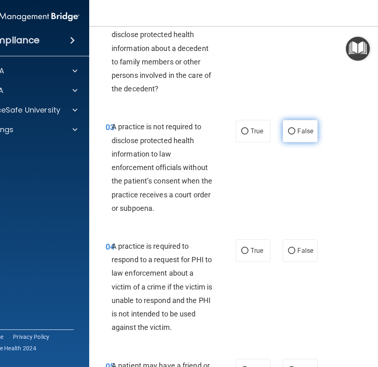
click at [305, 134] on span "False" at bounding box center [306, 131] width 16 height 8
click at [295, 134] on input "False" at bounding box center [291, 131] width 7 height 6
radio input "true"
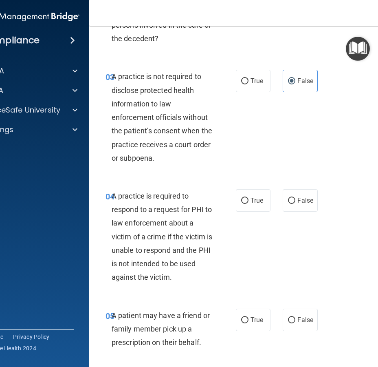
scroll to position [236, 0]
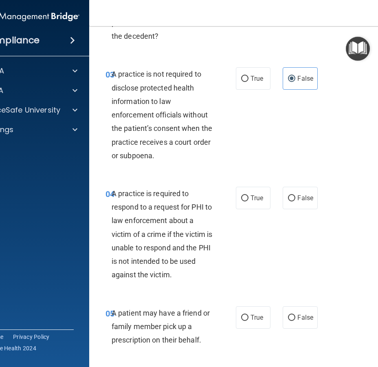
click at [162, 237] on span "A practice is required to respond to a request for PHI to law enforcement about…" at bounding box center [162, 234] width 101 height 90
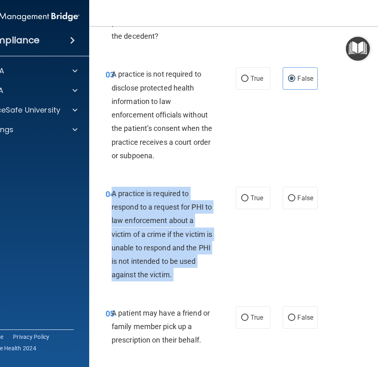
click at [162, 237] on span "A practice is required to respond to a request for PHI to law enforcement about…" at bounding box center [162, 234] width 101 height 90
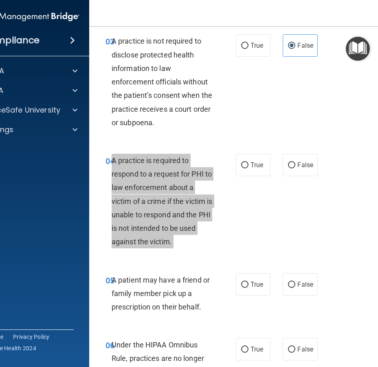
scroll to position [270, 0]
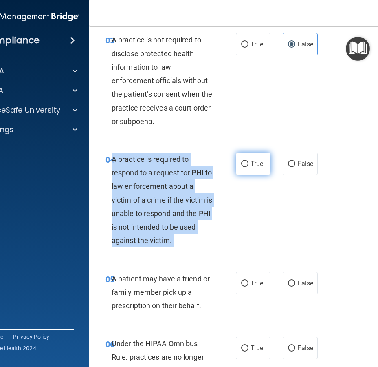
click at [247, 163] on input "True" at bounding box center [244, 164] width 7 height 6
radio input "true"
click at [247, 163] on input "True" at bounding box center [244, 164] width 7 height 6
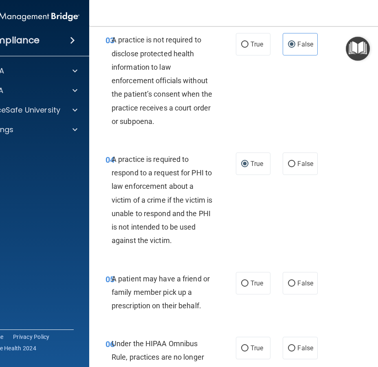
click at [182, 279] on span "A patient may have a friend or family member pick up a prescription on their be…" at bounding box center [161, 291] width 98 height 35
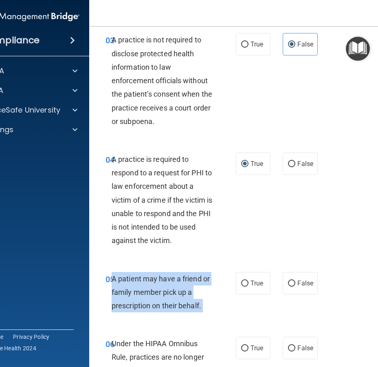
click at [182, 279] on span "A patient may have a friend or family member pick up a prescription on their be…" at bounding box center [161, 291] width 98 height 35
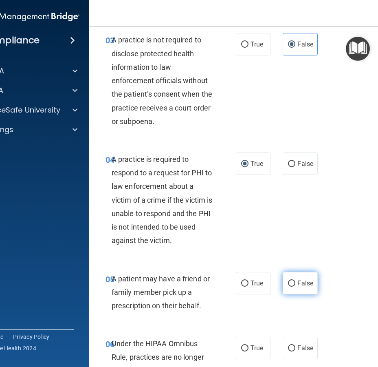
click at [298, 291] on label "False" at bounding box center [300, 283] width 35 height 22
click at [295, 286] on input "False" at bounding box center [291, 283] width 7 height 6
radio input "true"
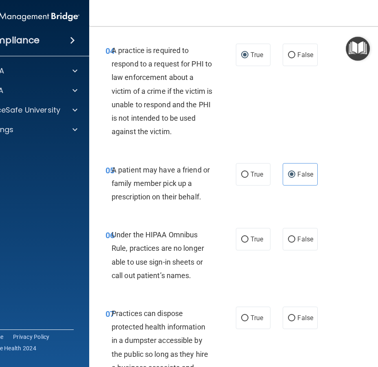
scroll to position [390, 0]
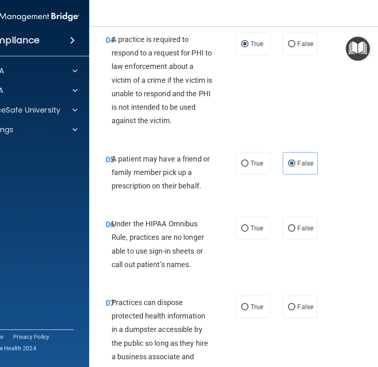
click at [152, 230] on div "Under the HIPAA Omnibus Rule, practices are no longer able to use sign-in sheet…" at bounding box center [165, 244] width 107 height 54
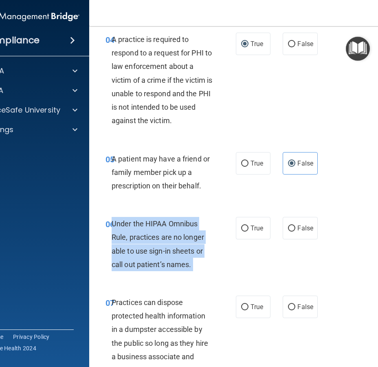
click at [152, 230] on div "Under the HIPAA Omnibus Rule, practices are no longer able to use sign-in sheet…" at bounding box center [165, 244] width 107 height 54
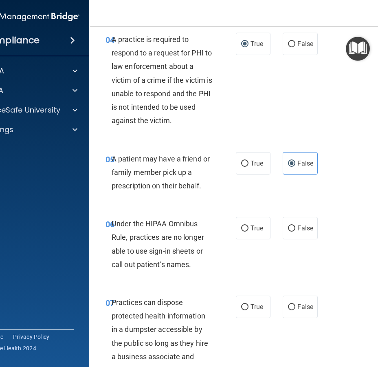
click at [251, 177] on div "05 A patient may have a friend or family member pick up a prescription on their…" at bounding box center [254, 174] width 310 height 65
click at [251, 170] on label "True" at bounding box center [253, 163] width 35 height 22
click at [249, 167] on input "True" at bounding box center [244, 164] width 7 height 6
radio input "true"
radio input "false"
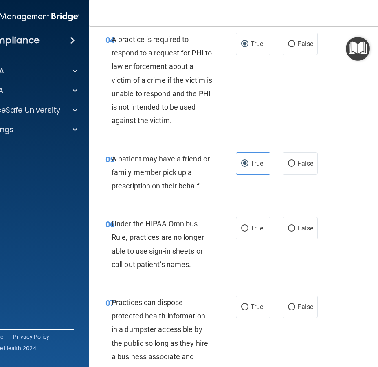
click at [146, 249] on span "Under the HIPAA Omnibus Rule, practices are no longer able to use sign-in sheet…" at bounding box center [158, 243] width 93 height 49
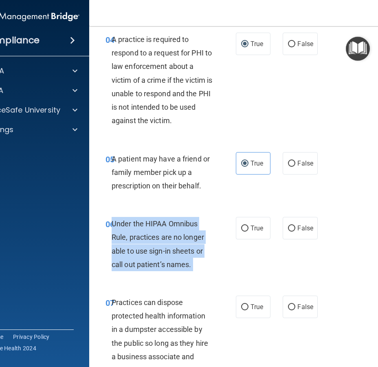
click at [146, 249] on span "Under the HIPAA Omnibus Rule, practices are no longer able to use sign-in sheet…" at bounding box center [158, 243] width 93 height 49
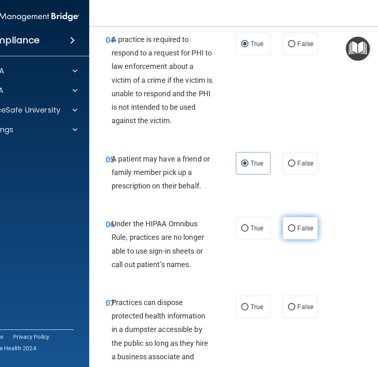
click at [307, 227] on span "False" at bounding box center [306, 228] width 16 height 8
click at [295, 227] on input "False" at bounding box center [291, 228] width 7 height 6
radio input "true"
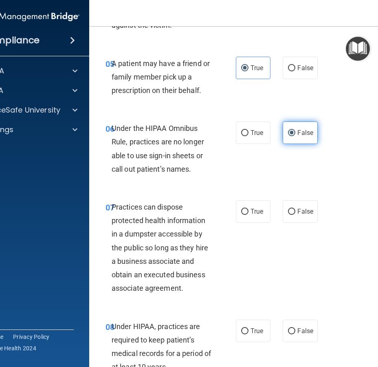
scroll to position [529, 0]
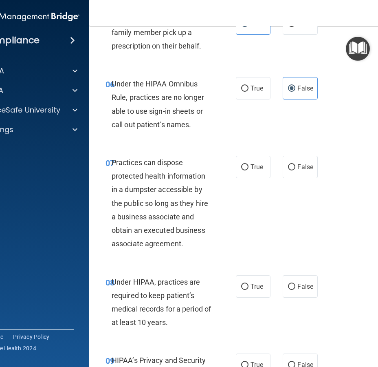
click at [138, 187] on span "Practices can dispose protected health information in a dumpster accessible by …" at bounding box center [160, 203] width 97 height 90
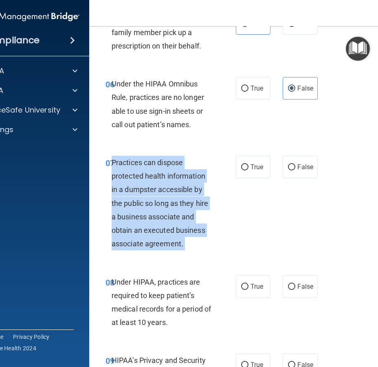
click at [138, 187] on span "Practices can dispose protected health information in a dumpster accessible by …" at bounding box center [160, 203] width 97 height 90
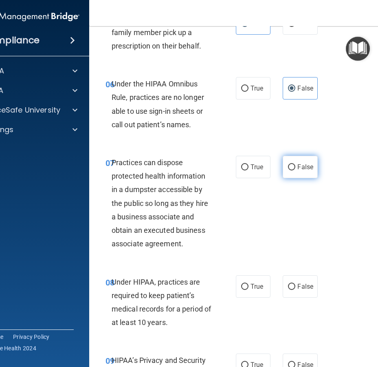
click at [295, 171] on label "False" at bounding box center [300, 167] width 35 height 22
click at [295, 170] on input "False" at bounding box center [291, 167] width 7 height 6
radio input "true"
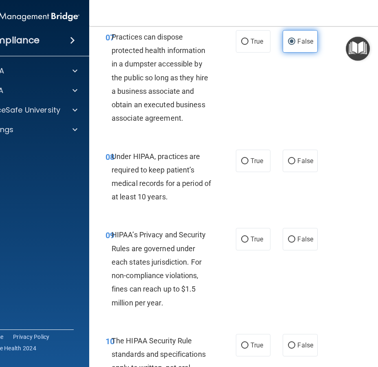
scroll to position [693, 0]
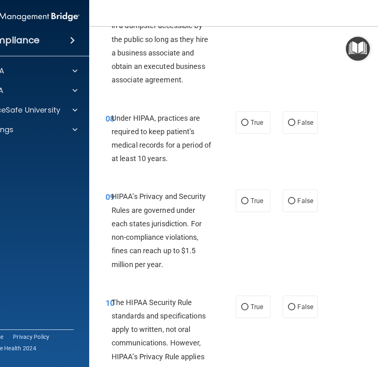
click at [159, 132] on span "Under HIPAA, practices are required to keep patient’s medical records for a per…" at bounding box center [161, 138] width 99 height 49
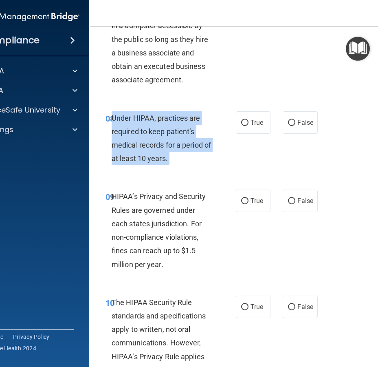
click at [159, 132] on span "Under HIPAA, practices are required to keep patient’s medical records for a per…" at bounding box center [161, 138] width 99 height 49
click at [298, 123] on span "False" at bounding box center [306, 123] width 16 height 8
click at [295, 123] on input "False" at bounding box center [291, 123] width 7 height 6
radio input "true"
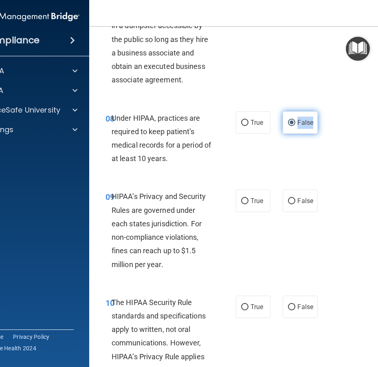
click at [298, 123] on span "False" at bounding box center [306, 123] width 16 height 8
click at [295, 123] on input "False" at bounding box center [291, 123] width 7 height 6
click at [140, 215] on div "HIPAA’s Privacy and Security Rules are governed under each states jurisdiction.…" at bounding box center [165, 230] width 107 height 81
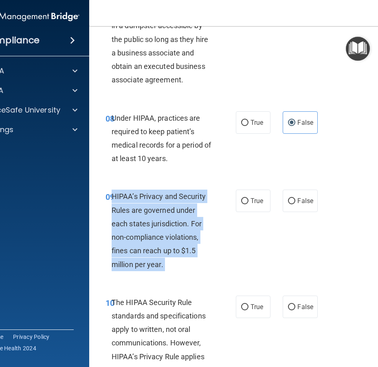
click at [140, 215] on div "HIPAA’s Privacy and Security Rules are governed under each states jurisdiction.…" at bounding box center [165, 230] width 107 height 81
click at [248, 201] on input "True" at bounding box center [244, 201] width 7 height 6
radio input "true"
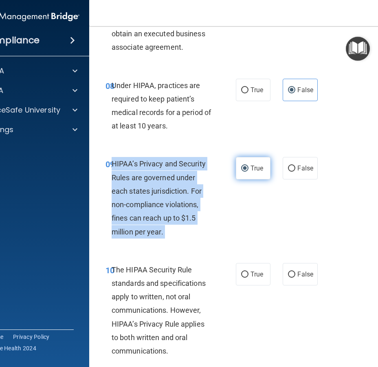
scroll to position [731, 0]
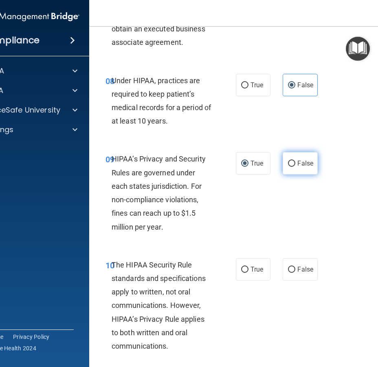
click at [301, 159] on label "False" at bounding box center [300, 163] width 35 height 22
click at [295, 161] on input "False" at bounding box center [291, 164] width 7 height 6
radio input "true"
radio input "false"
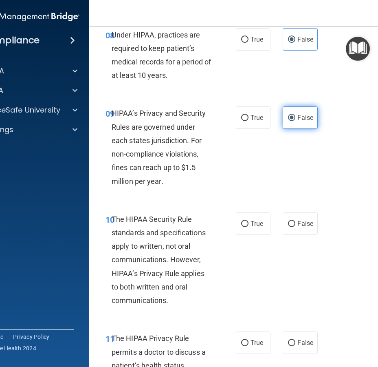
scroll to position [788, 0]
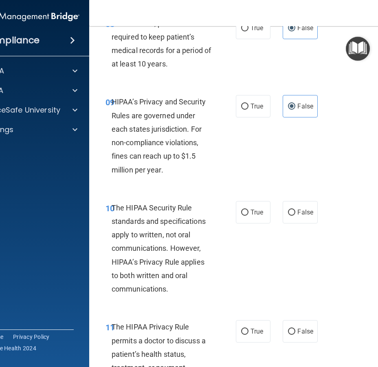
click at [167, 213] on div "The HIPAA Security Rule standards and specifications apply to written, not oral…" at bounding box center [165, 248] width 107 height 95
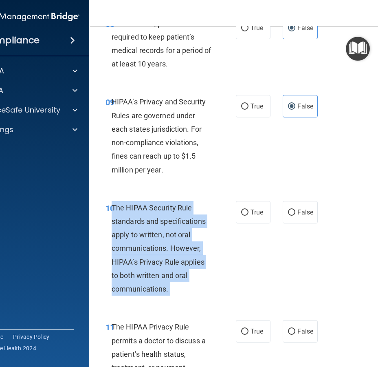
click at [167, 213] on div "The HIPAA Security Rule standards and specifications apply to written, not oral…" at bounding box center [165, 248] width 107 height 95
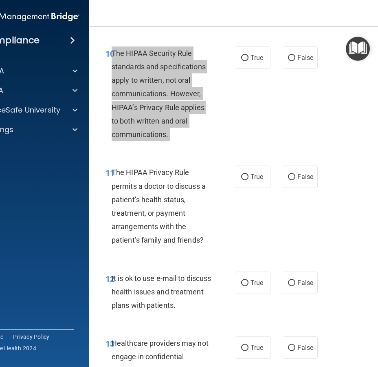
scroll to position [941, 0]
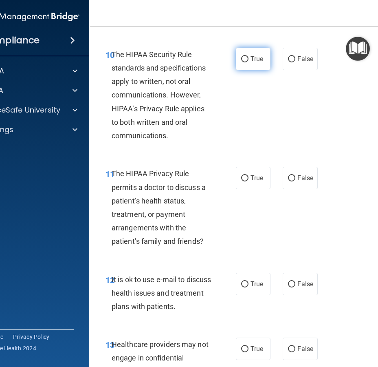
click at [240, 57] on label "True" at bounding box center [253, 59] width 35 height 22
click at [241, 57] on input "True" at bounding box center [244, 59] width 7 height 6
radio input "true"
click at [149, 196] on div "The HIPAA Privacy Rule permits a doctor to discuss a patient’s health status, t…" at bounding box center [165, 207] width 107 height 81
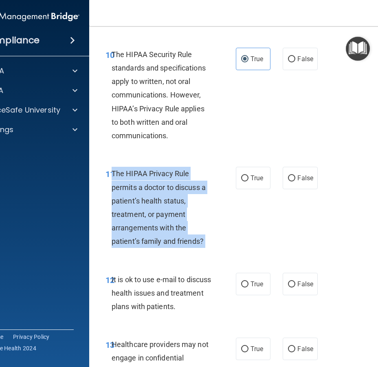
click at [149, 196] on div "The HIPAA Privacy Rule permits a doctor to discuss a patient’s health status, t…" at bounding box center [165, 207] width 107 height 81
click at [242, 178] on input "True" at bounding box center [244, 178] width 7 height 6
radio input "true"
click at [242, 178] on input "True" at bounding box center [244, 178] width 7 height 6
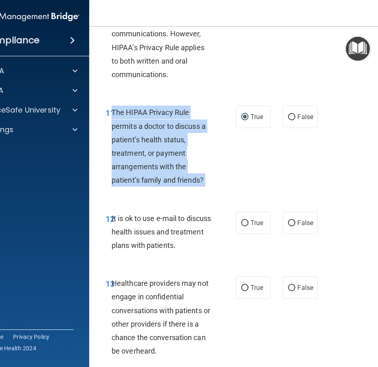
scroll to position [1004, 0]
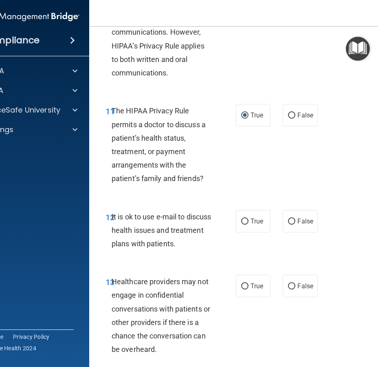
click at [154, 227] on span "It is ok to use e-mail to discuss health issues and treatment plans with patien…" at bounding box center [161, 229] width 99 height 35
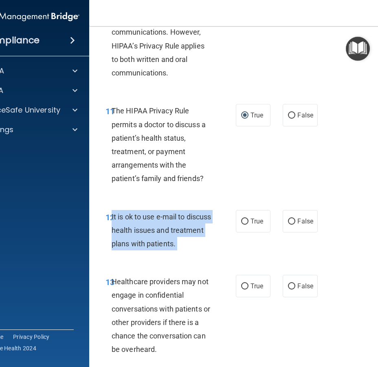
click at [154, 227] on span "It is ok to use e-mail to discuss health issues and treatment plans with patien…" at bounding box center [161, 229] width 99 height 35
click at [244, 220] on input "True" at bounding box center [244, 221] width 7 height 6
radio input "true"
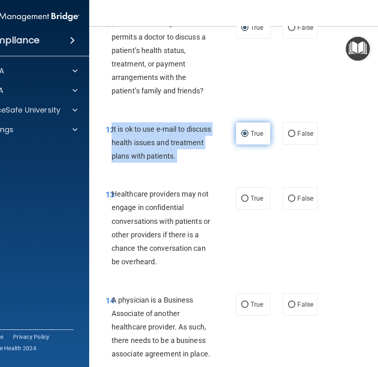
scroll to position [1092, 0]
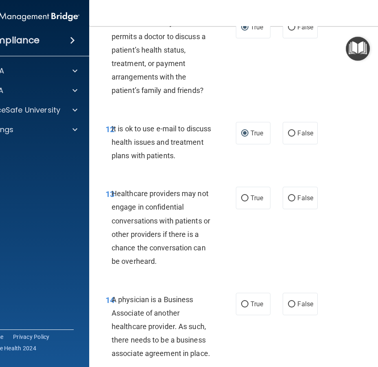
click at [138, 203] on span "Healthcare providers may not engage in confidential conversations with patients…" at bounding box center [161, 227] width 99 height 76
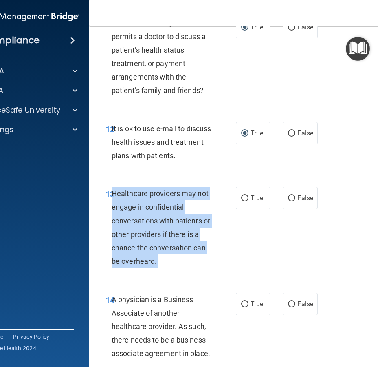
click at [138, 203] on span "Healthcare providers may not engage in confidential conversations with patients…" at bounding box center [161, 227] width 99 height 76
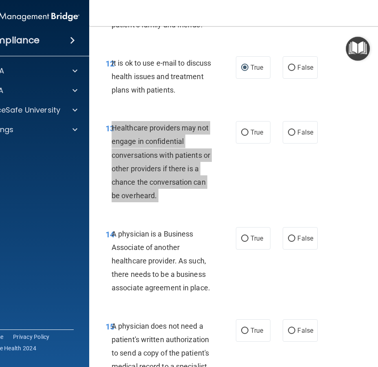
scroll to position [1169, 0]
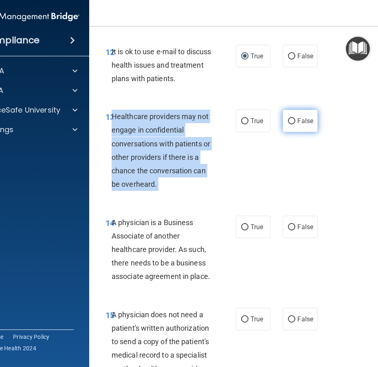
click at [293, 122] on input "False" at bounding box center [291, 121] width 7 height 6
radio input "true"
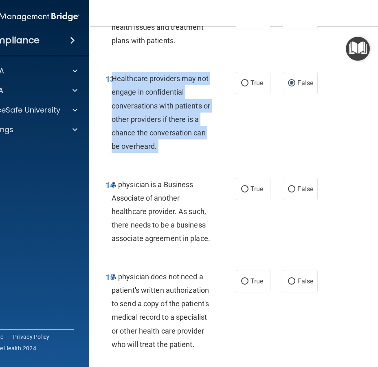
scroll to position [1208, 0]
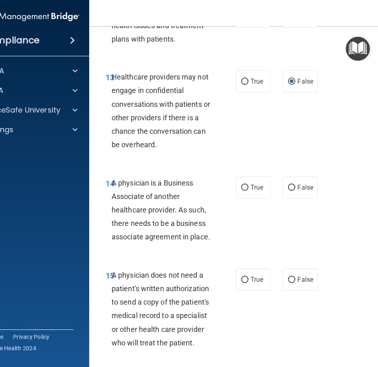
click at [171, 206] on span "A physician is a Business Associate of another healthcare provider. As such, th…" at bounding box center [161, 210] width 99 height 63
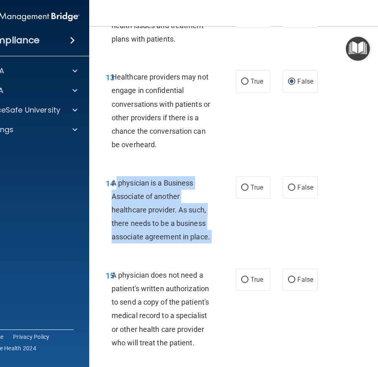
click at [171, 206] on span "A physician is a Business Associate of another healthcare provider. As such, th…" at bounding box center [161, 210] width 99 height 63
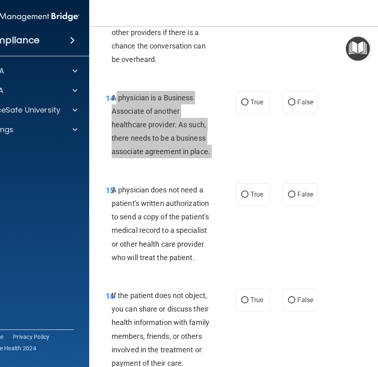
scroll to position [1300, 0]
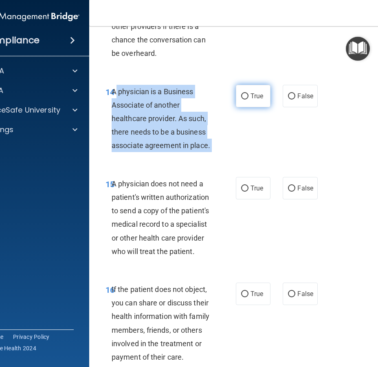
click at [247, 95] on input "True" at bounding box center [244, 96] width 7 height 6
radio input "true"
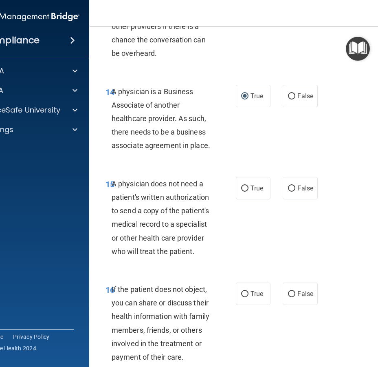
click at [108, 217] on div "15 A physician does not need a patient's written authorization to send a copy o…" at bounding box center [170, 219] width 155 height 85
click at [125, 216] on div "A physician does not need a patient's written authorization to send a copy of t…" at bounding box center [165, 217] width 107 height 81
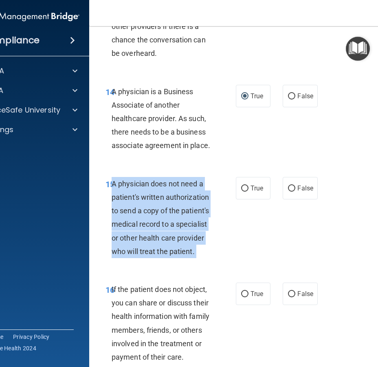
click at [125, 216] on div "A physician does not need a patient's written authorization to send a copy of t…" at bounding box center [165, 217] width 107 height 81
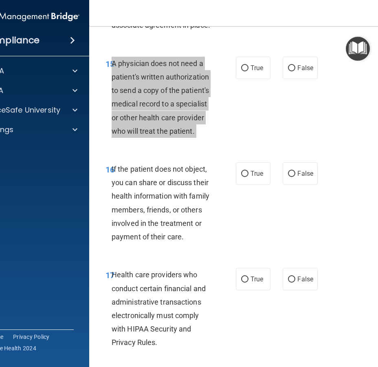
scroll to position [1422, 0]
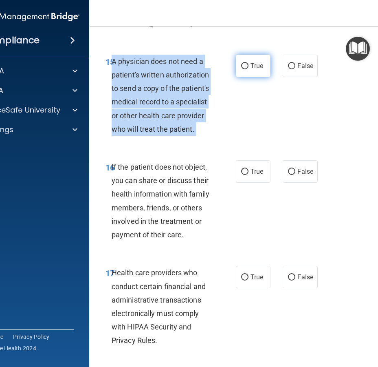
click at [245, 67] on input "True" at bounding box center [244, 66] width 7 height 6
radio input "true"
click at [245, 67] on input "True" at bounding box center [244, 66] width 7 height 6
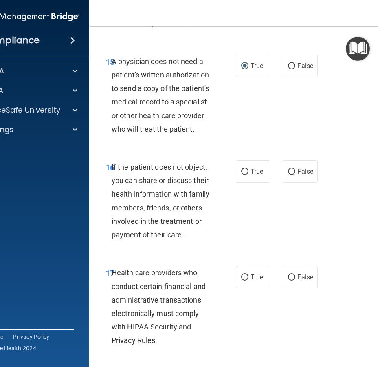
click at [148, 174] on div "If the patient does not object, you can share or discuss their health informati…" at bounding box center [165, 200] width 107 height 81
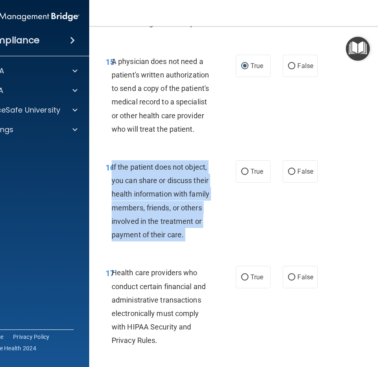
click at [148, 174] on div "If the patient does not object, you can share or discuss their health informati…" at bounding box center [165, 200] width 107 height 81
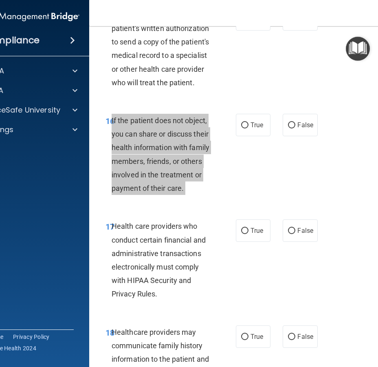
scroll to position [1496, 0]
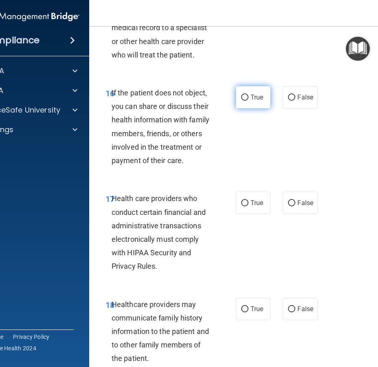
click at [246, 102] on label "True" at bounding box center [253, 97] width 35 height 22
click at [246, 101] on input "True" at bounding box center [244, 98] width 7 height 6
radio input "true"
click at [145, 213] on span "Health care providers who conduct certain financial and administrative transact…" at bounding box center [159, 232] width 94 height 76
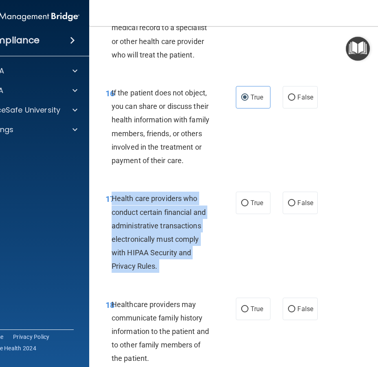
click at [145, 213] on span "Health care providers who conduct certain financial and administrative transact…" at bounding box center [159, 232] width 94 height 76
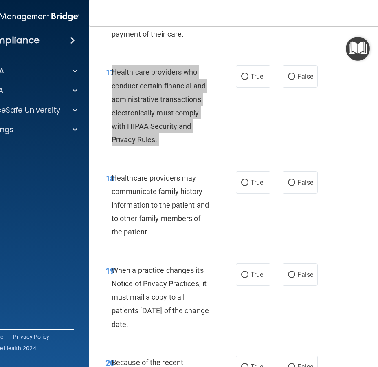
scroll to position [1625, 0]
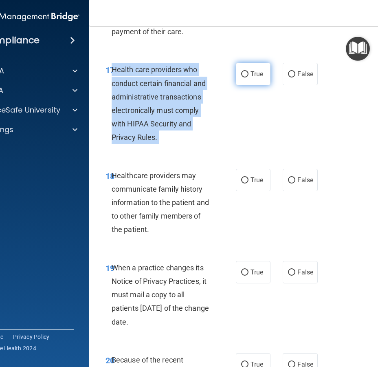
click at [244, 73] on input "True" at bounding box center [244, 74] width 7 height 6
radio input "true"
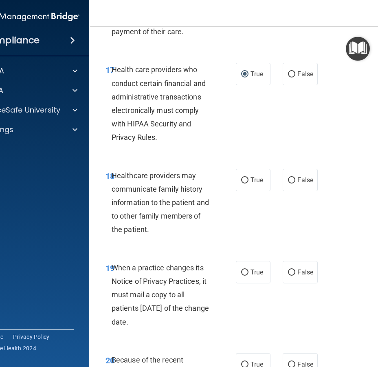
click at [155, 187] on span "Healthcare providers may communicate family history information to the patient …" at bounding box center [160, 202] width 97 height 63
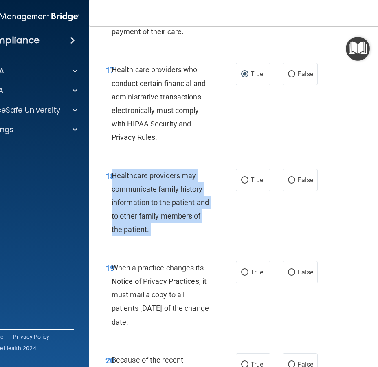
click at [155, 187] on span "Healthcare providers may communicate family history information to the patient …" at bounding box center [160, 202] width 97 height 63
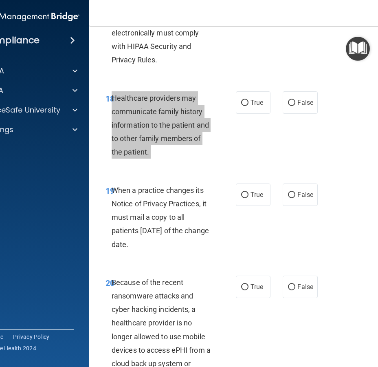
scroll to position [1712, 0]
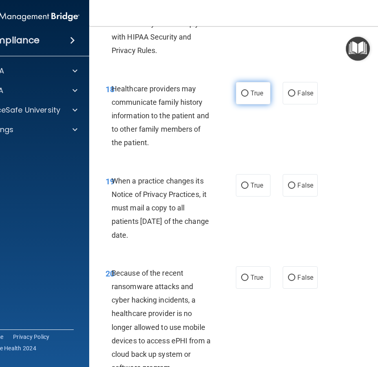
click at [247, 97] on label "True" at bounding box center [253, 93] width 35 height 22
click at [247, 97] on input "True" at bounding box center [244, 93] width 7 height 6
radio input "true"
click at [163, 213] on div "When a practice changes its Notice of Privacy Practices, it must mail a copy to…" at bounding box center [165, 208] width 107 height 68
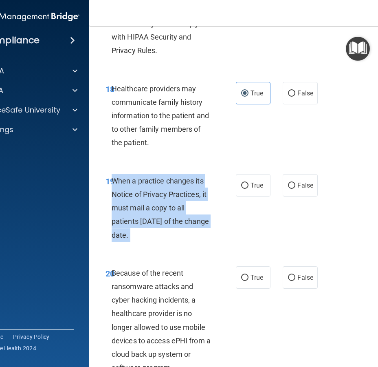
click at [163, 213] on div "When a practice changes its Notice of Privacy Practices, it must mail a copy to…" at bounding box center [165, 208] width 107 height 68
click at [294, 186] on input "False" at bounding box center [291, 186] width 7 height 6
radio input "true"
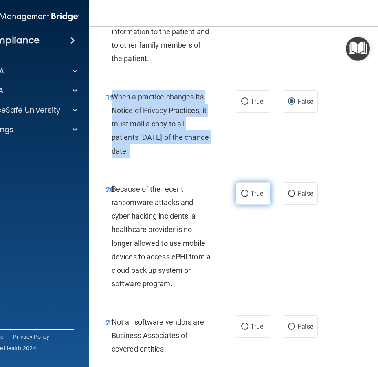
scroll to position [1815, 0]
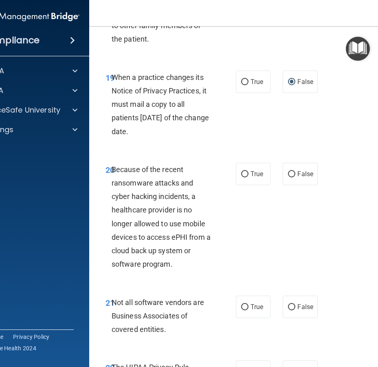
click at [166, 218] on div "Because of the recent ransomware attacks and cyber hacking incidents, a healthc…" at bounding box center [165, 217] width 107 height 108
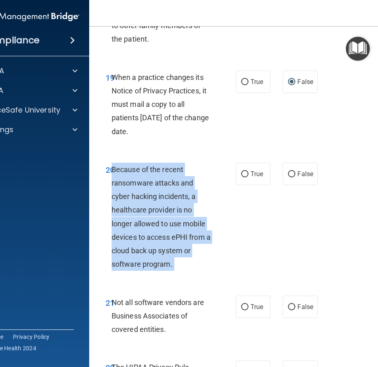
click at [166, 218] on div "Because of the recent ransomware attacks and cyber hacking incidents, a healthc…" at bounding box center [165, 217] width 107 height 108
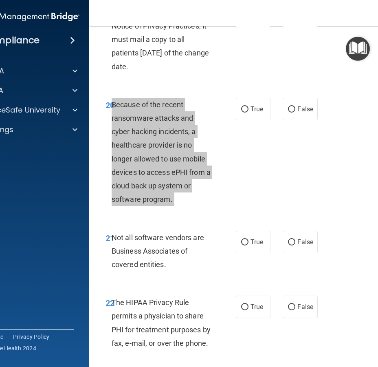
scroll to position [1882, 0]
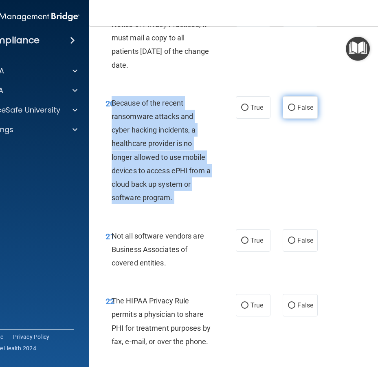
click at [304, 108] on span "False" at bounding box center [306, 108] width 16 height 8
click at [295, 108] on input "False" at bounding box center [291, 108] width 7 height 6
radio input "true"
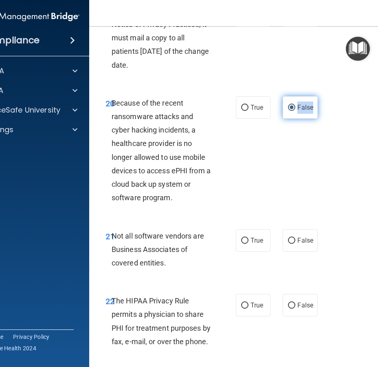
click at [304, 108] on span "False" at bounding box center [306, 108] width 16 height 8
click at [295, 108] on input "False" at bounding box center [291, 108] width 7 height 6
click at [148, 239] on span "Not all software vendors are Business Associates of covered entities." at bounding box center [158, 248] width 93 height 35
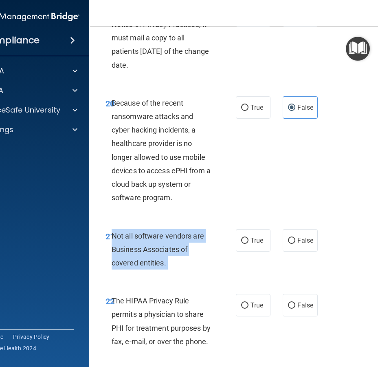
click at [148, 239] on span "Not all software vendors are Business Associates of covered entities." at bounding box center [158, 248] width 93 height 35
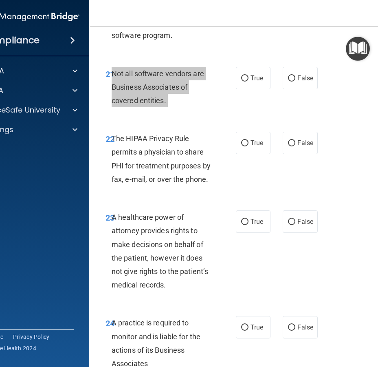
scroll to position [2061, 0]
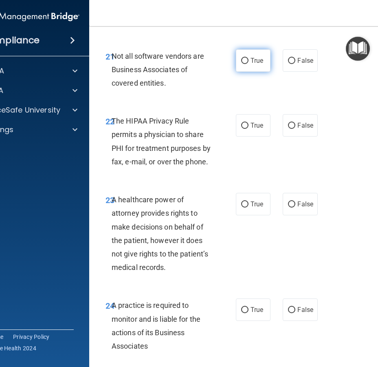
click at [250, 60] on label "True" at bounding box center [253, 60] width 35 height 22
click at [249, 60] on input "True" at bounding box center [244, 61] width 7 height 6
radio input "true"
click at [166, 146] on span "The HIPAA Privacy Rule permits a physician to share PHI for treatment purposes …" at bounding box center [161, 141] width 99 height 49
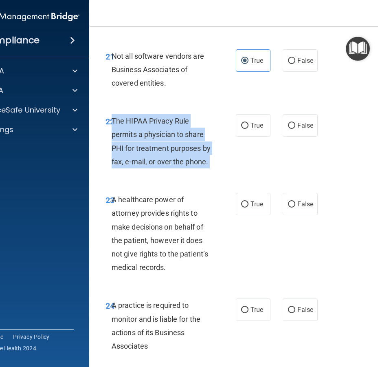
click at [166, 146] on span "The HIPAA Privacy Rule permits a physician to share PHI for treatment purposes …" at bounding box center [161, 141] width 99 height 49
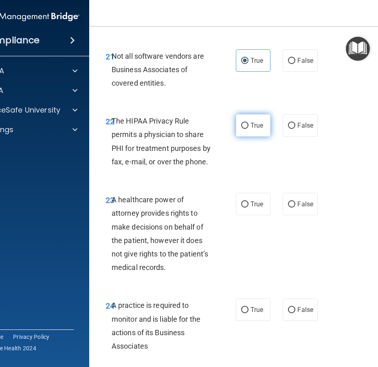
click at [257, 126] on span "True" at bounding box center [257, 125] width 13 height 8
click at [249, 126] on input "True" at bounding box center [244, 126] width 7 height 6
radio input "true"
click at [160, 226] on span "A healthcare power of attorney provides rights to make decisions on behalf of t…" at bounding box center [160, 233] width 97 height 76
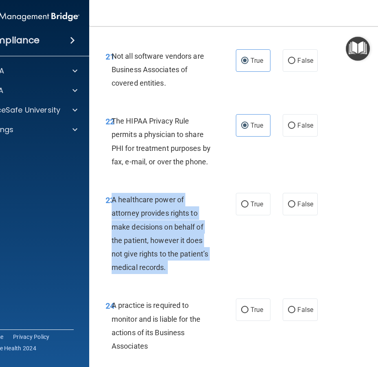
click at [160, 226] on span "A healthcare power of attorney provides rights to make decisions on behalf of t…" at bounding box center [160, 233] width 97 height 76
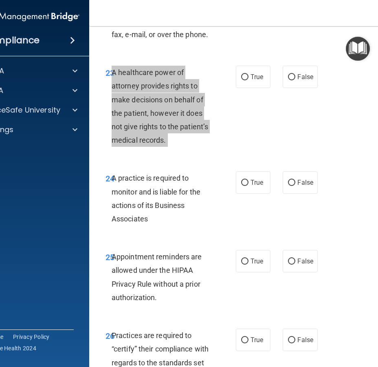
scroll to position [2197, 0]
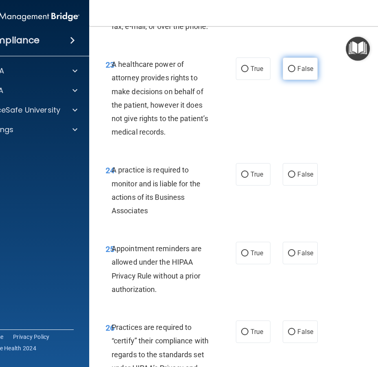
click at [297, 69] on label "False" at bounding box center [300, 68] width 35 height 22
click at [295, 69] on input "False" at bounding box center [291, 69] width 7 height 6
radio input "true"
click at [165, 178] on div "A practice is required to monitor and is liable for the actions of its Business…" at bounding box center [165, 190] width 107 height 54
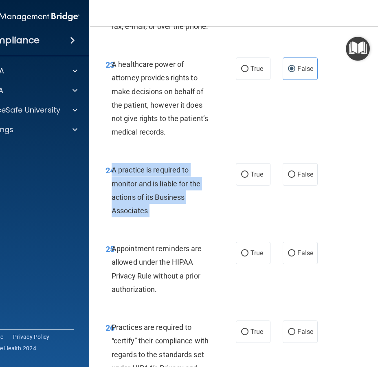
click at [165, 178] on div "A practice is required to monitor and is liable for the actions of its Business…" at bounding box center [165, 190] width 107 height 54
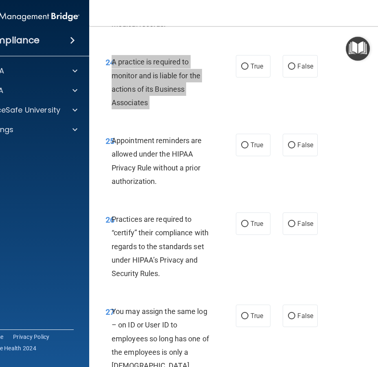
scroll to position [2308, 0]
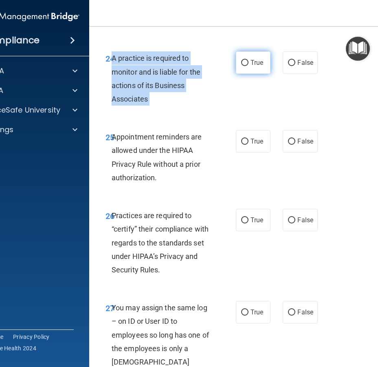
click at [248, 62] on input "True" at bounding box center [244, 63] width 7 height 6
radio input "true"
click at [248, 62] on input "True" at bounding box center [244, 63] width 7 height 6
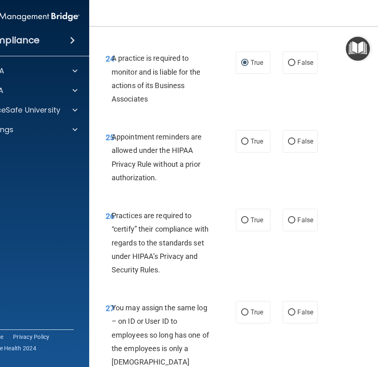
click at [154, 152] on span "Appointment reminders are allowed under the HIPAA Privacy Rule without a prior …" at bounding box center [157, 156] width 90 height 49
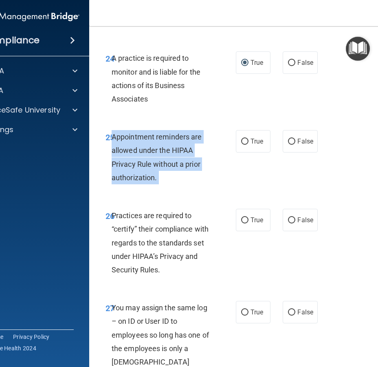
click at [154, 152] on span "Appointment reminders are allowed under the HIPAA Privacy Rule without a prior …" at bounding box center [157, 156] width 90 height 49
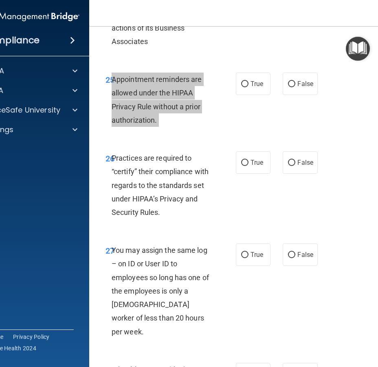
scroll to position [2381, 0]
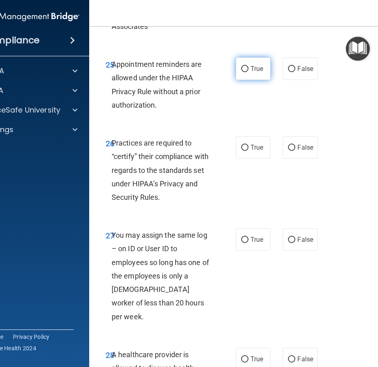
click at [251, 68] on span "True" at bounding box center [257, 69] width 13 height 8
click at [249, 68] on input "True" at bounding box center [244, 69] width 7 height 6
radio input "true"
click at [151, 166] on span "Practices are required to “certify” their compliance with regards to the standa…" at bounding box center [160, 170] width 97 height 63
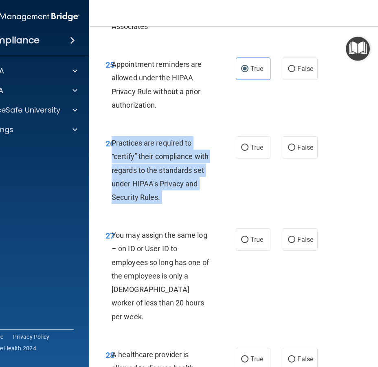
click at [151, 166] on span "Practices are required to “certify” their compliance with regards to the standa…" at bounding box center [160, 170] width 97 height 63
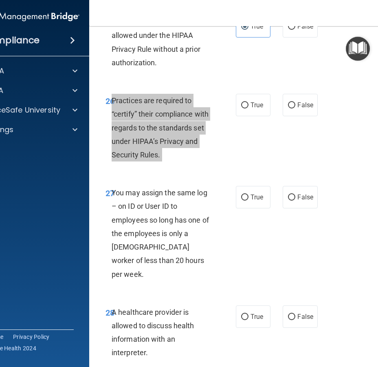
scroll to position [2442, 0]
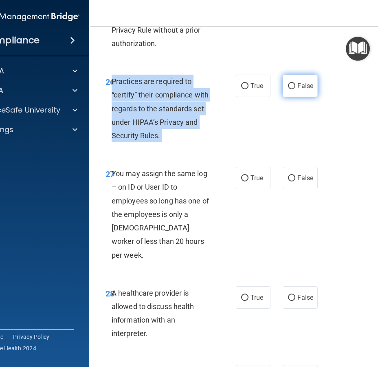
click at [300, 86] on span "False" at bounding box center [306, 86] width 16 height 8
click at [295, 86] on input "False" at bounding box center [291, 86] width 7 height 6
radio input "true"
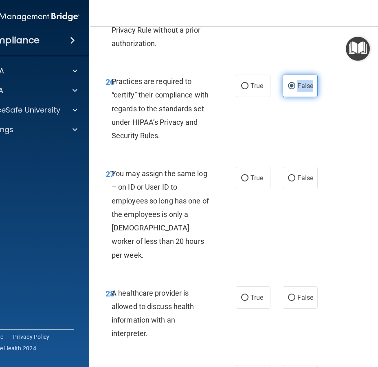
click at [300, 86] on span "False" at bounding box center [306, 86] width 16 height 8
click at [295, 86] on input "False" at bounding box center [291, 86] width 7 height 6
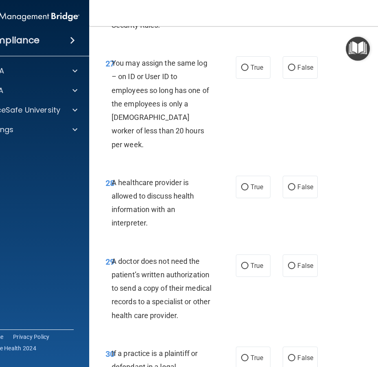
scroll to position [2560, 0]
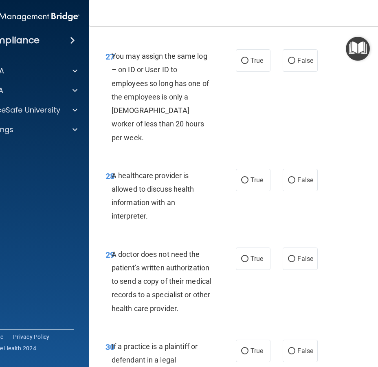
click at [153, 110] on span "You may assign the same log – on ID or User ID to employees so long has one of …" at bounding box center [160, 97] width 97 height 90
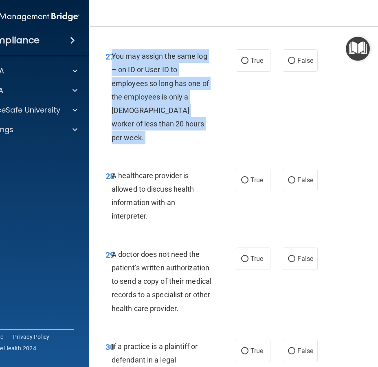
click at [153, 110] on span "You may assign the same log – on ID or User ID to employees so long has one of …" at bounding box center [160, 97] width 97 height 90
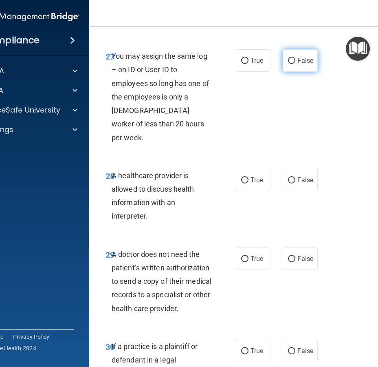
click at [303, 72] on label "False" at bounding box center [300, 60] width 35 height 22
click at [295, 64] on input "False" at bounding box center [291, 61] width 7 height 6
radio input "true"
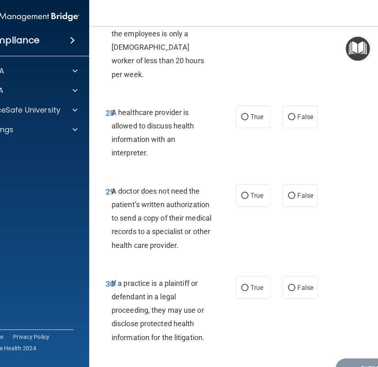
scroll to position [2628, 0]
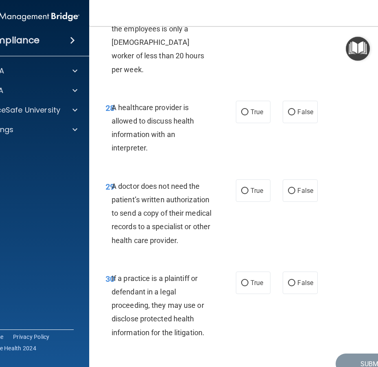
click at [179, 106] on span "A healthcare provider is allowed to discuss health information with an interpre…" at bounding box center [153, 127] width 83 height 49
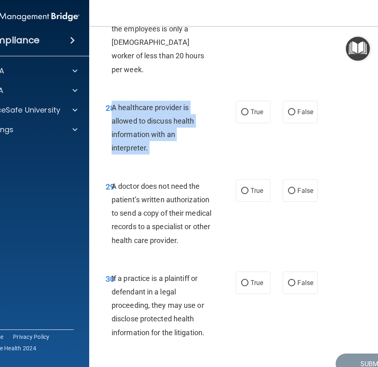
click at [179, 106] on span "A healthcare provider is allowed to discuss health information with an interpre…" at bounding box center [153, 127] width 83 height 49
click at [242, 109] on input "True" at bounding box center [244, 112] width 7 height 6
radio input "true"
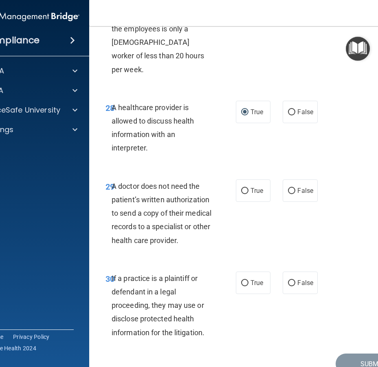
click at [161, 190] on span "A doctor does not need the patient’s written authorization to send a copy of th…" at bounding box center [162, 213] width 100 height 63
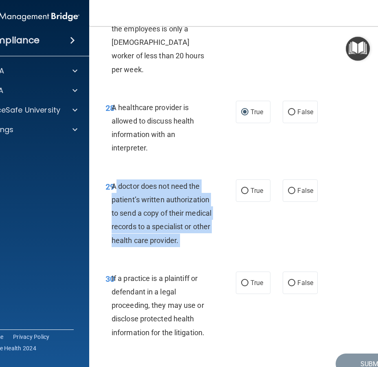
click at [161, 190] on span "A doctor does not need the patient’s written authorization to send a copy of th…" at bounding box center [162, 213] width 100 height 63
click at [247, 188] on input "True" at bounding box center [244, 191] width 7 height 6
radio input "true"
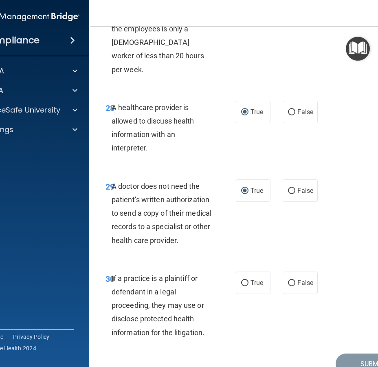
click at [158, 289] on span "If a practice is a plaintiff or defendant in a legal proceeding, they may use o…" at bounding box center [158, 305] width 93 height 63
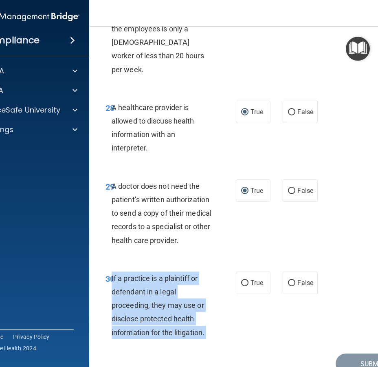
click at [158, 289] on span "If a practice is a plaintiff or defendant in a legal proceeding, they may use o…" at bounding box center [158, 305] width 93 height 63
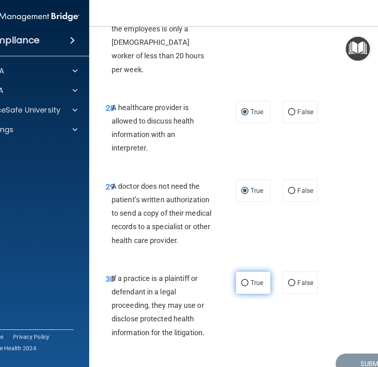
click at [248, 271] on label "True" at bounding box center [253, 282] width 35 height 22
click at [248, 280] on input "True" at bounding box center [244, 283] width 7 height 6
radio input "true"
click at [361, 291] on button "Submit" at bounding box center [372, 363] width 73 height 21
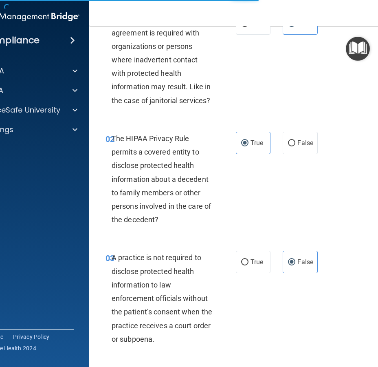
scroll to position [0, 0]
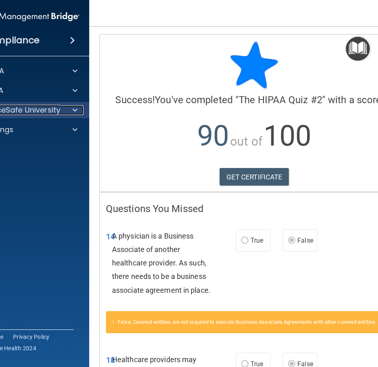
click at [64, 106] on div at bounding box center [74, 110] width 20 height 10
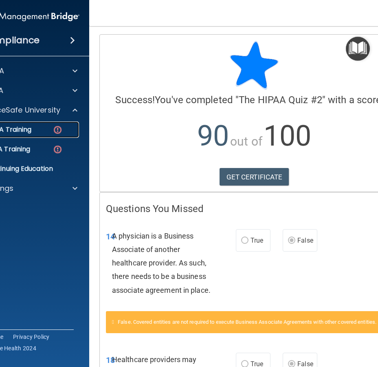
click at [64, 128] on div "HIPAA Training" at bounding box center [19, 130] width 111 height 8
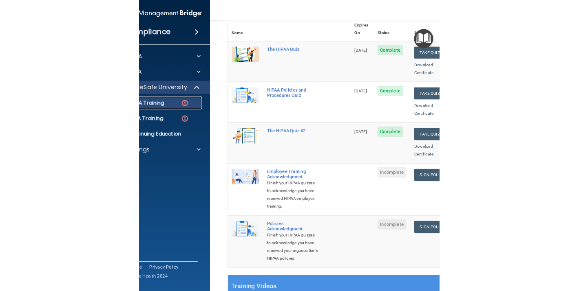
scroll to position [110, 0]
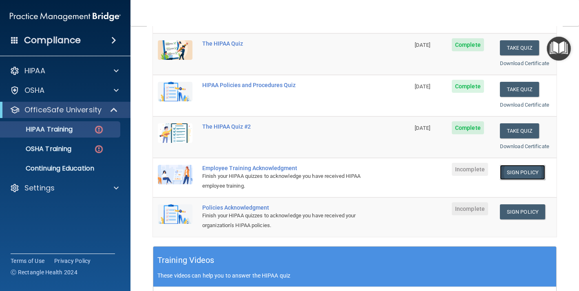
click at [517, 172] on link "Sign Policy" at bounding box center [522, 172] width 45 height 15
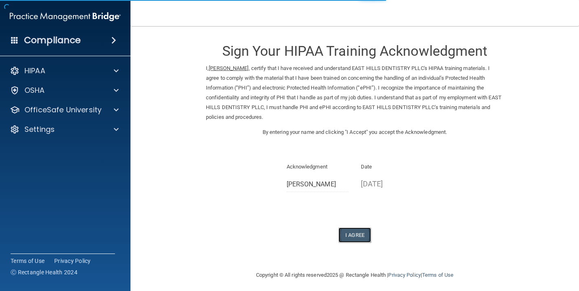
click at [368, 228] on button "I Agree" at bounding box center [354, 235] width 33 height 15
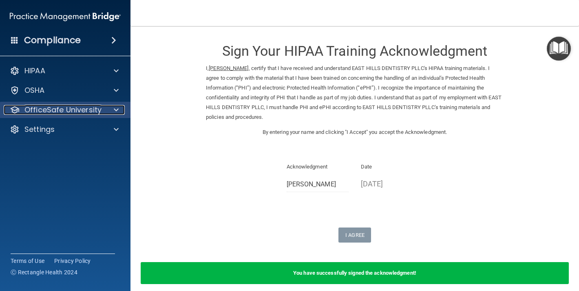
click at [115, 107] on span at bounding box center [116, 110] width 5 height 10
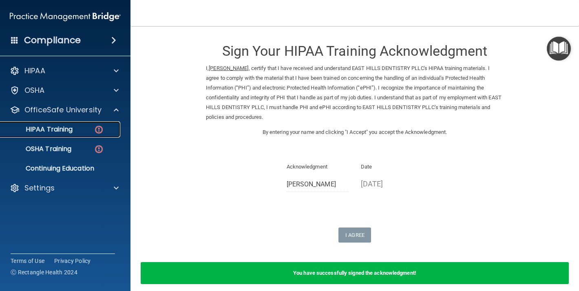
click at [99, 132] on img at bounding box center [99, 130] width 10 height 10
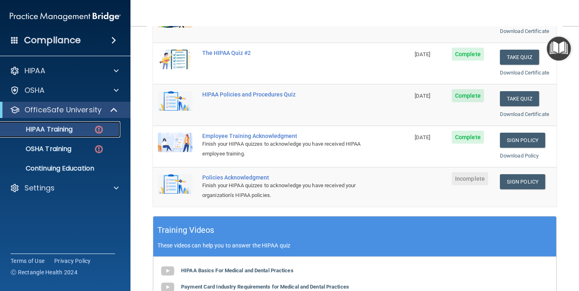
scroll to position [102, 0]
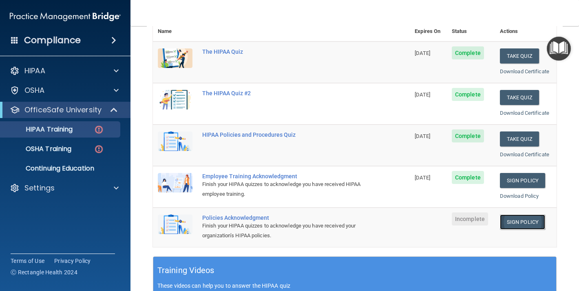
click at [522, 219] on link "Sign Policy" at bounding box center [522, 222] width 45 height 15
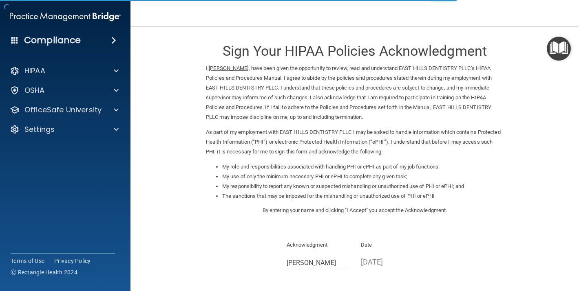
scroll to position [82, 0]
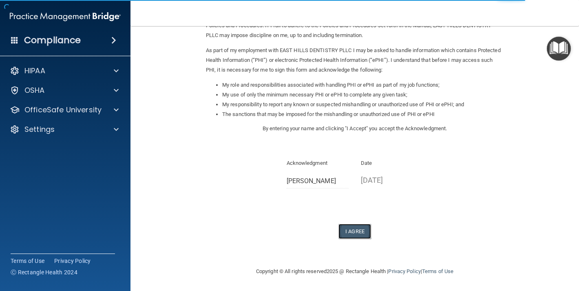
click at [368, 228] on button "I Agree" at bounding box center [354, 231] width 33 height 15
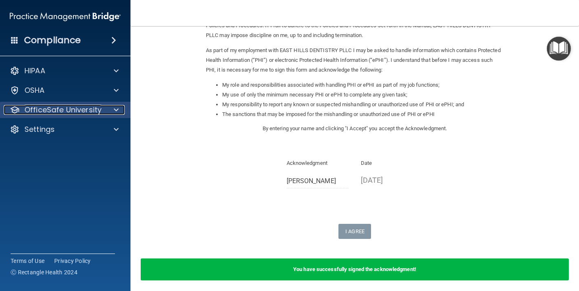
click at [115, 112] on span at bounding box center [116, 110] width 5 height 10
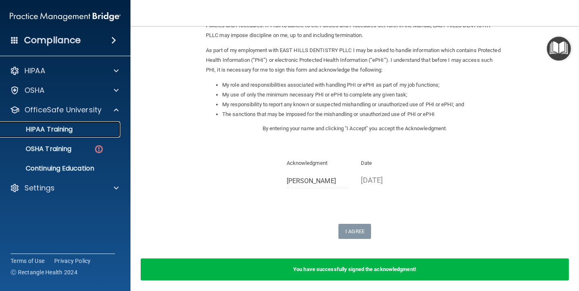
click at [83, 129] on div "HIPAA Training" at bounding box center [60, 130] width 111 height 8
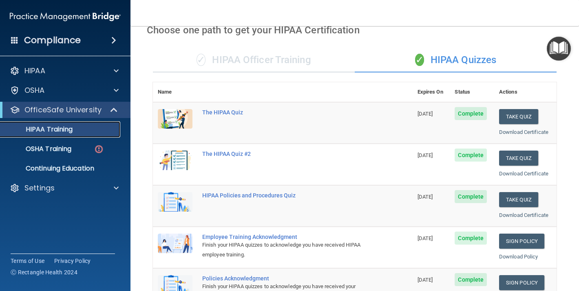
scroll to position [26, 0]
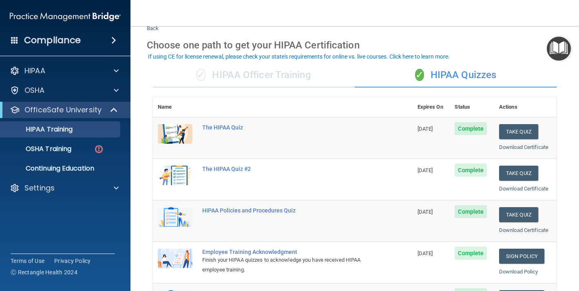
click at [236, 75] on div "✓ HIPAA Officer Training" at bounding box center [254, 75] width 202 height 24
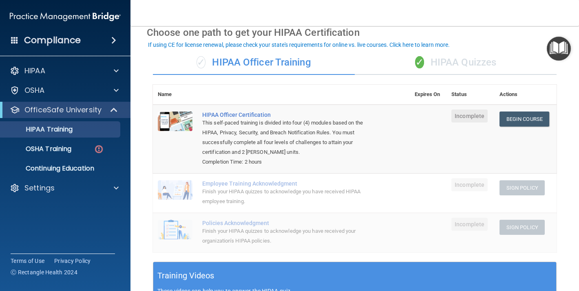
scroll to position [38, 0]
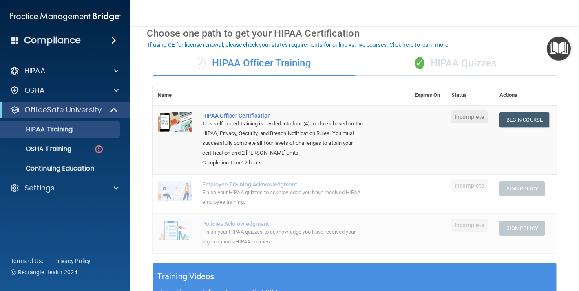
click at [415, 66] on span "✓" at bounding box center [419, 63] width 9 height 12
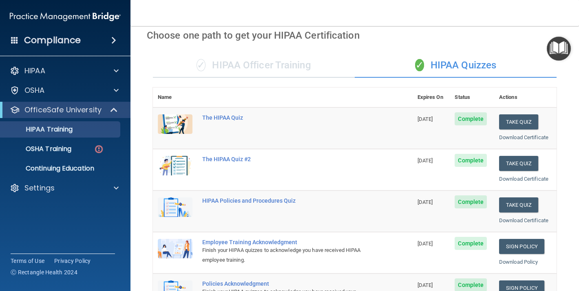
scroll to position [0, 0]
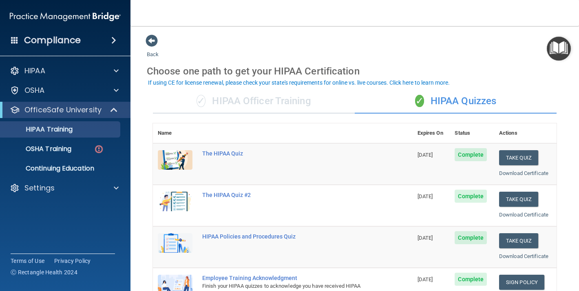
click at [290, 96] on div "✓ HIPAA Officer Training" at bounding box center [254, 101] width 202 height 24
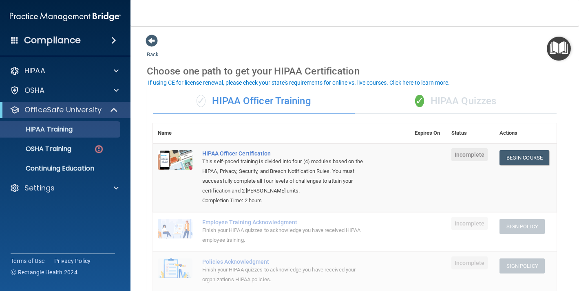
click at [461, 153] on span "Incomplete" at bounding box center [469, 154] width 36 height 13
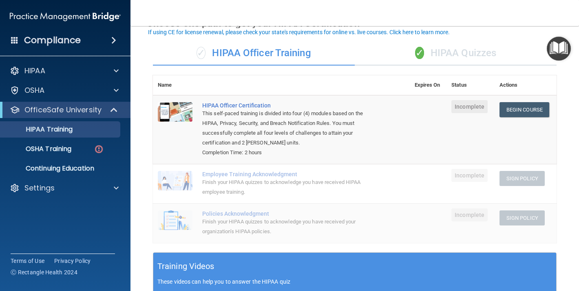
scroll to position [51, 0]
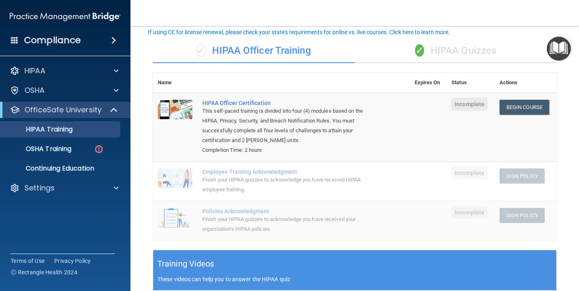
click at [372, 154] on td "HIPAA Officer Certification This self-paced training is divided into four (4) m…" at bounding box center [303, 127] width 212 height 69
click at [431, 51] on div "✓ HIPAA Quizzes" at bounding box center [456, 51] width 202 height 24
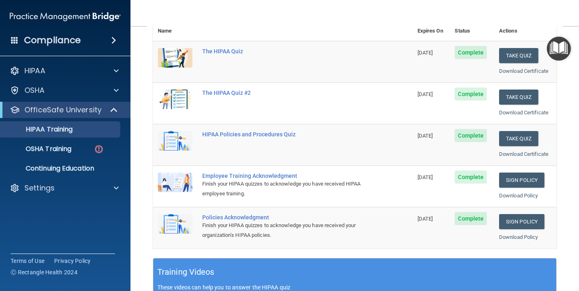
scroll to position [0, 0]
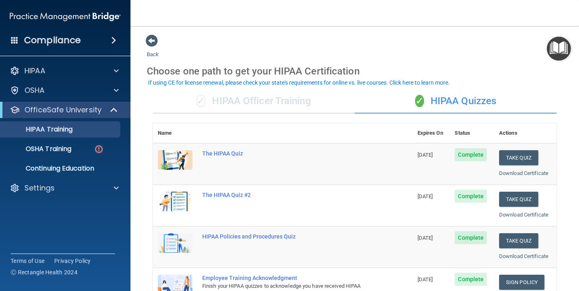
click at [298, 99] on div "✓ HIPAA Officer Training" at bounding box center [254, 101] width 202 height 24
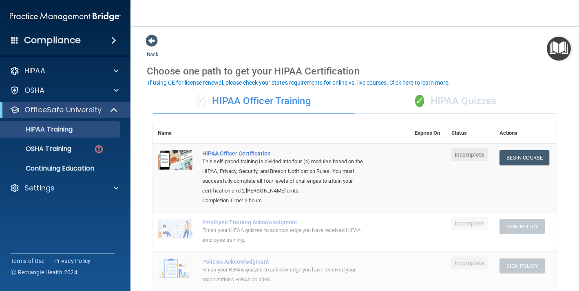
click at [374, 95] on div "✓ HIPAA Quizzes" at bounding box center [456, 101] width 202 height 24
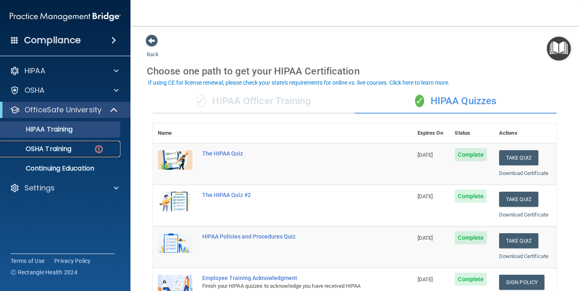
click at [73, 146] on div "OSHA Training" at bounding box center [60, 149] width 111 height 8
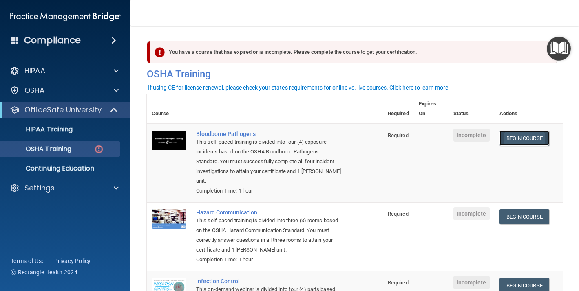
click at [527, 137] on link "Begin Course" at bounding box center [524, 138] width 50 height 15
